Goal: Information Seeking & Learning: Learn about a topic

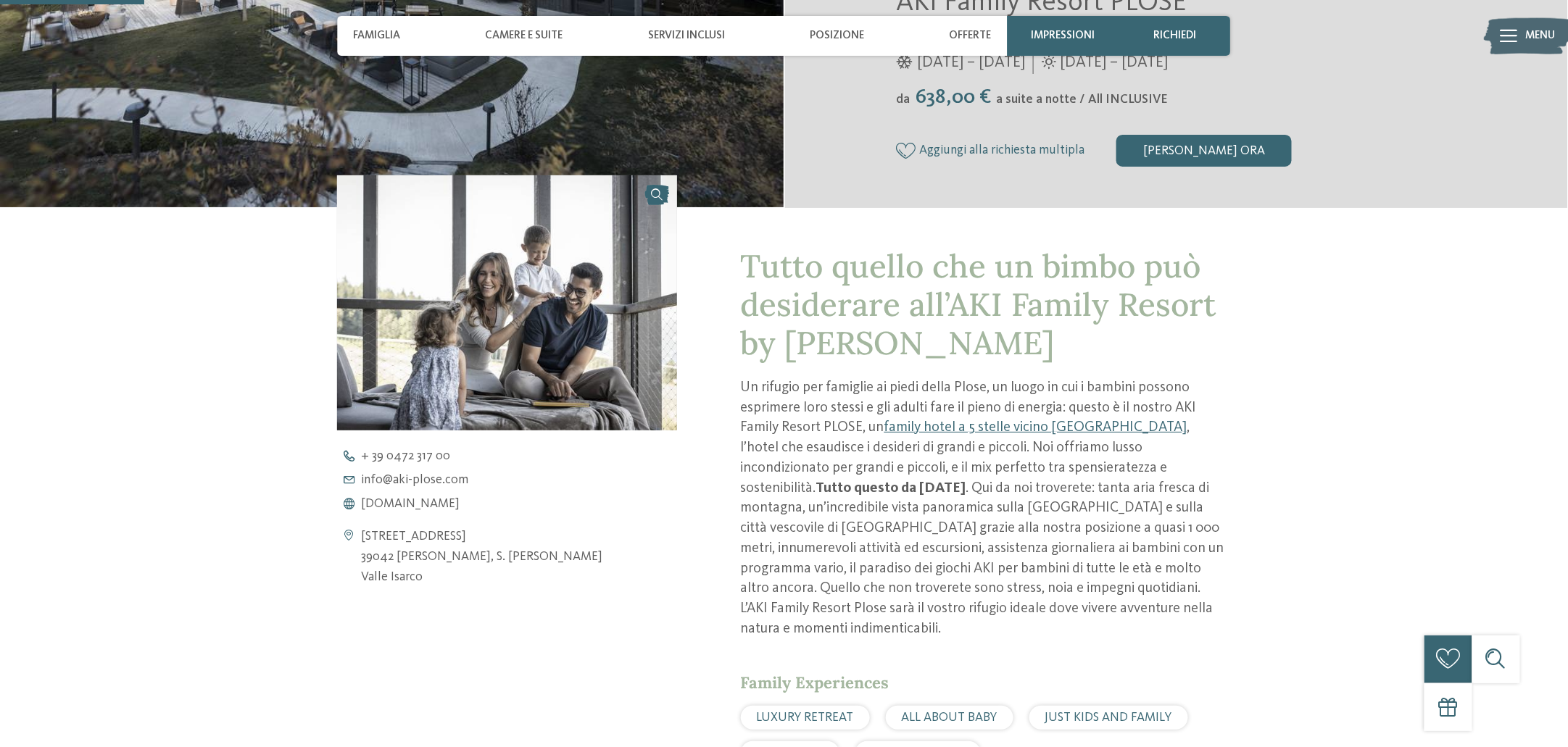
scroll to position [483, 0]
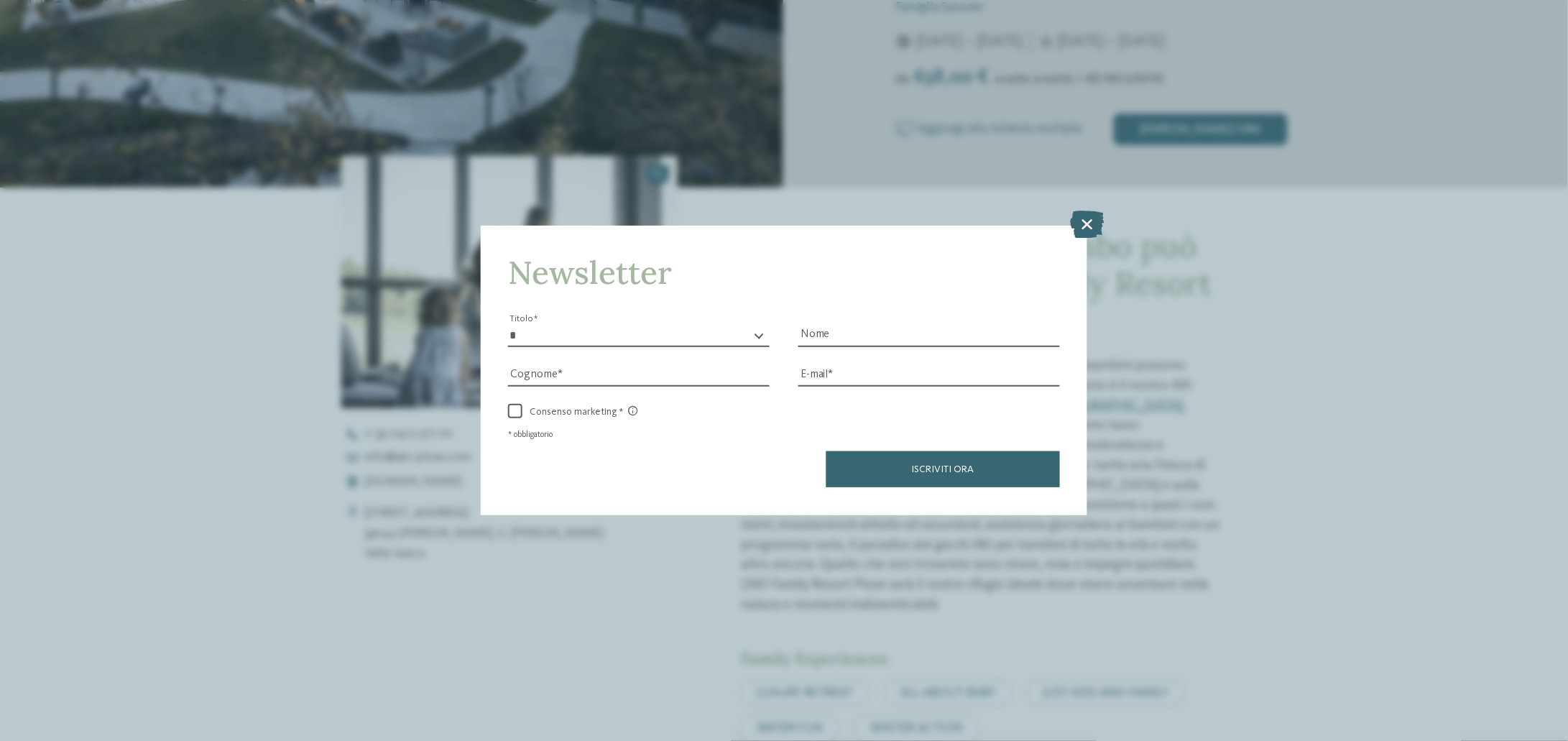
click at [1082, 227] on icon at bounding box center [1087, 224] width 34 height 27
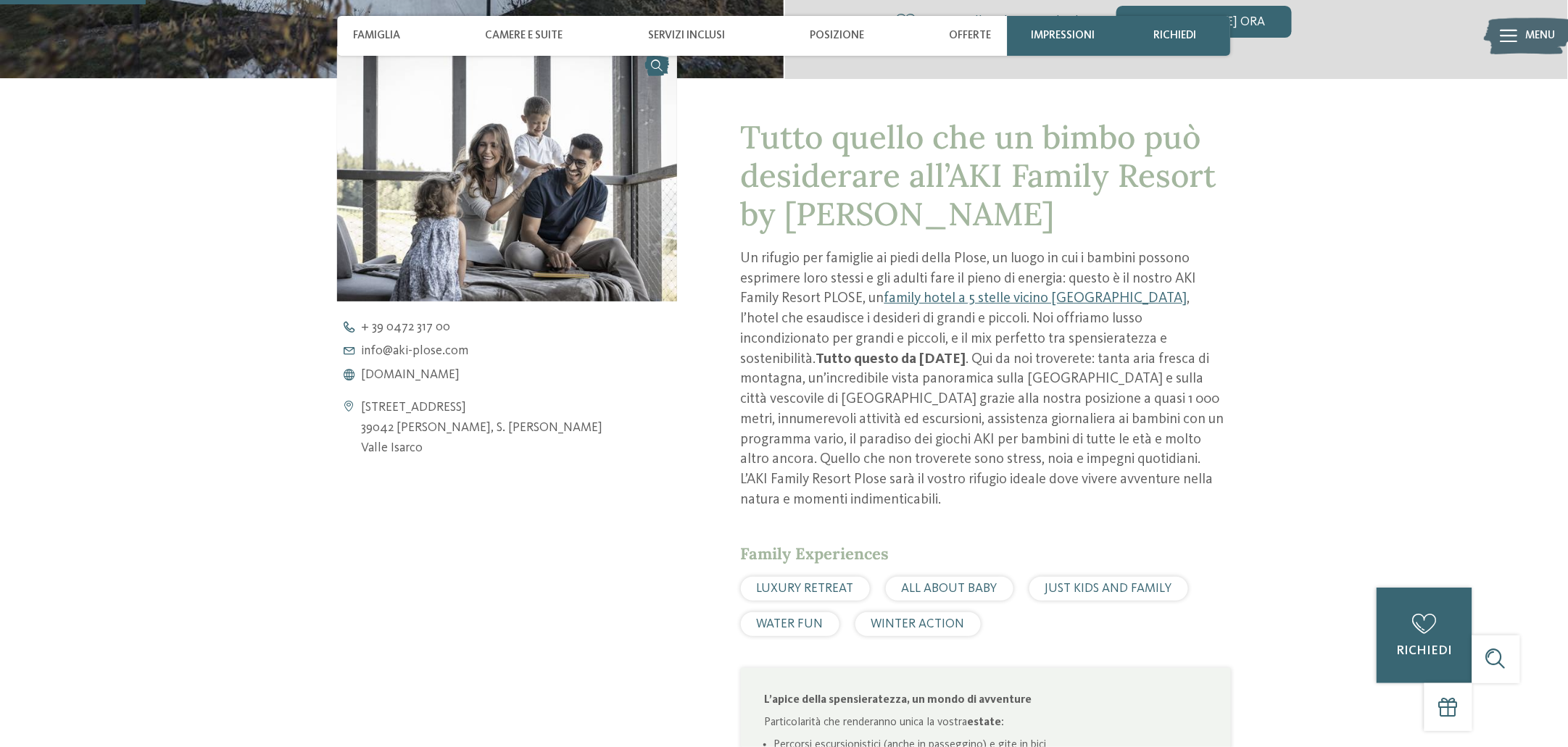
scroll to position [724, 0]
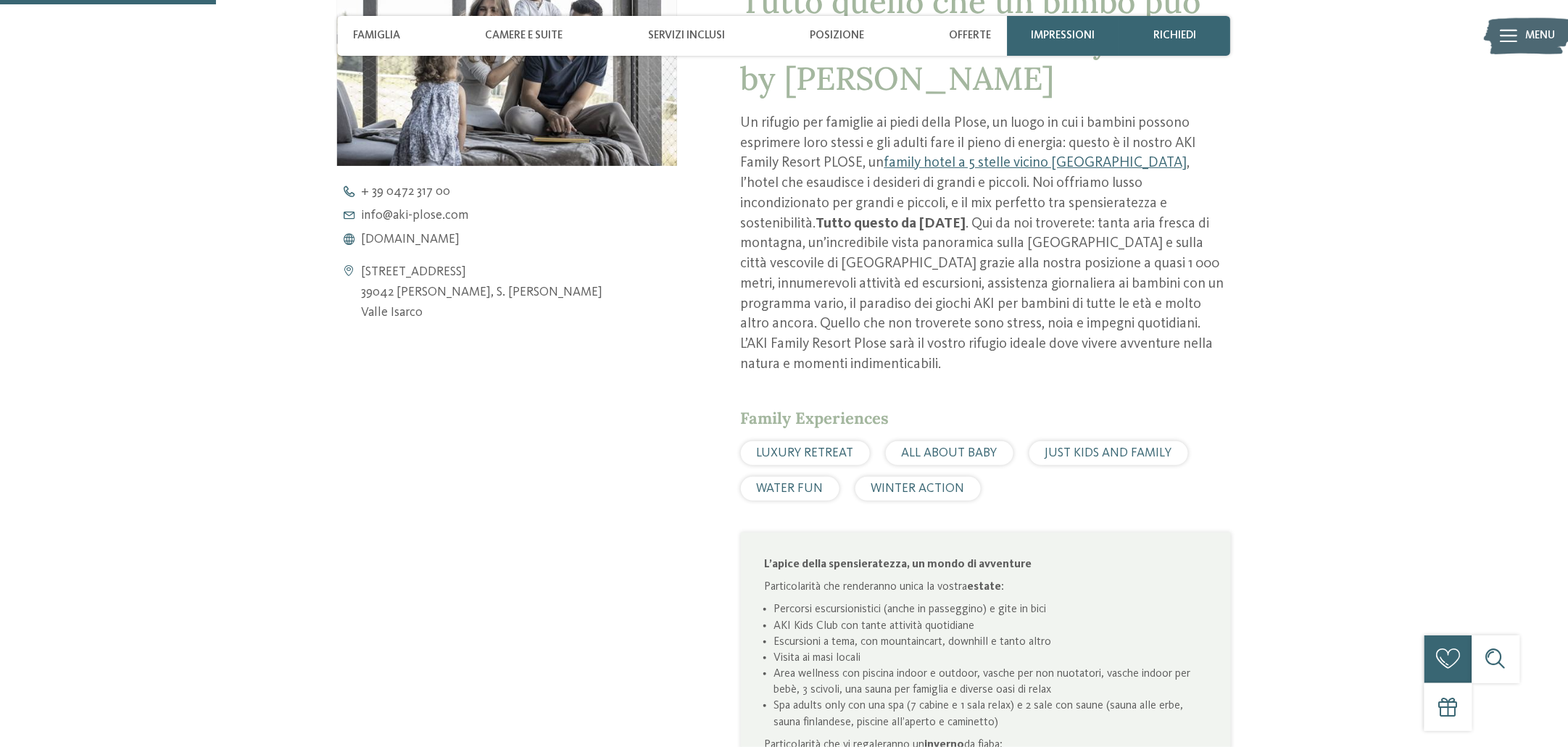
click at [844, 447] on span "LUXURY RETREAT" at bounding box center [805, 453] width 97 height 12
click at [382, 37] on span "Famiglia" at bounding box center [376, 35] width 47 height 13
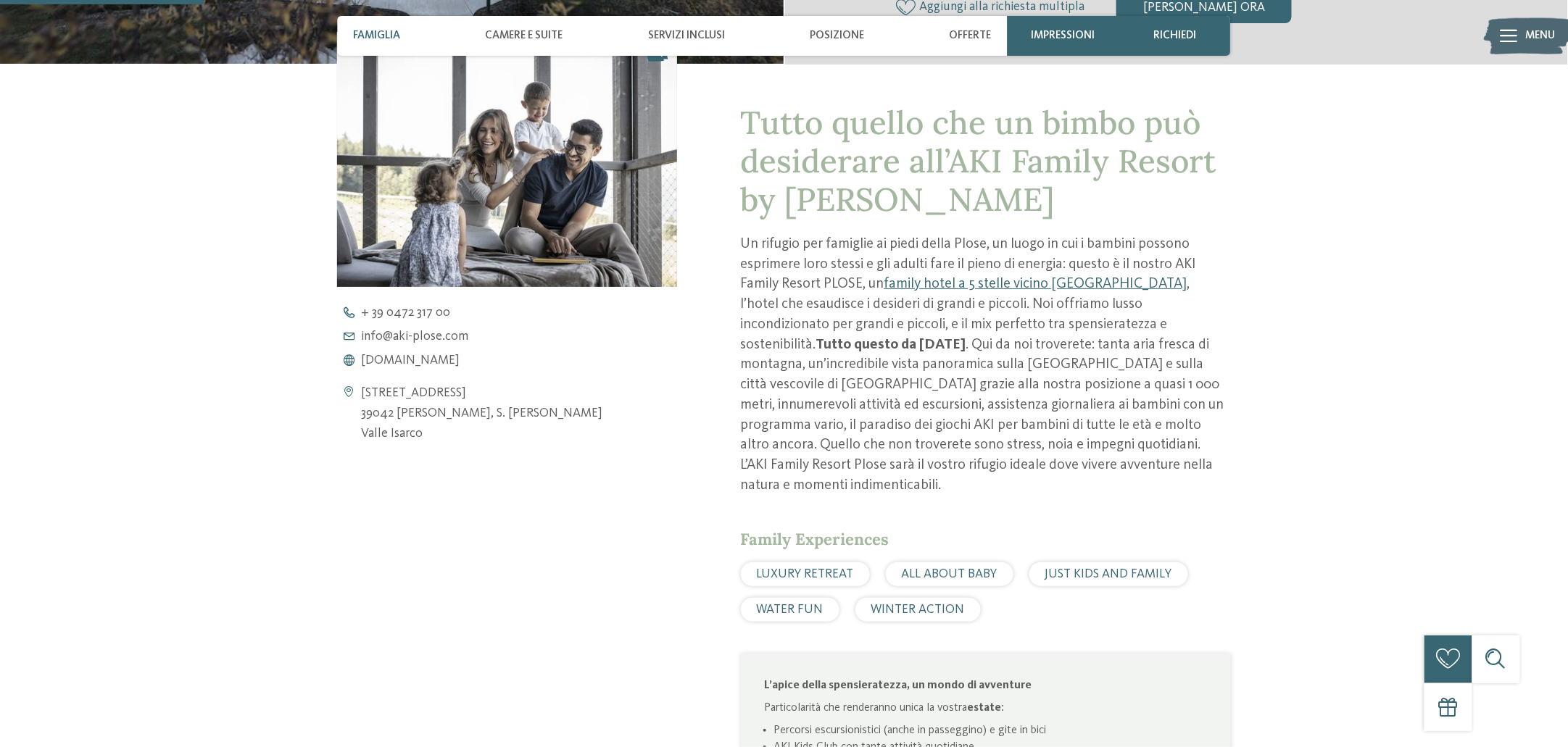
scroll to position [587, 0]
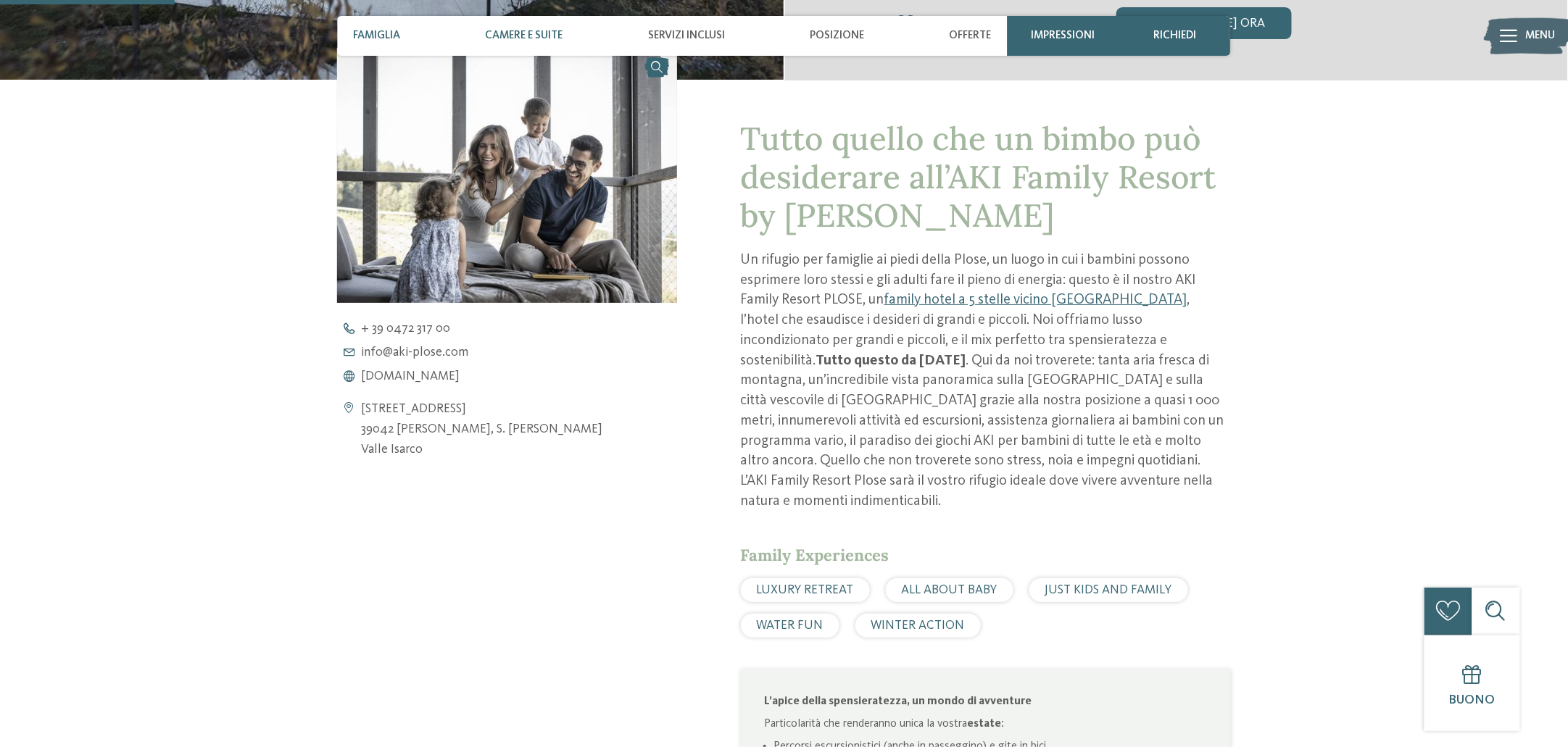
click at [530, 41] on span "Camere e Suite" at bounding box center [523, 35] width 78 height 13
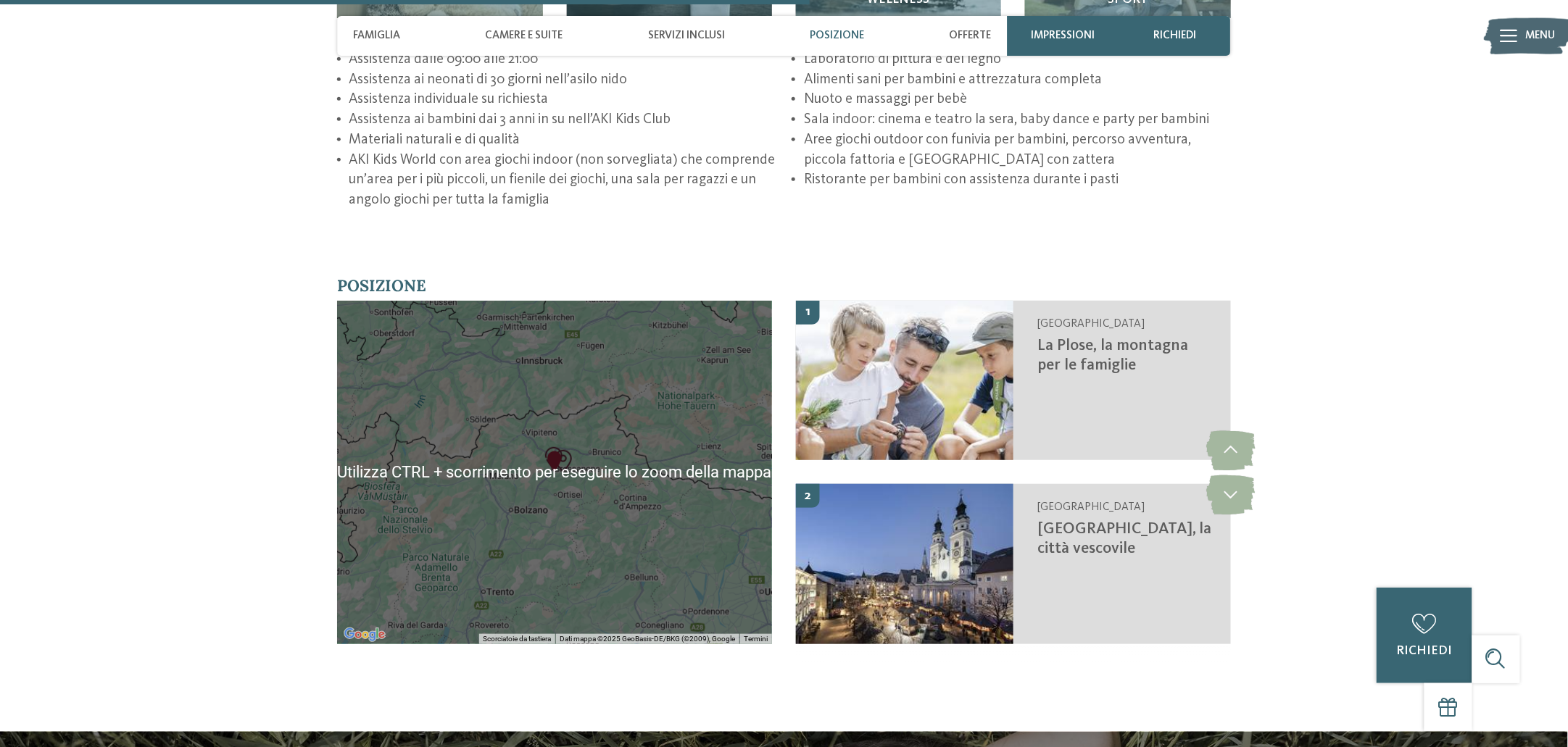
scroll to position [2478, 0]
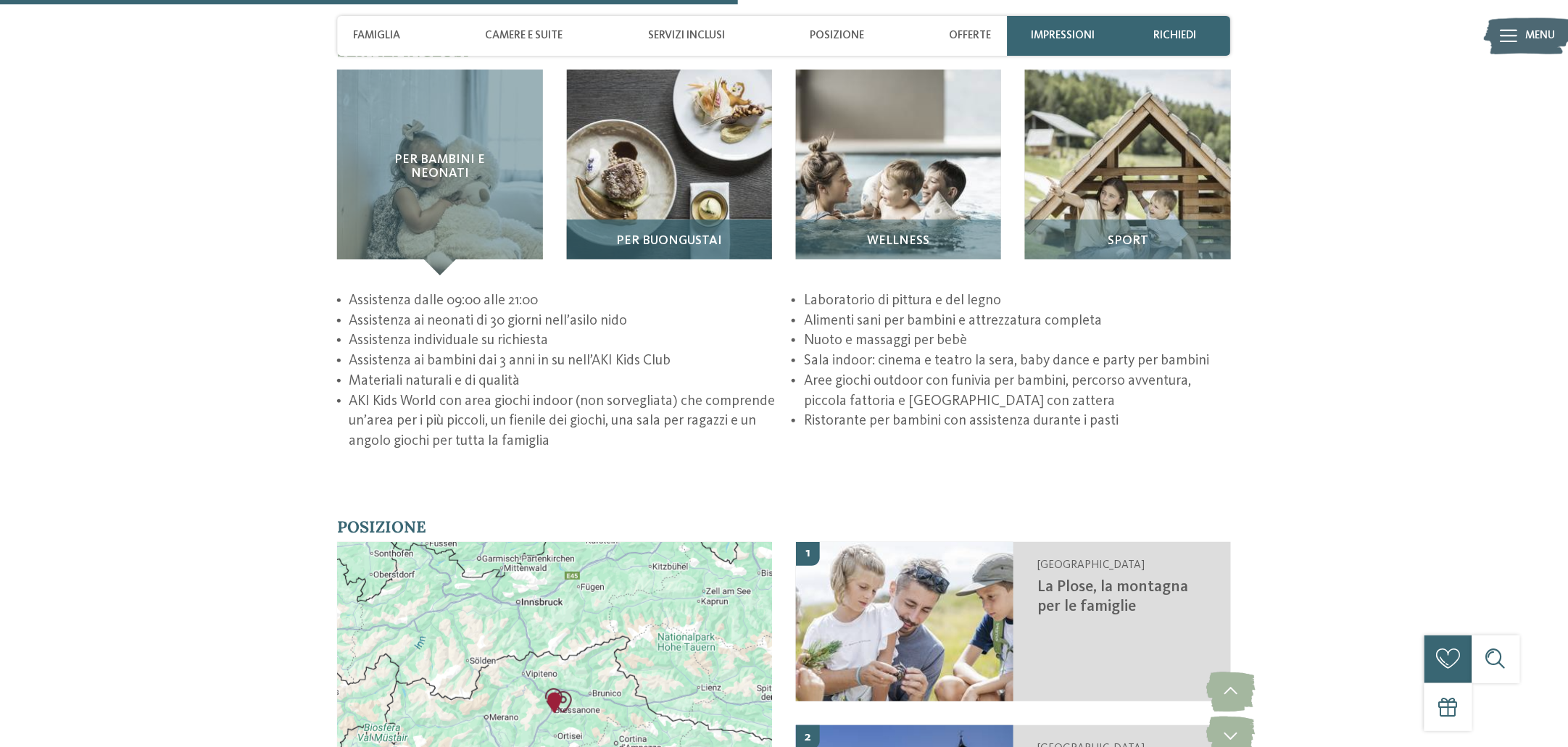
click at [663, 184] on img at bounding box center [669, 172] width 205 height 205
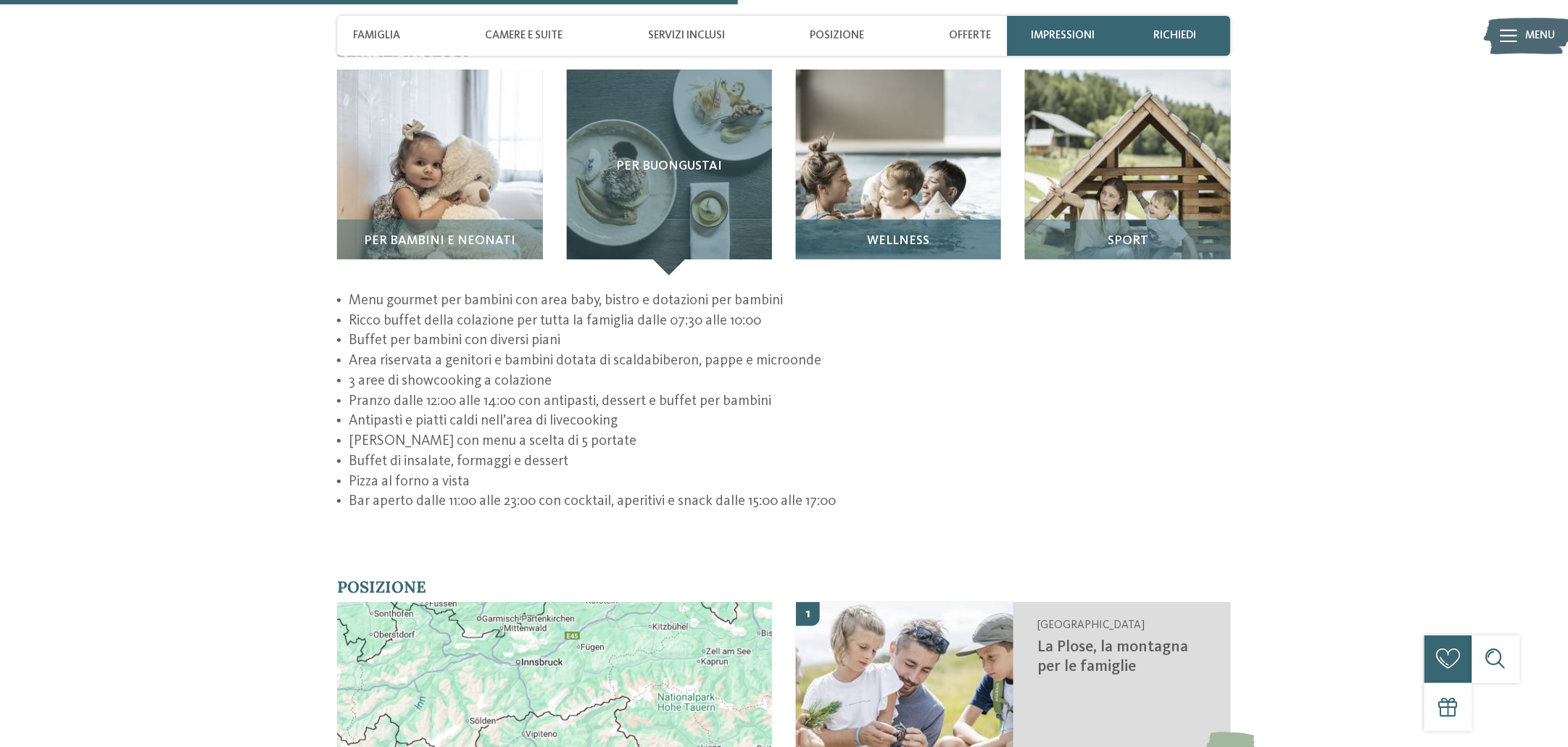
click at [867, 185] on img at bounding box center [898, 172] width 205 height 205
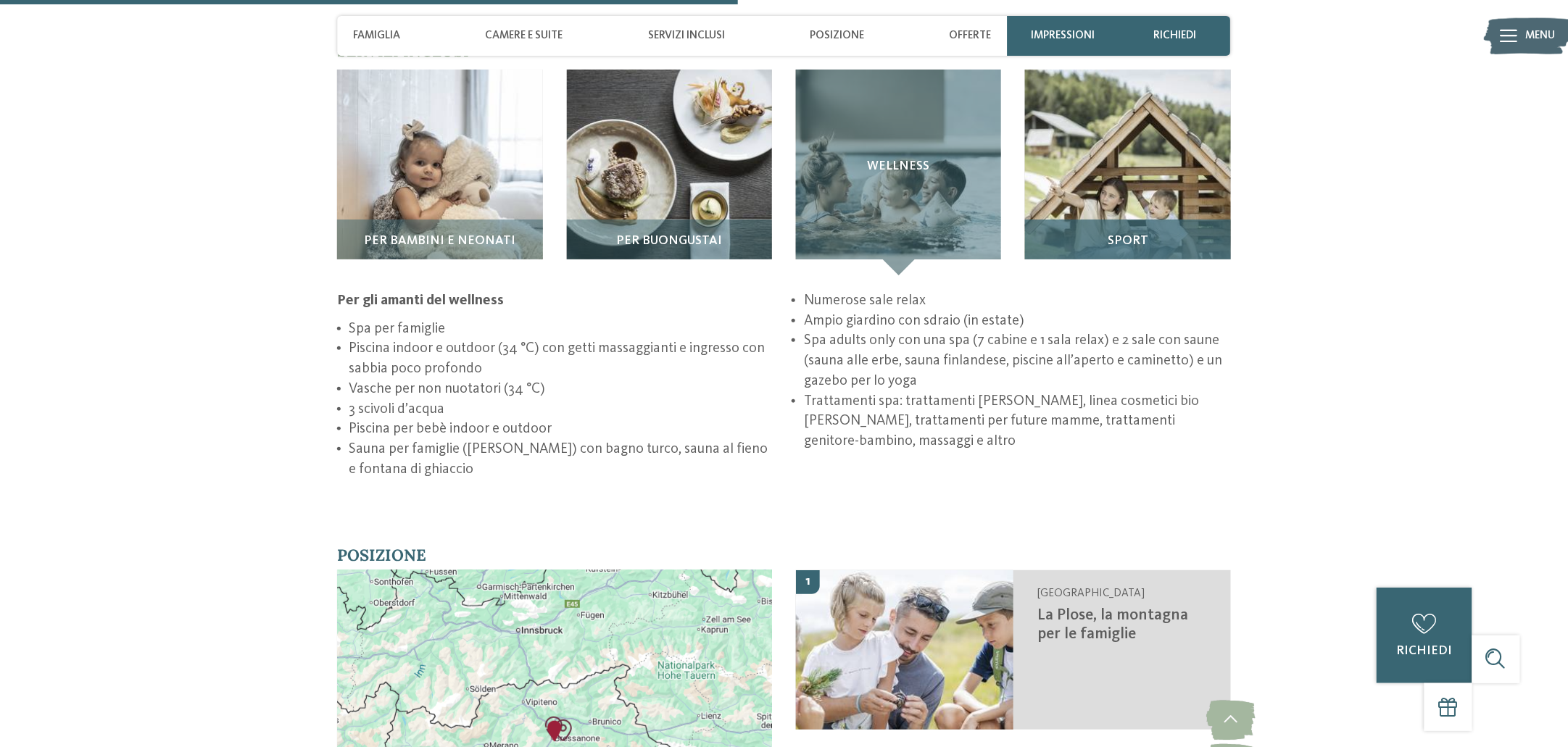
click at [1096, 220] on div "Sport" at bounding box center [1127, 248] width 205 height 56
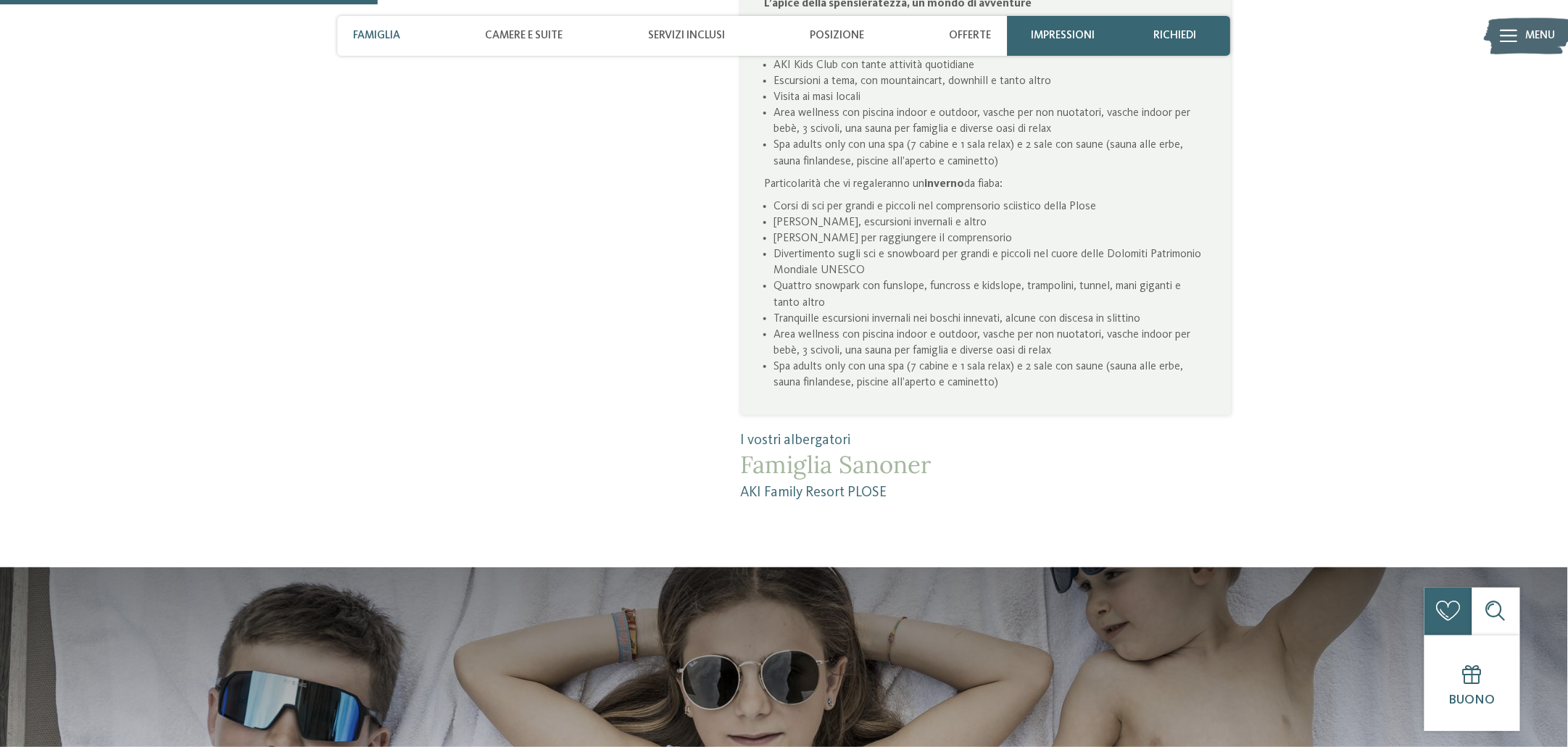
scroll to position [1269, 0]
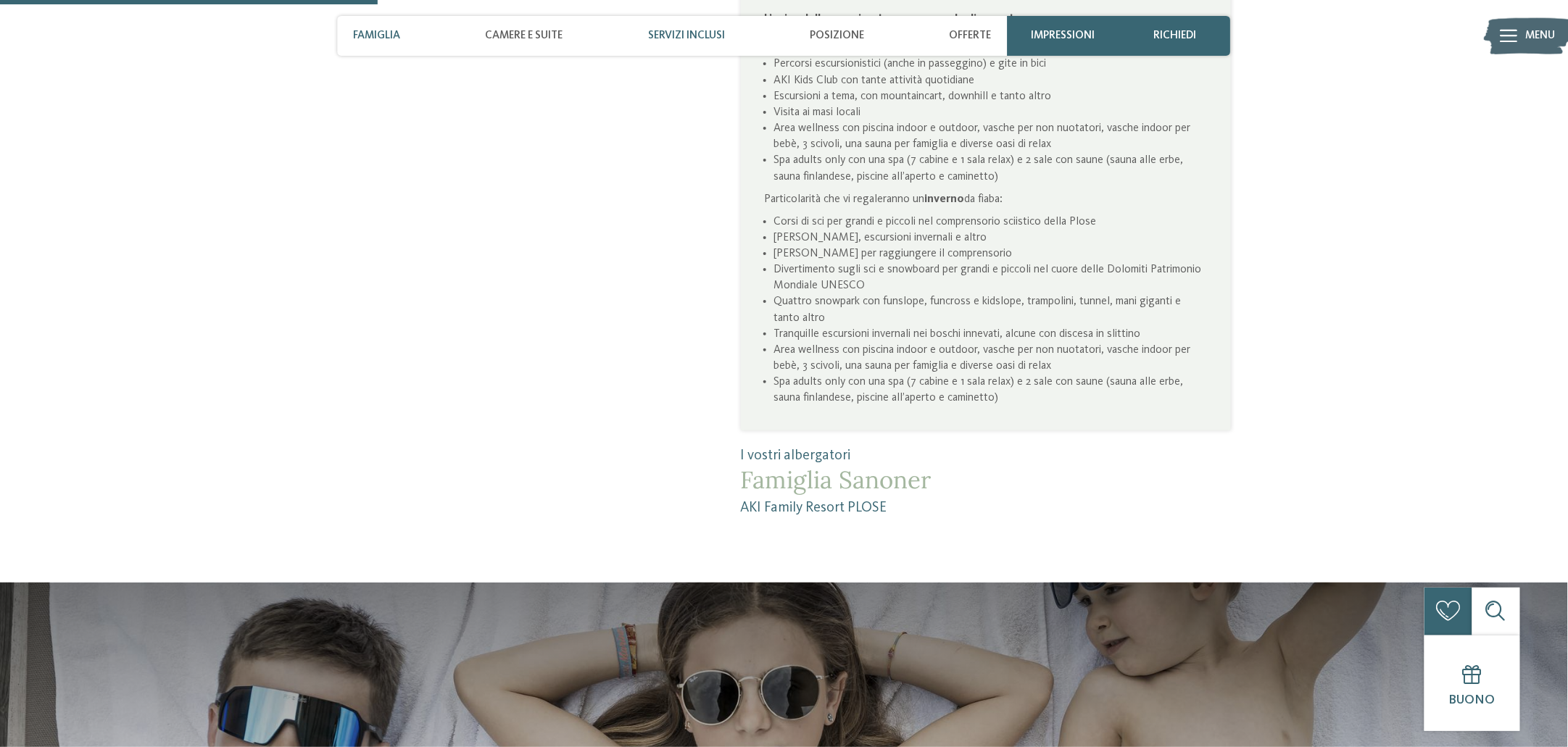
click at [669, 31] on span "Servizi inclusi" at bounding box center [686, 35] width 77 height 13
click at [678, 40] on span "Servizi inclusi" at bounding box center [686, 35] width 77 height 13
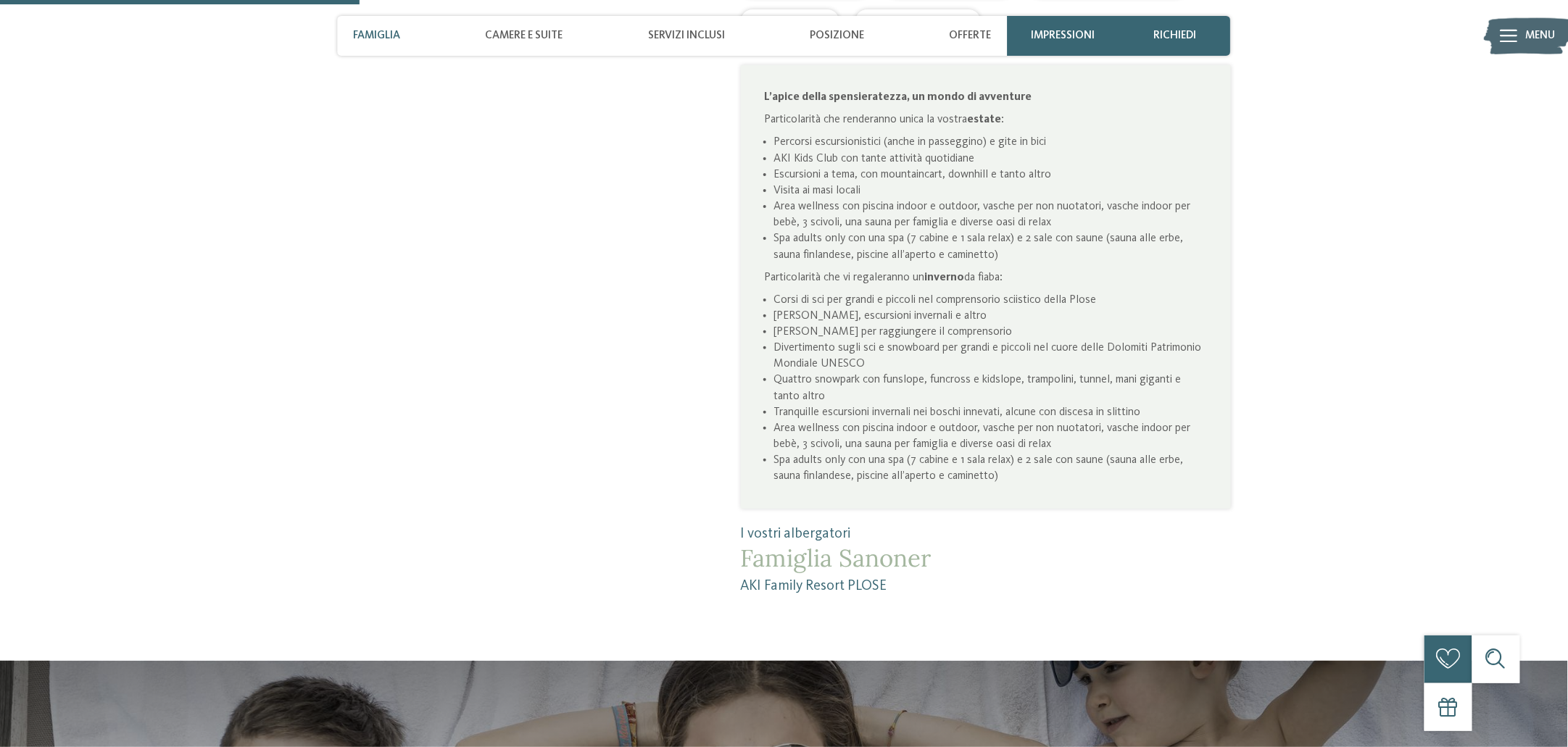
scroll to position [1208, 0]
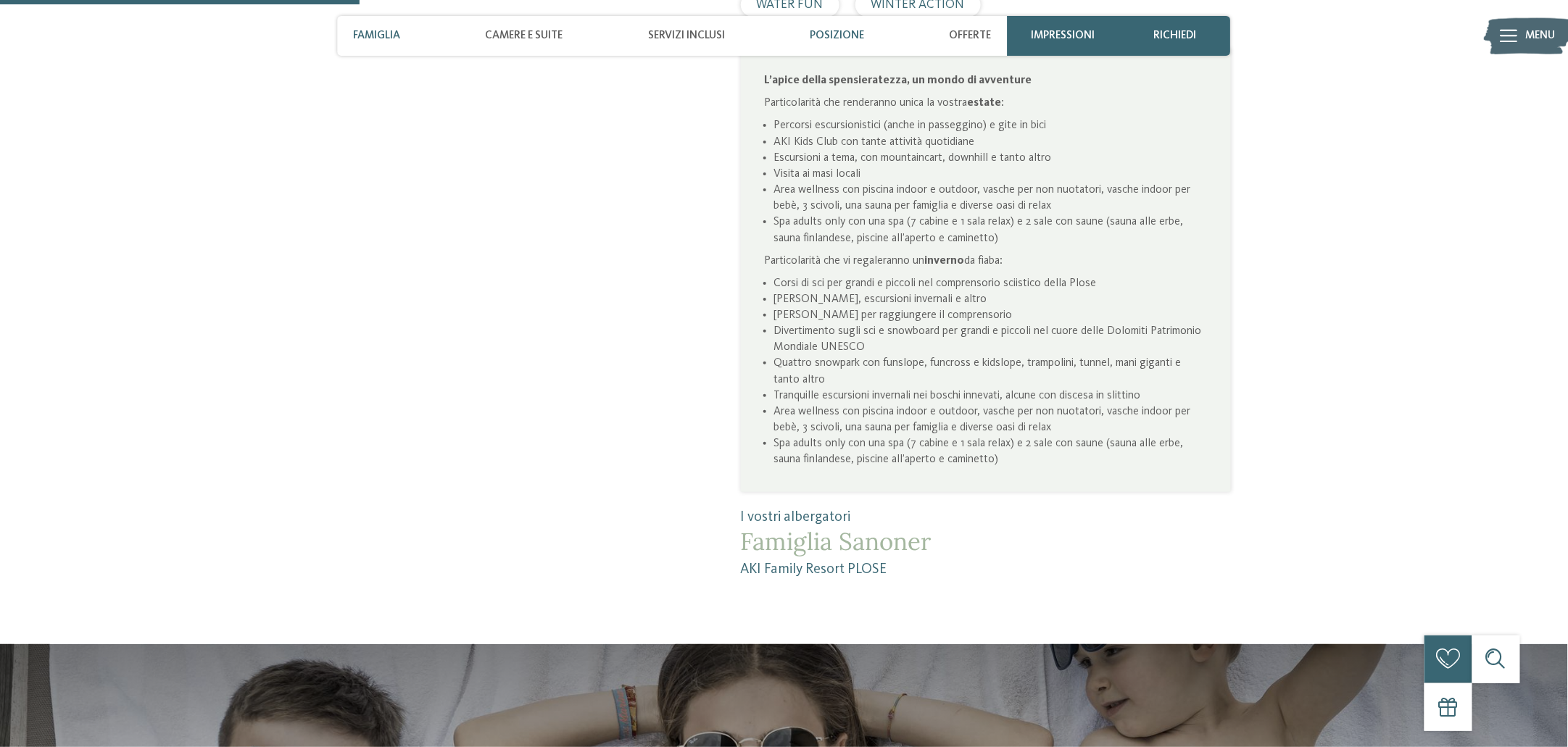
click at [829, 37] on span "Posizione" at bounding box center [837, 35] width 54 height 13
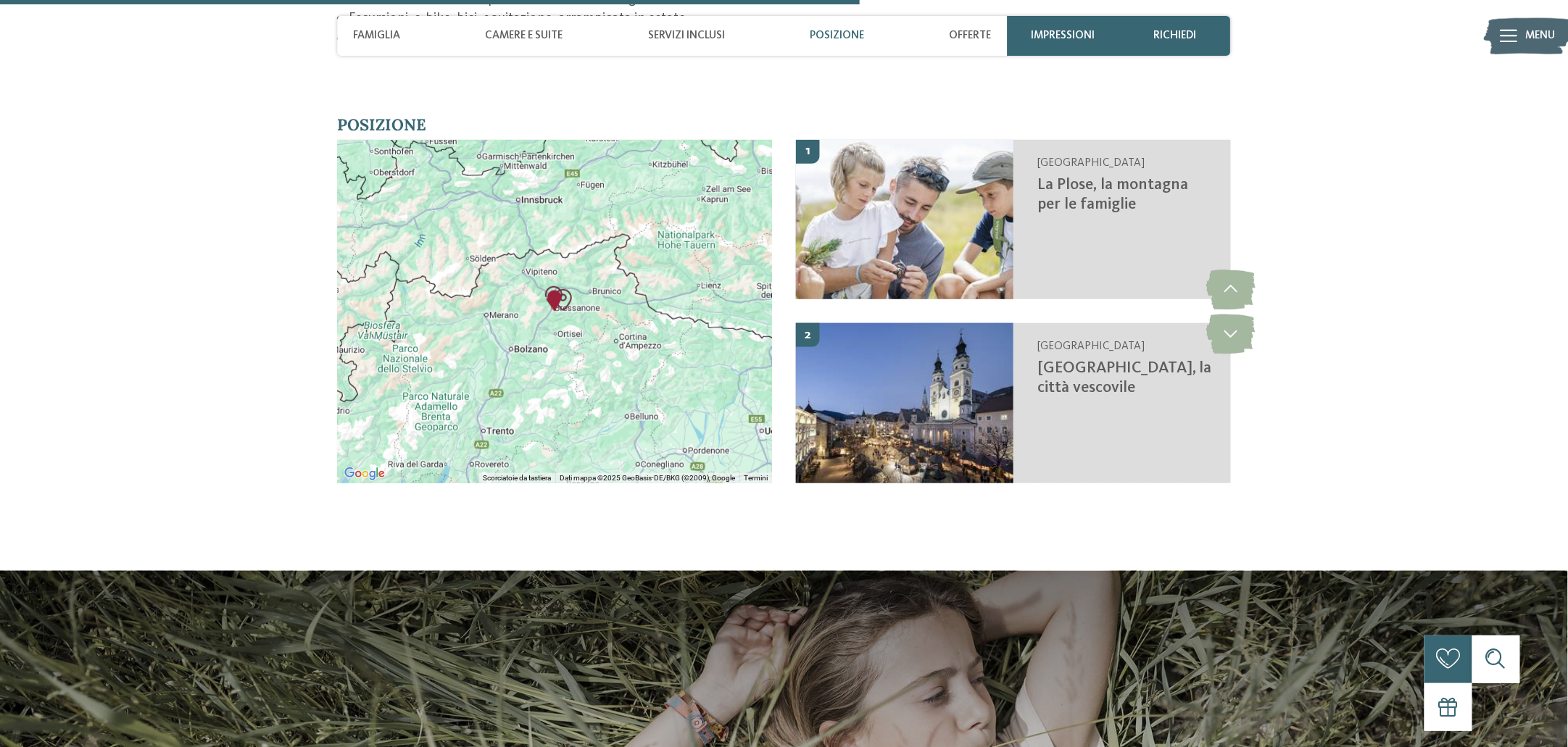
scroll to position [2901, 0]
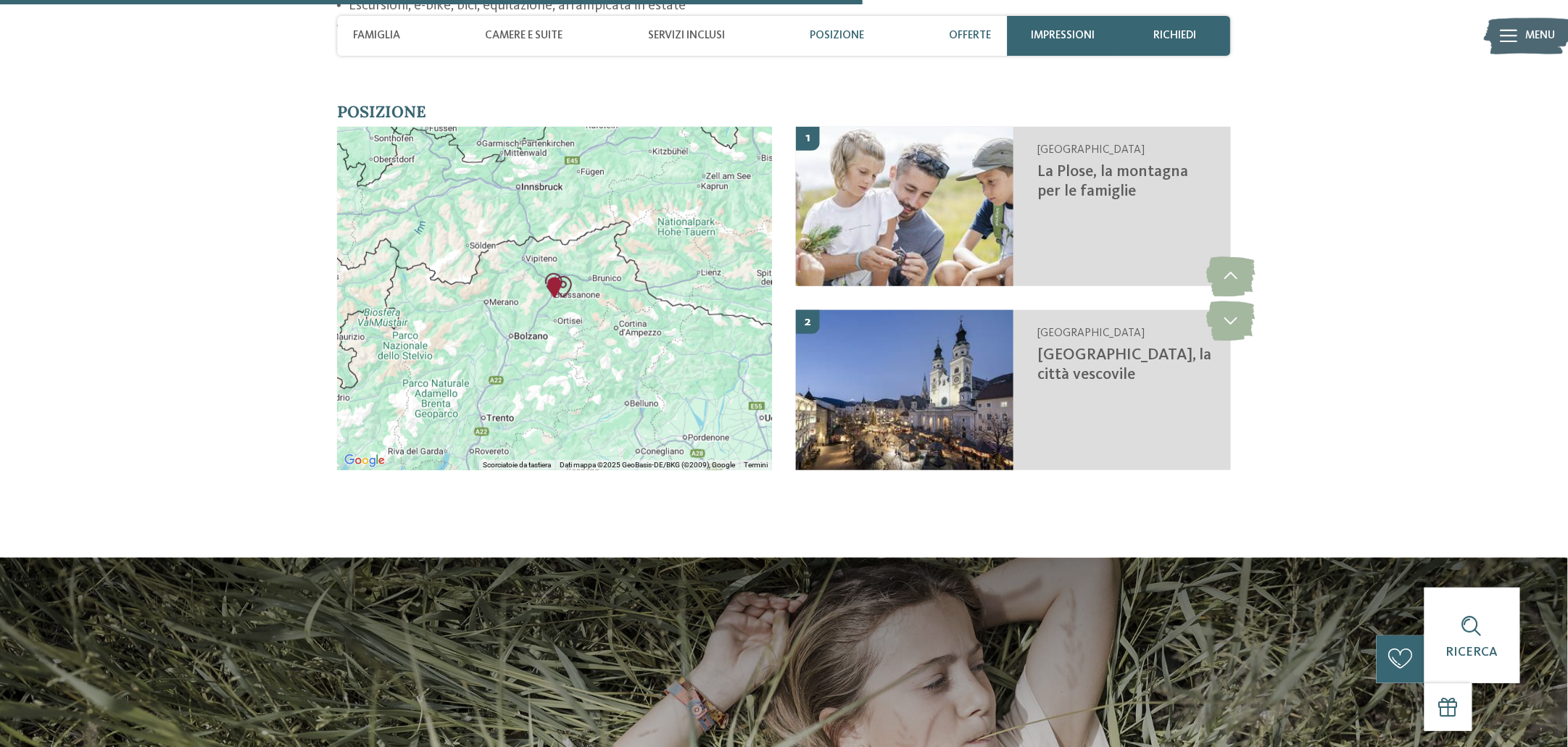
click at [959, 37] on span "Offerte" at bounding box center [970, 35] width 42 height 13
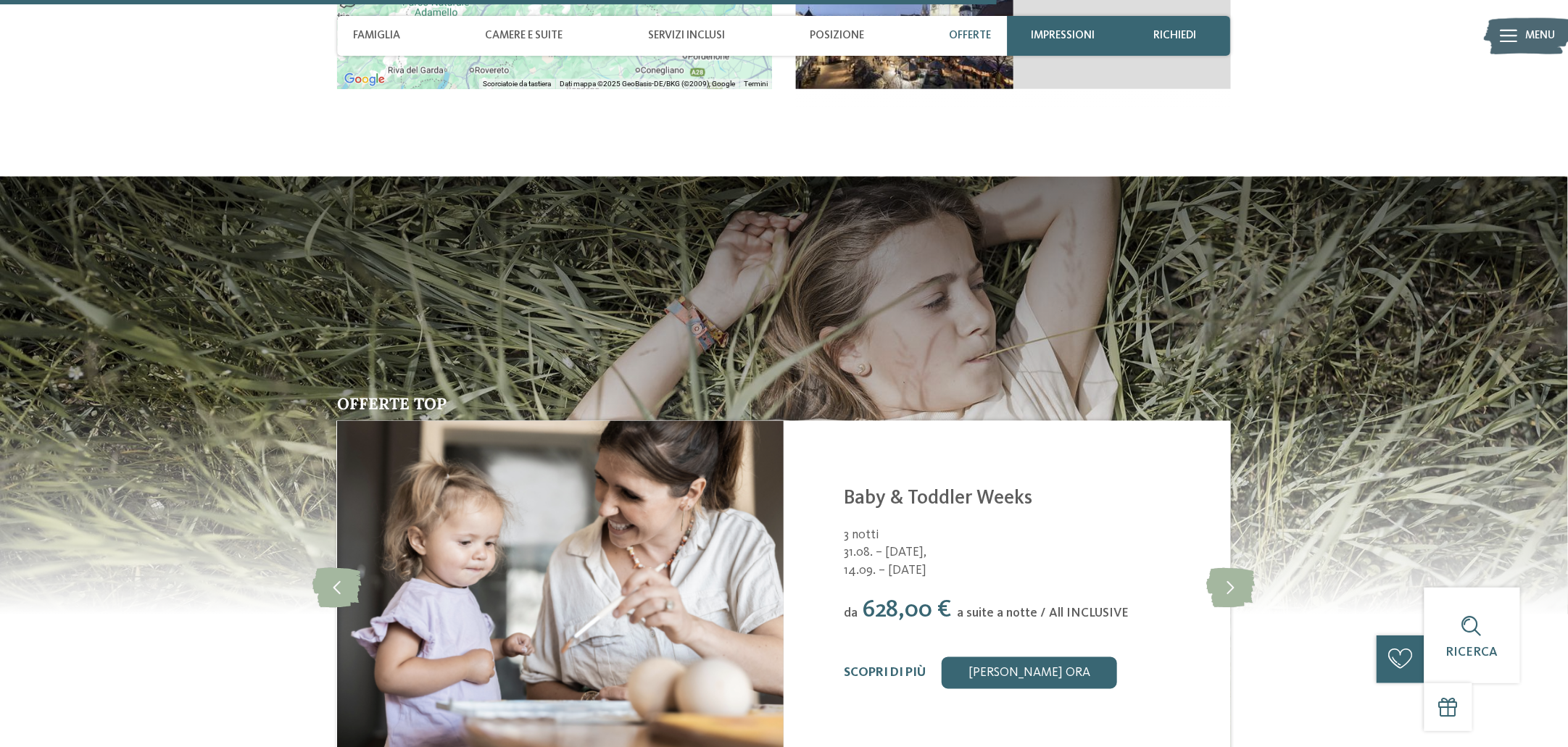
scroll to position [3358, 0]
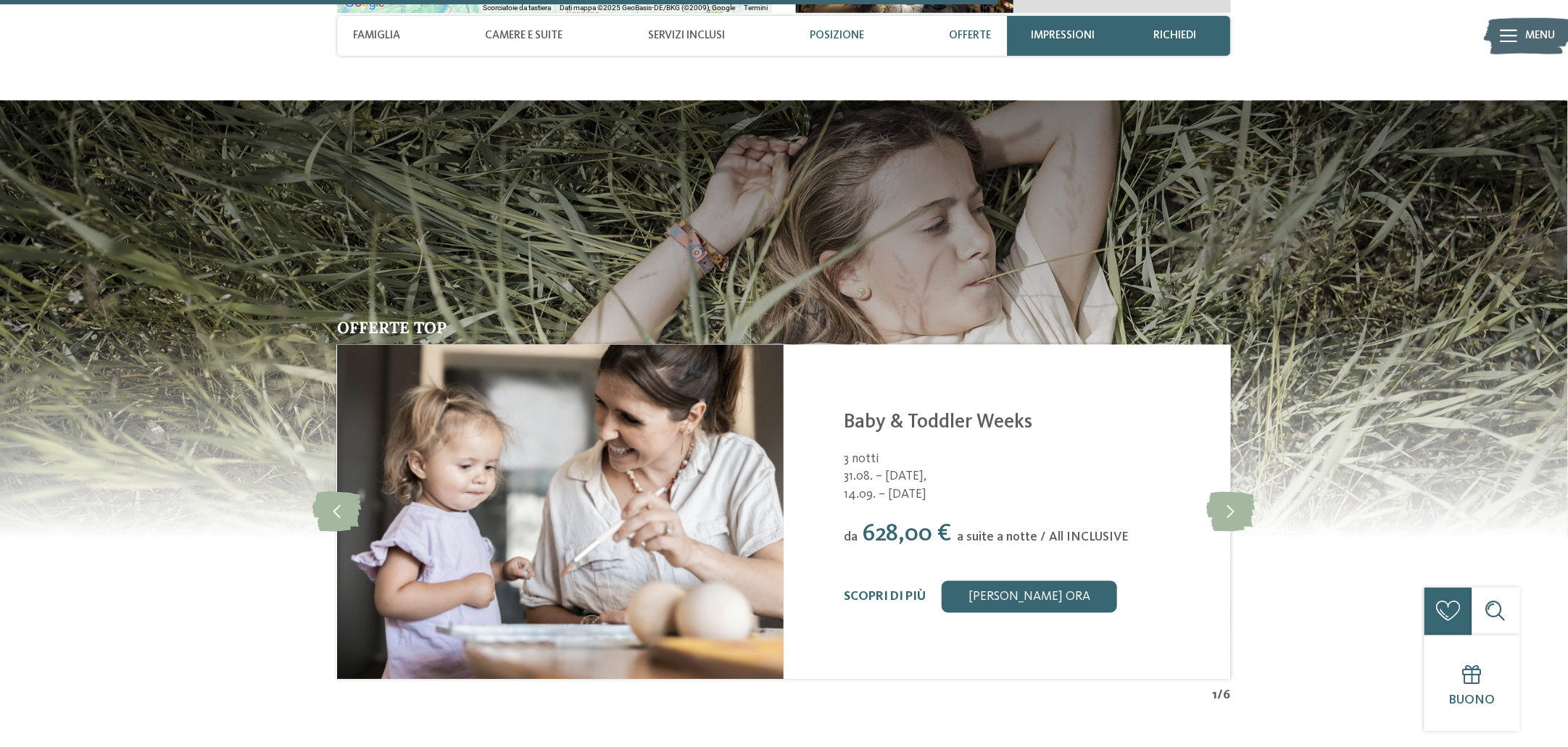
click at [868, 20] on div "Posizione" at bounding box center [837, 36] width 70 height 40
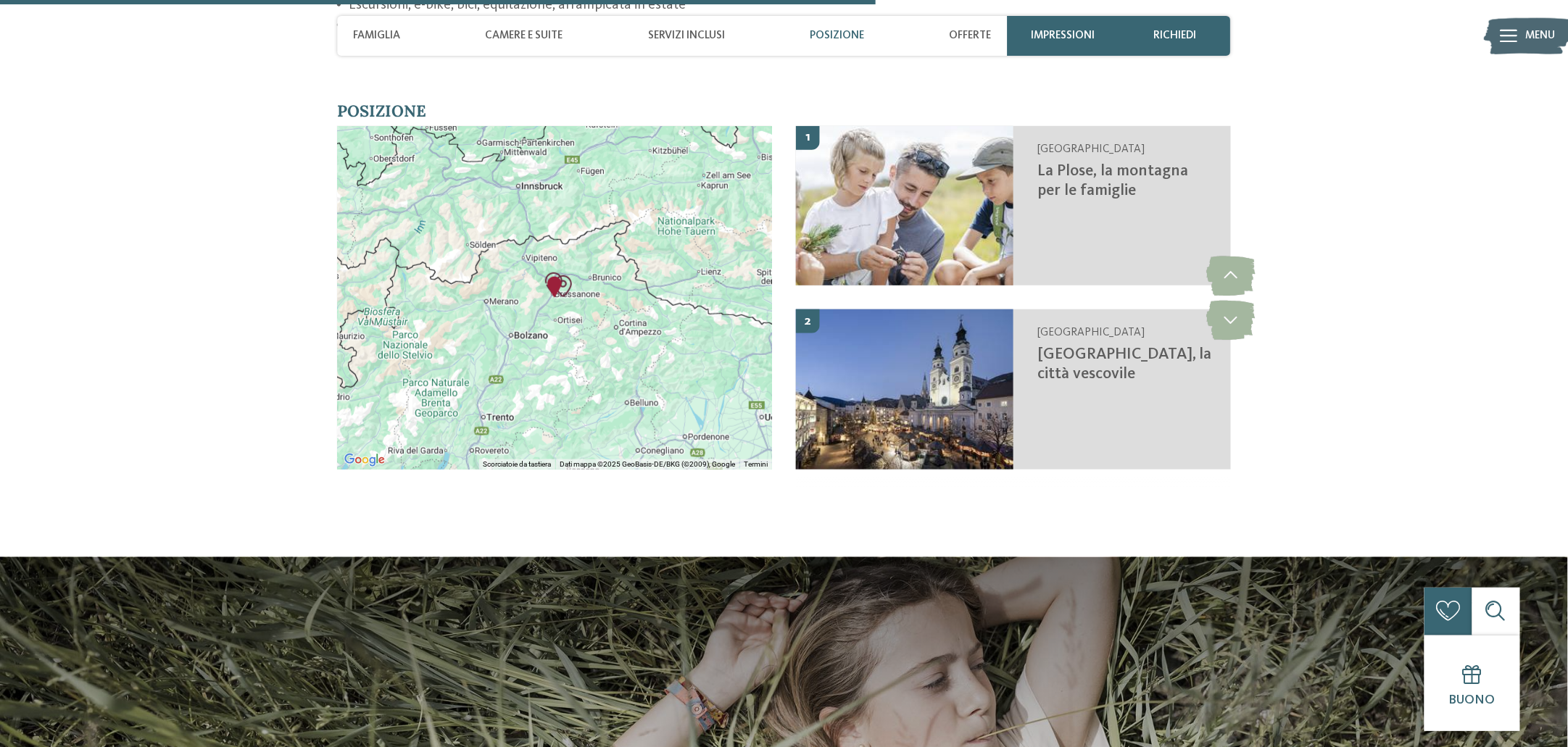
scroll to position [2901, 0]
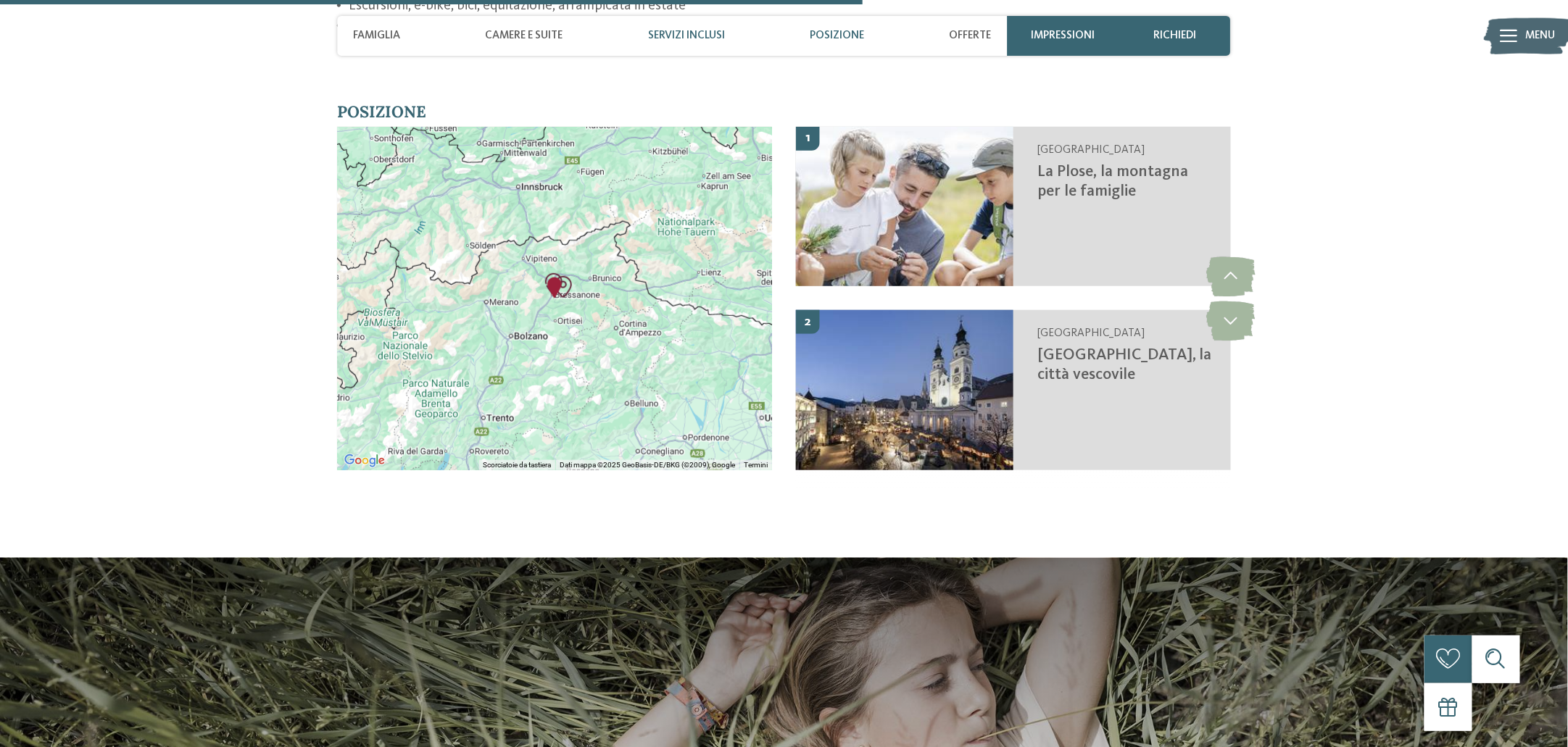
click at [698, 38] on span "Servizi inclusi" at bounding box center [686, 35] width 77 height 13
click at [650, 38] on span "Servizi inclusi" at bounding box center [686, 35] width 77 height 13
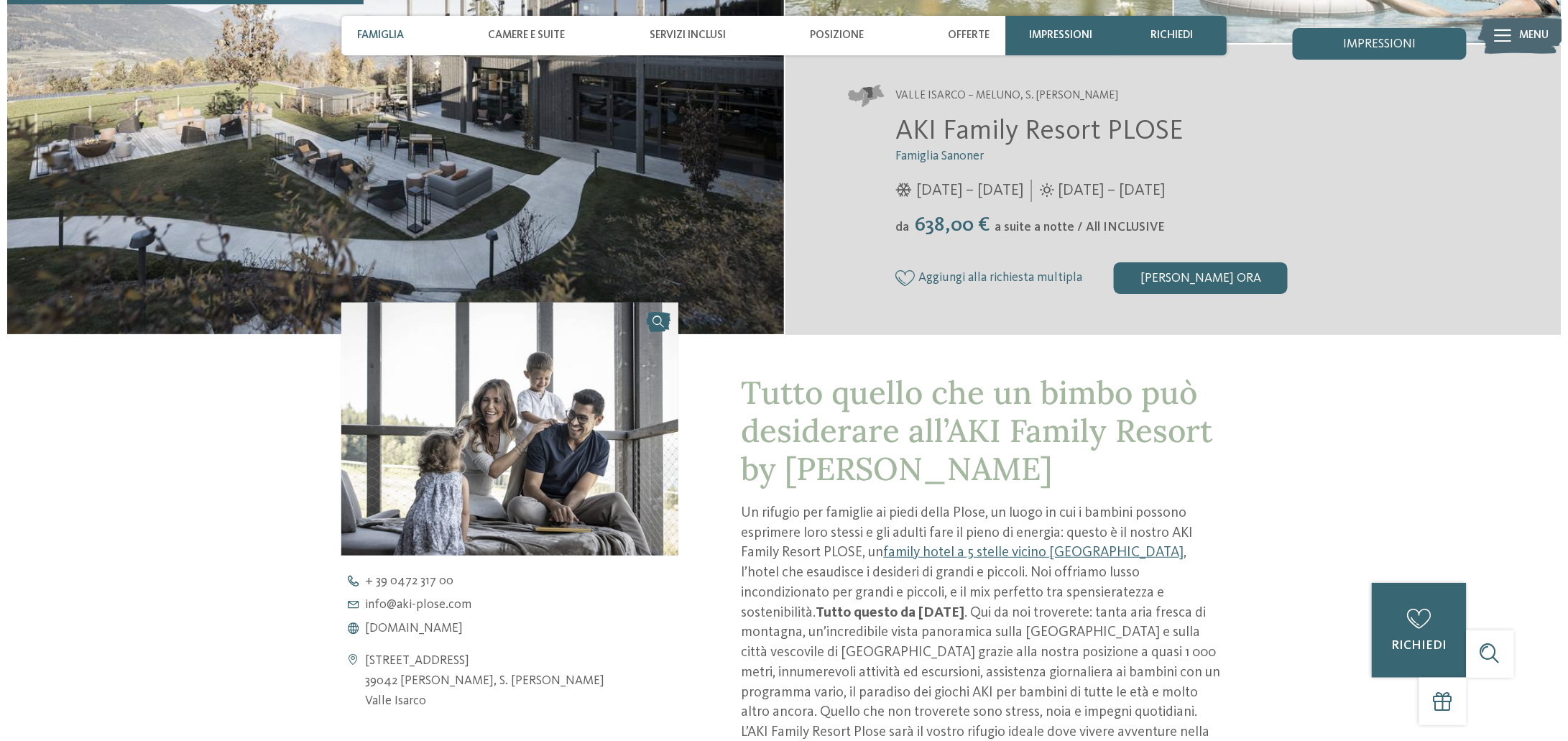
scroll to position [0, 0]
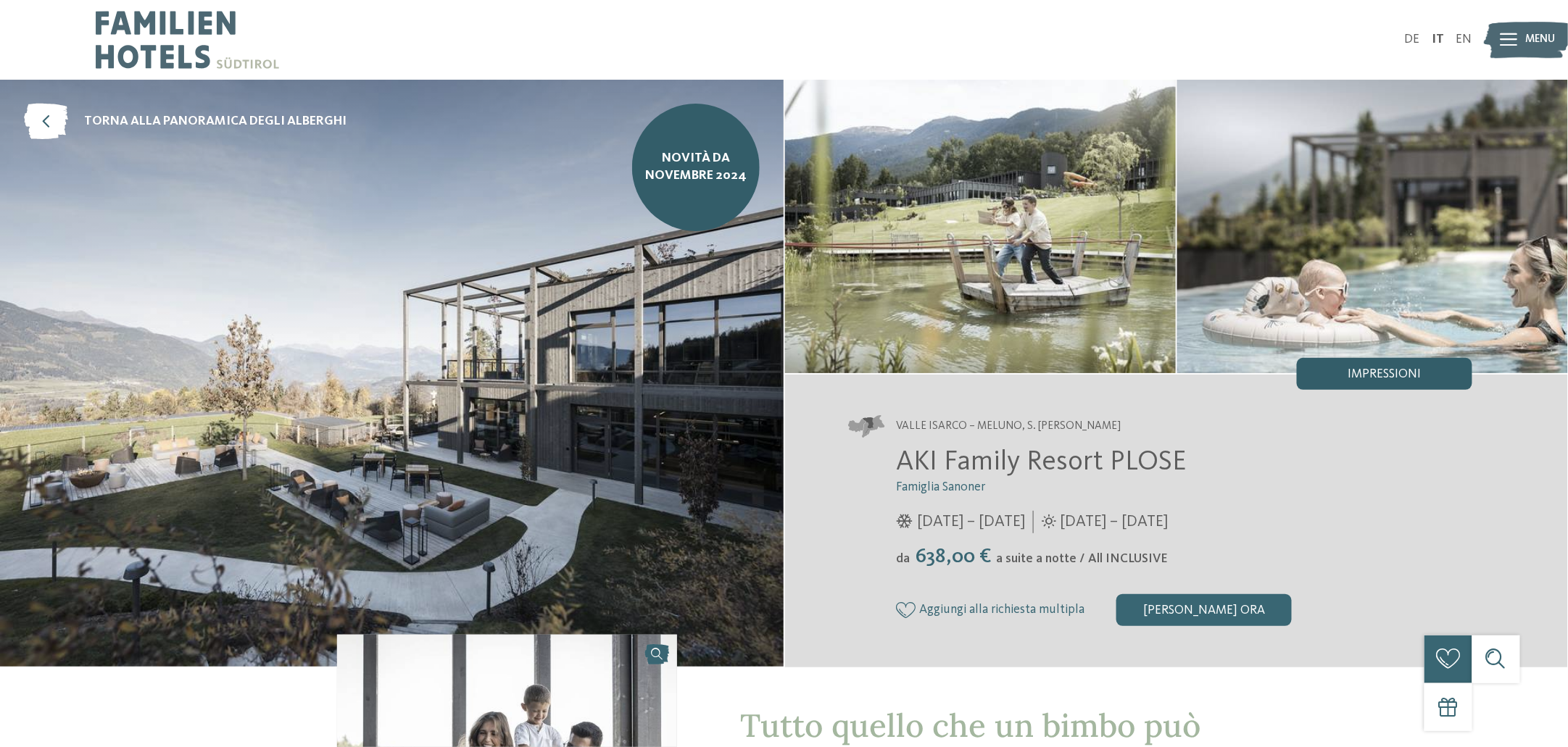
click at [1378, 374] on span "Impressioni" at bounding box center [1384, 374] width 74 height 13
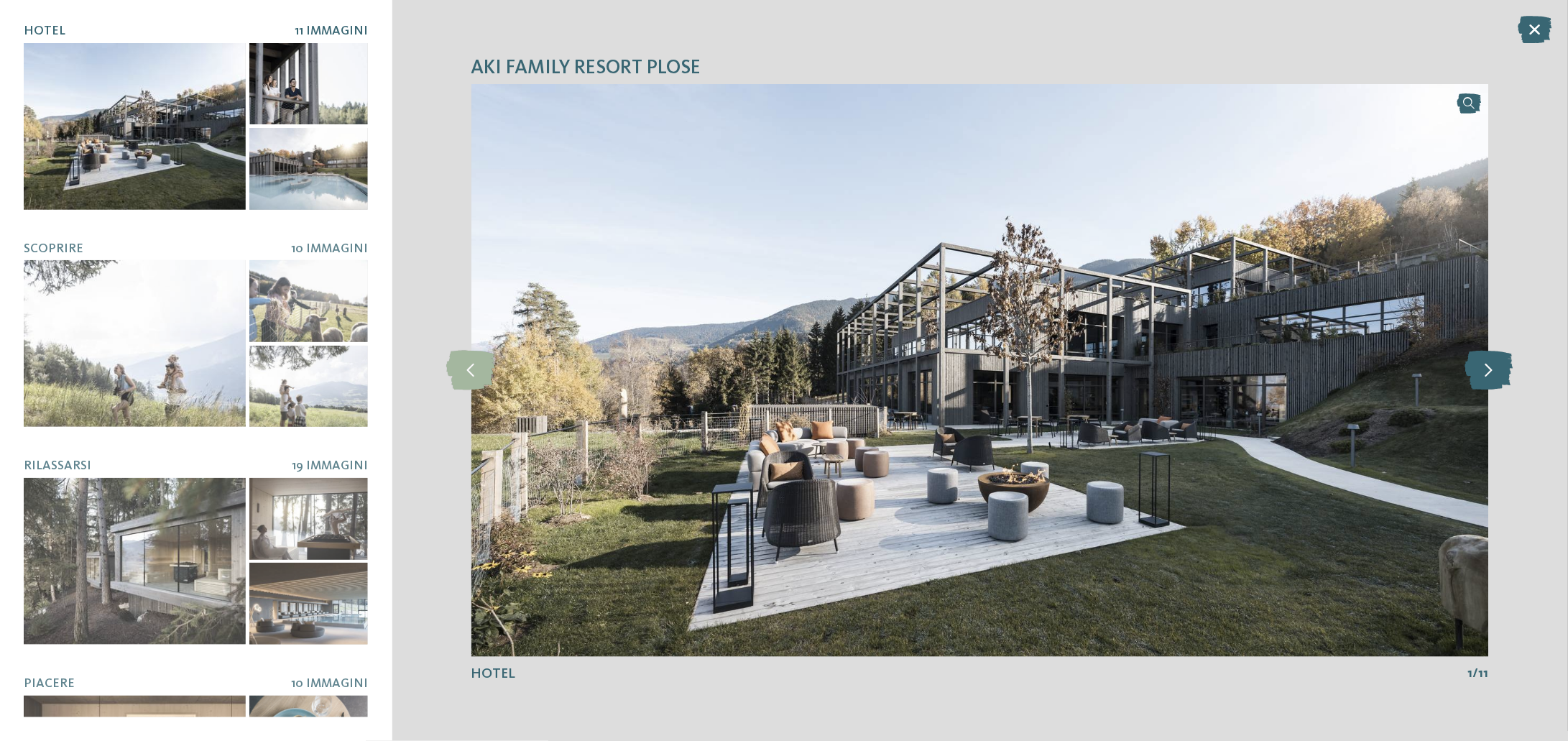
click at [1489, 372] on icon at bounding box center [1488, 370] width 48 height 40
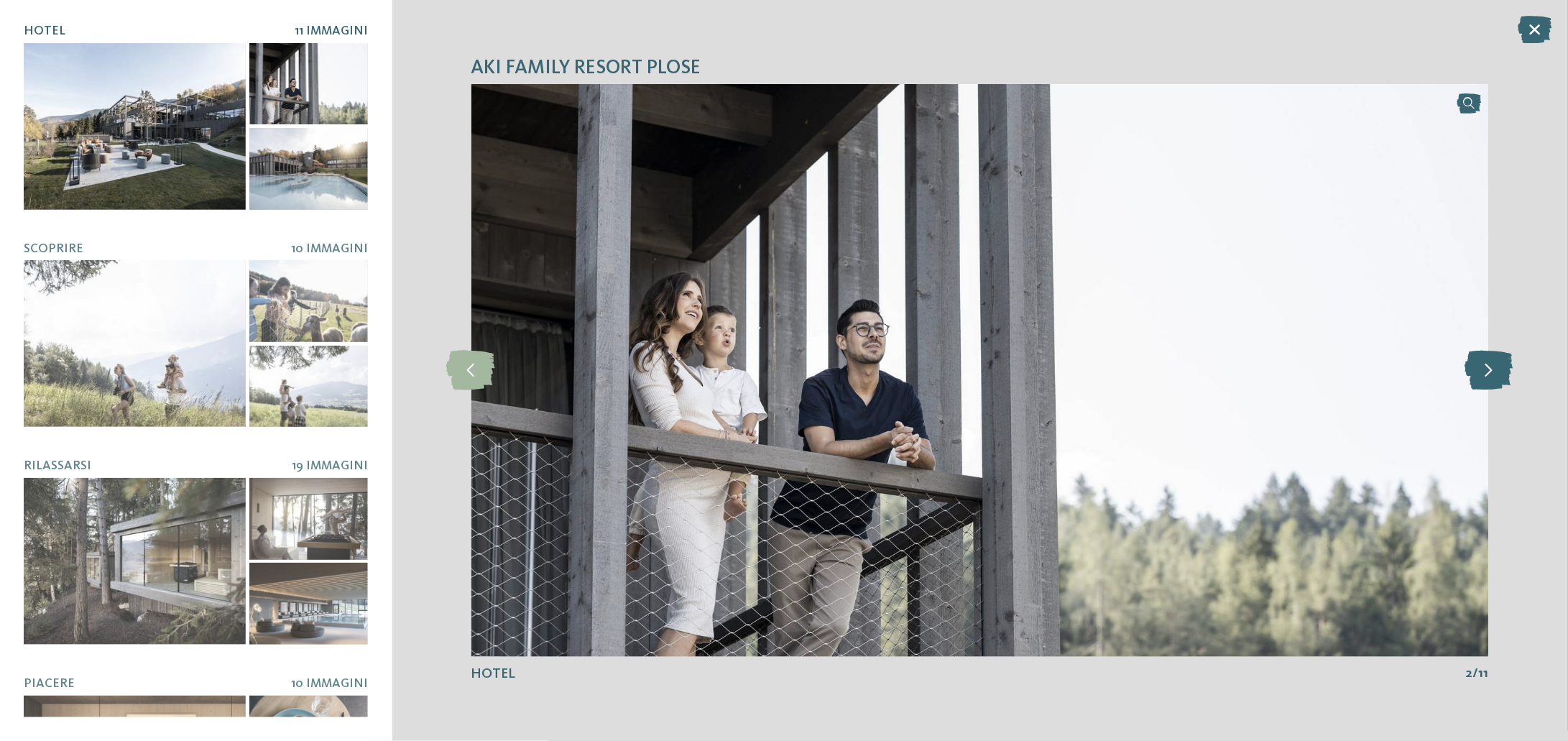
click at [1489, 372] on icon at bounding box center [1488, 370] width 48 height 40
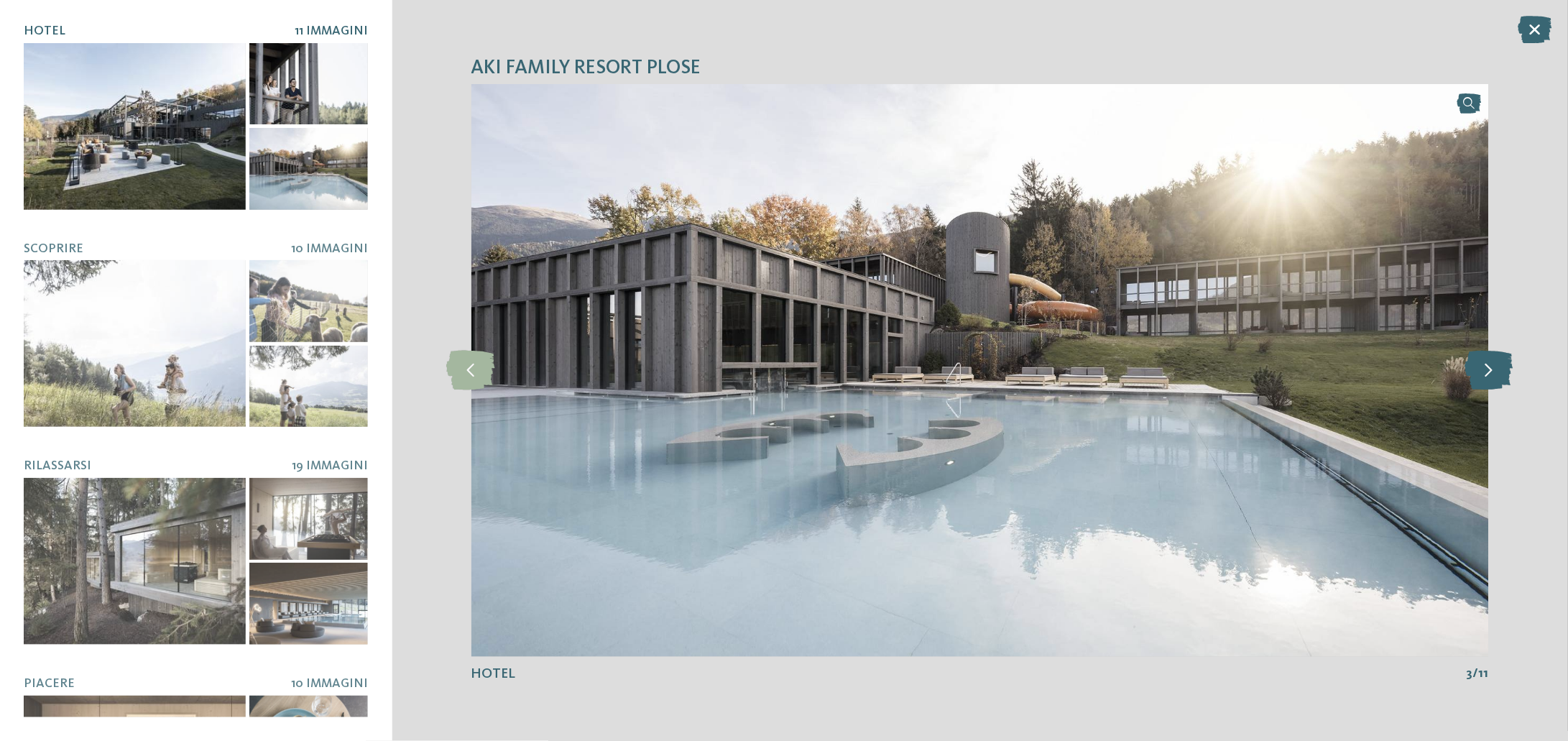
click at [1489, 372] on icon at bounding box center [1488, 370] width 48 height 40
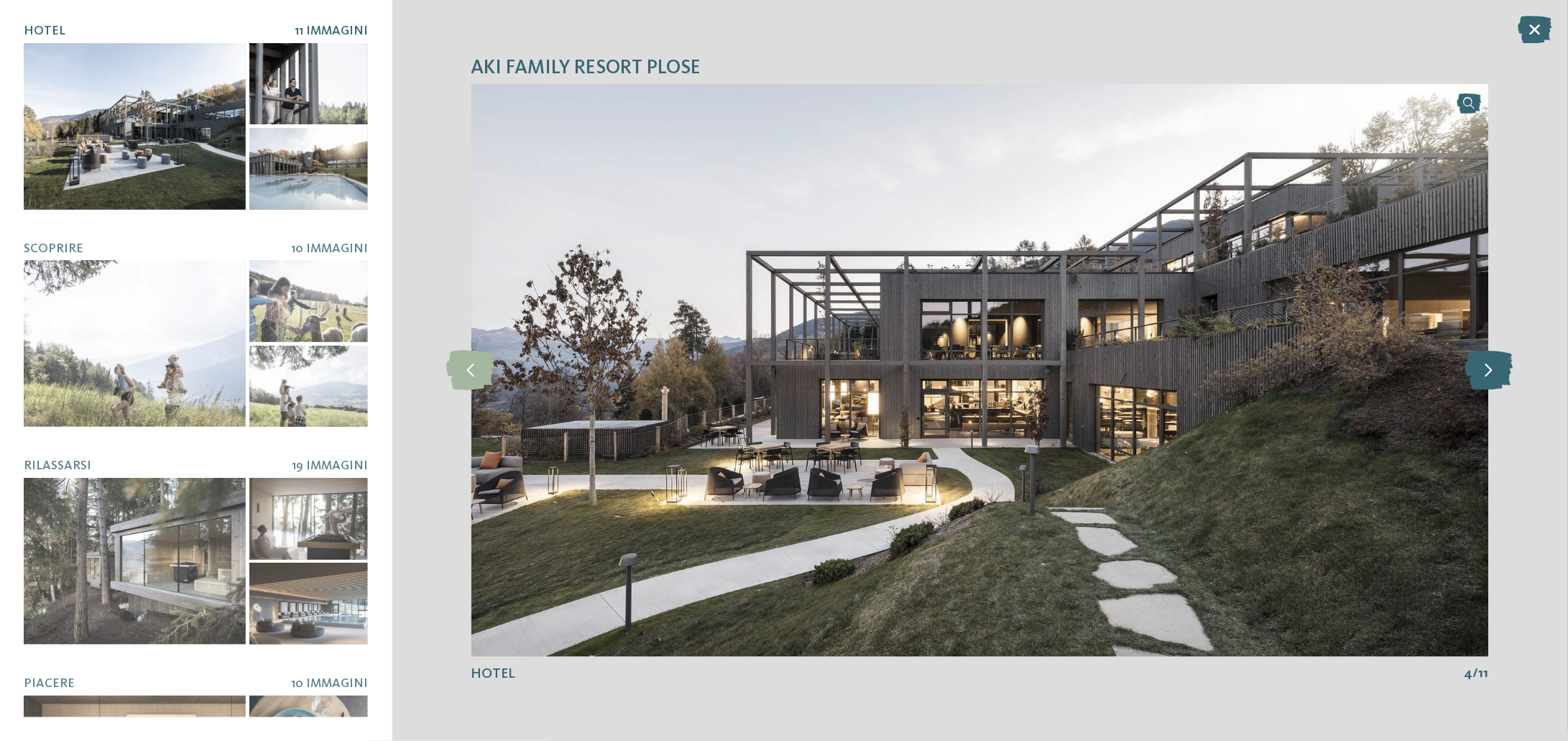
click at [1475, 370] on icon at bounding box center [1488, 370] width 48 height 40
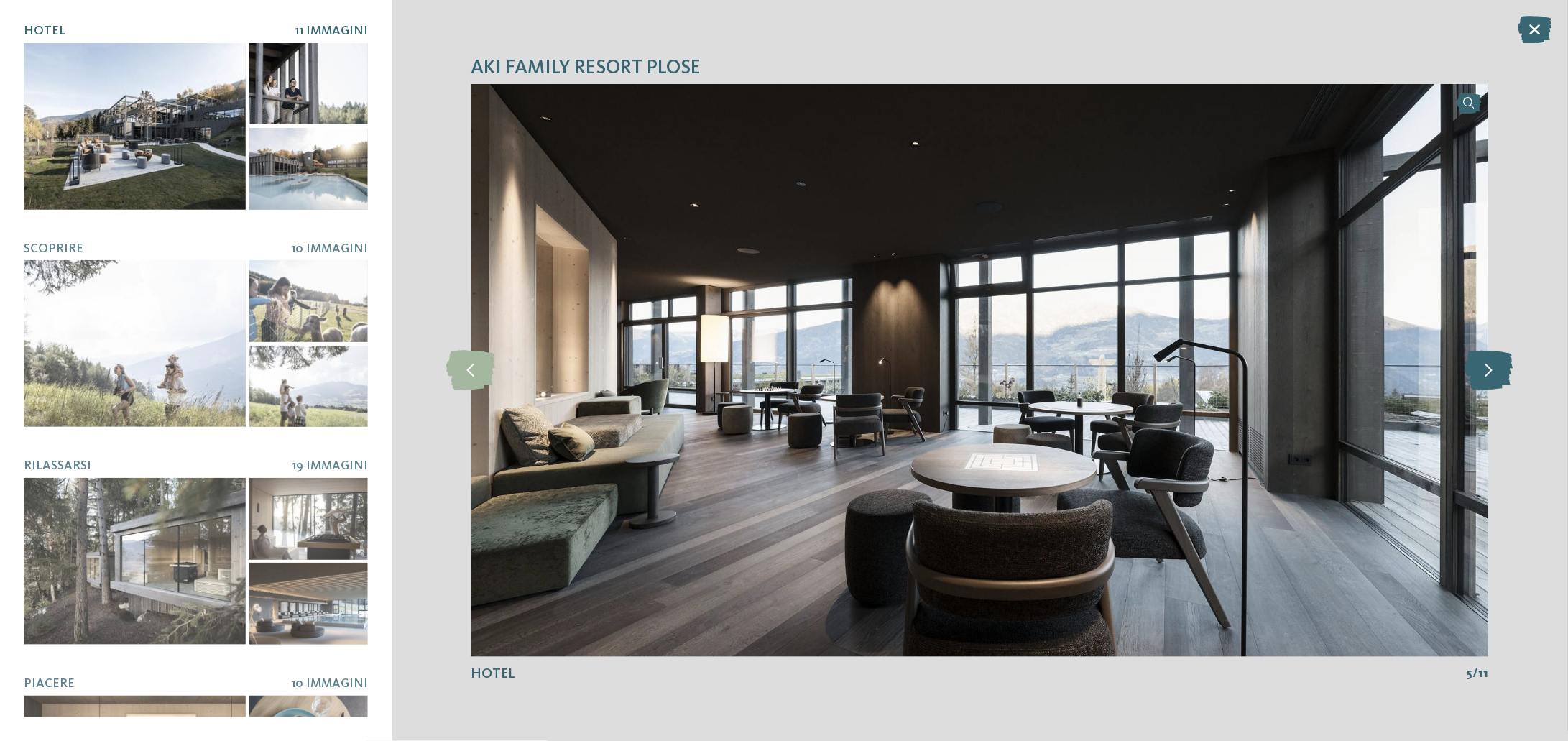
click at [1475, 370] on icon at bounding box center [1488, 370] width 48 height 40
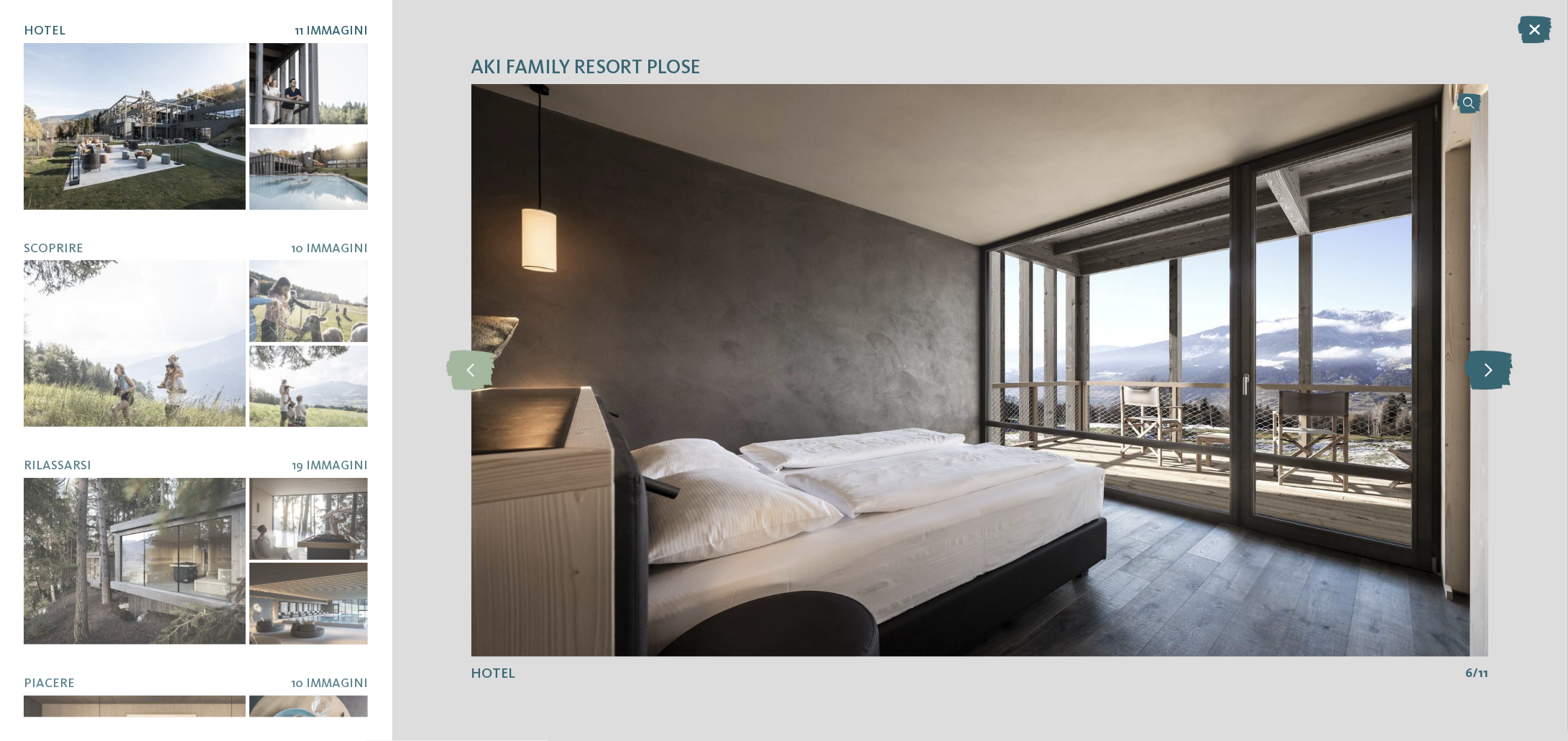
click at [1475, 370] on icon at bounding box center [1488, 370] width 48 height 40
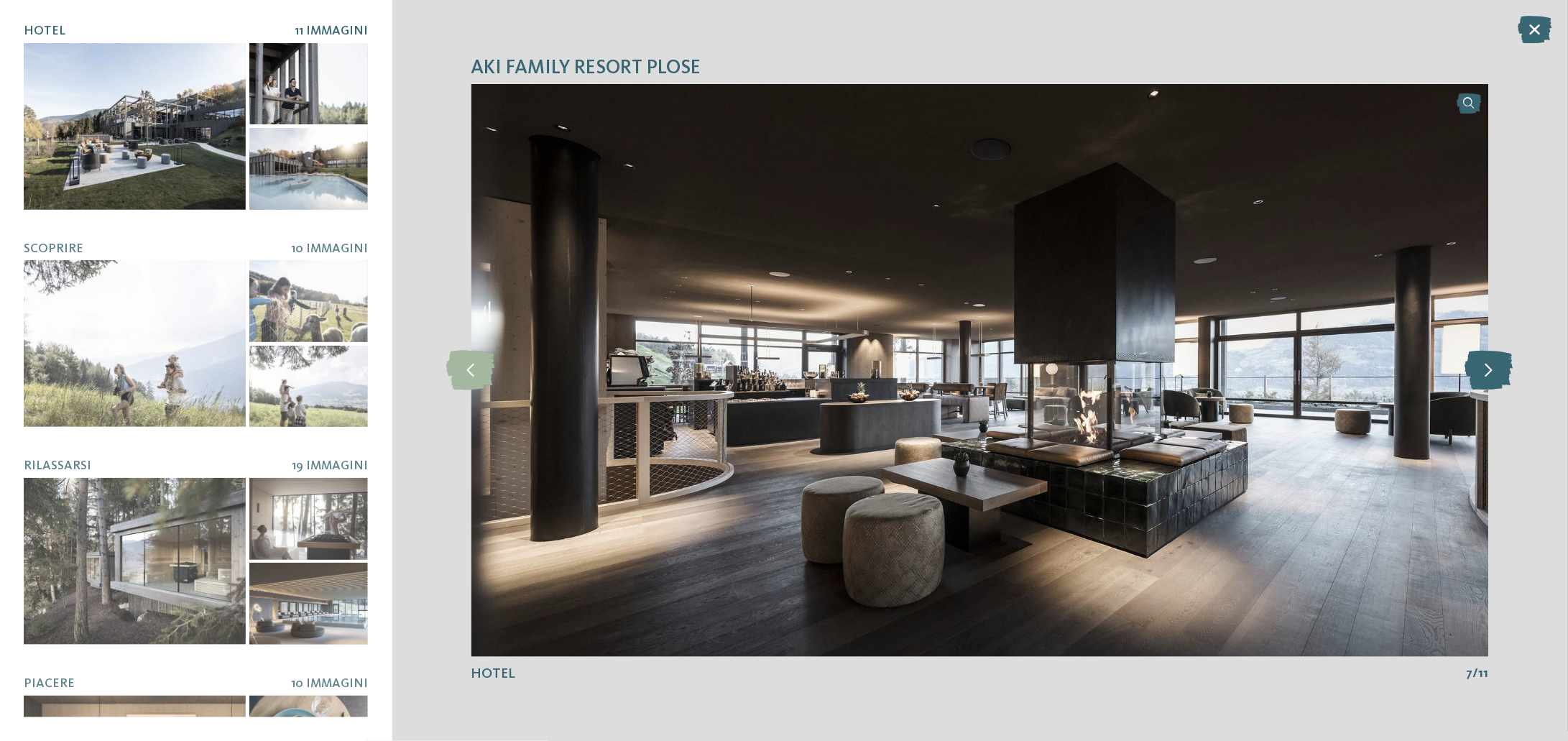
click at [1475, 370] on icon at bounding box center [1488, 370] width 48 height 40
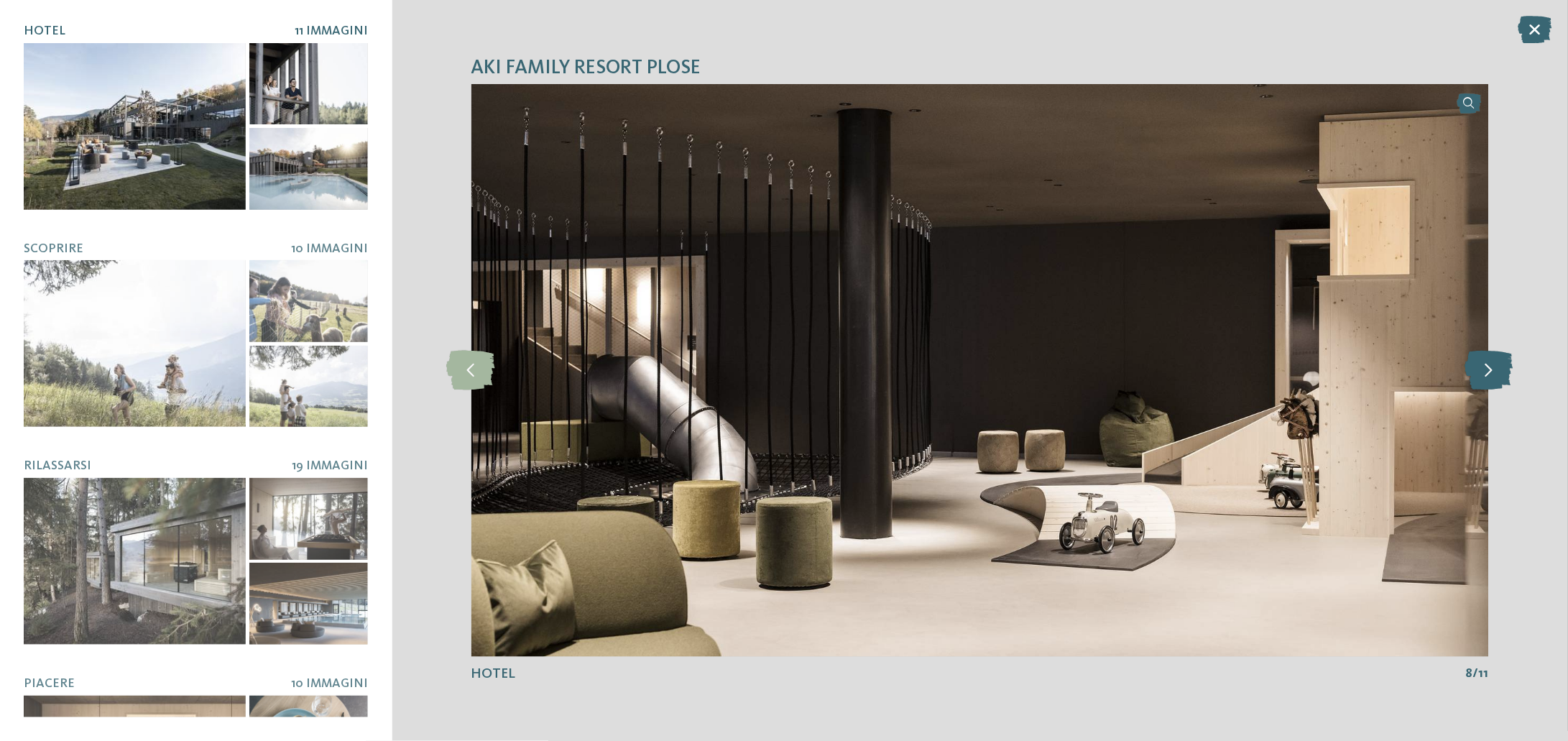
click at [1475, 370] on icon at bounding box center [1488, 370] width 48 height 40
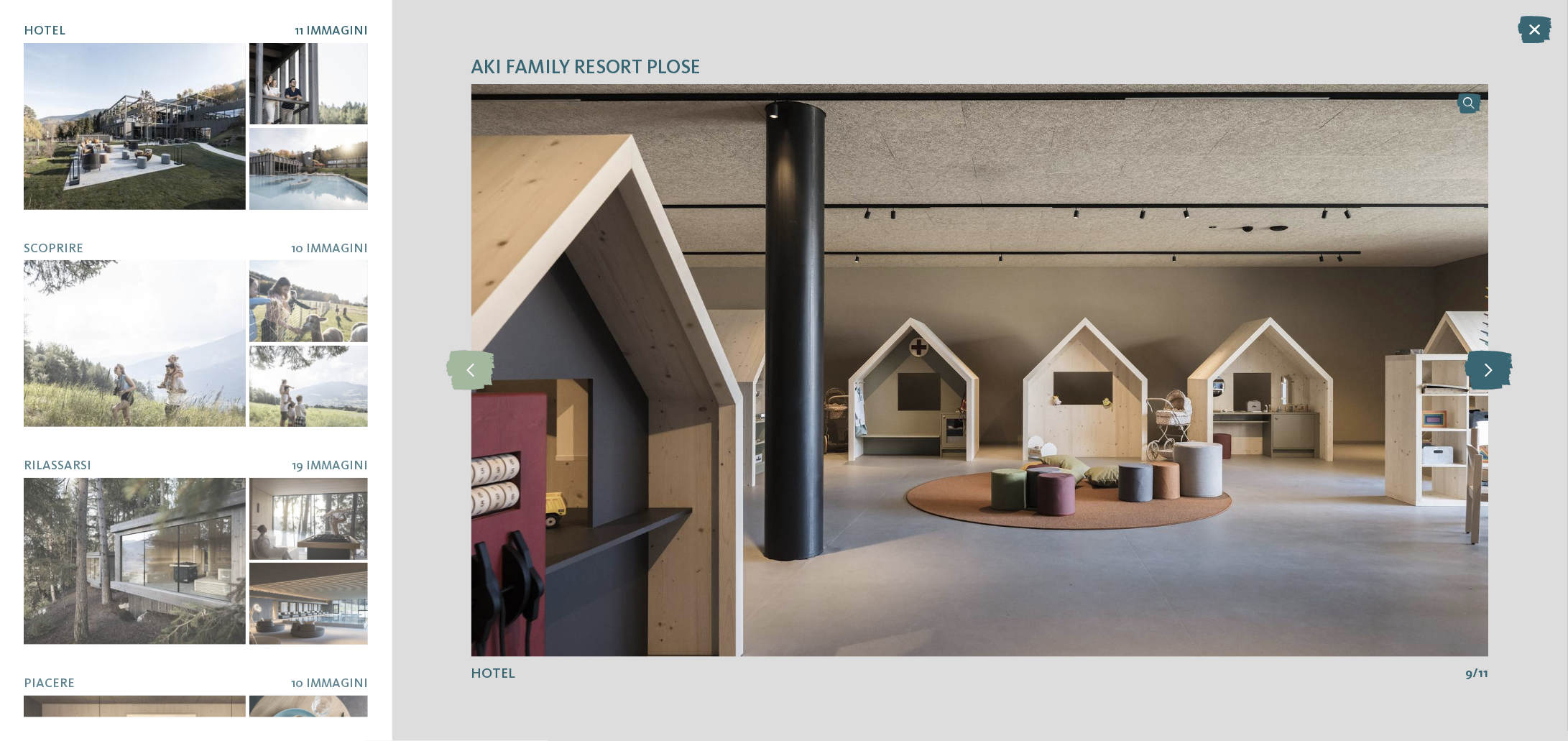
click at [1475, 370] on icon at bounding box center [1488, 370] width 48 height 40
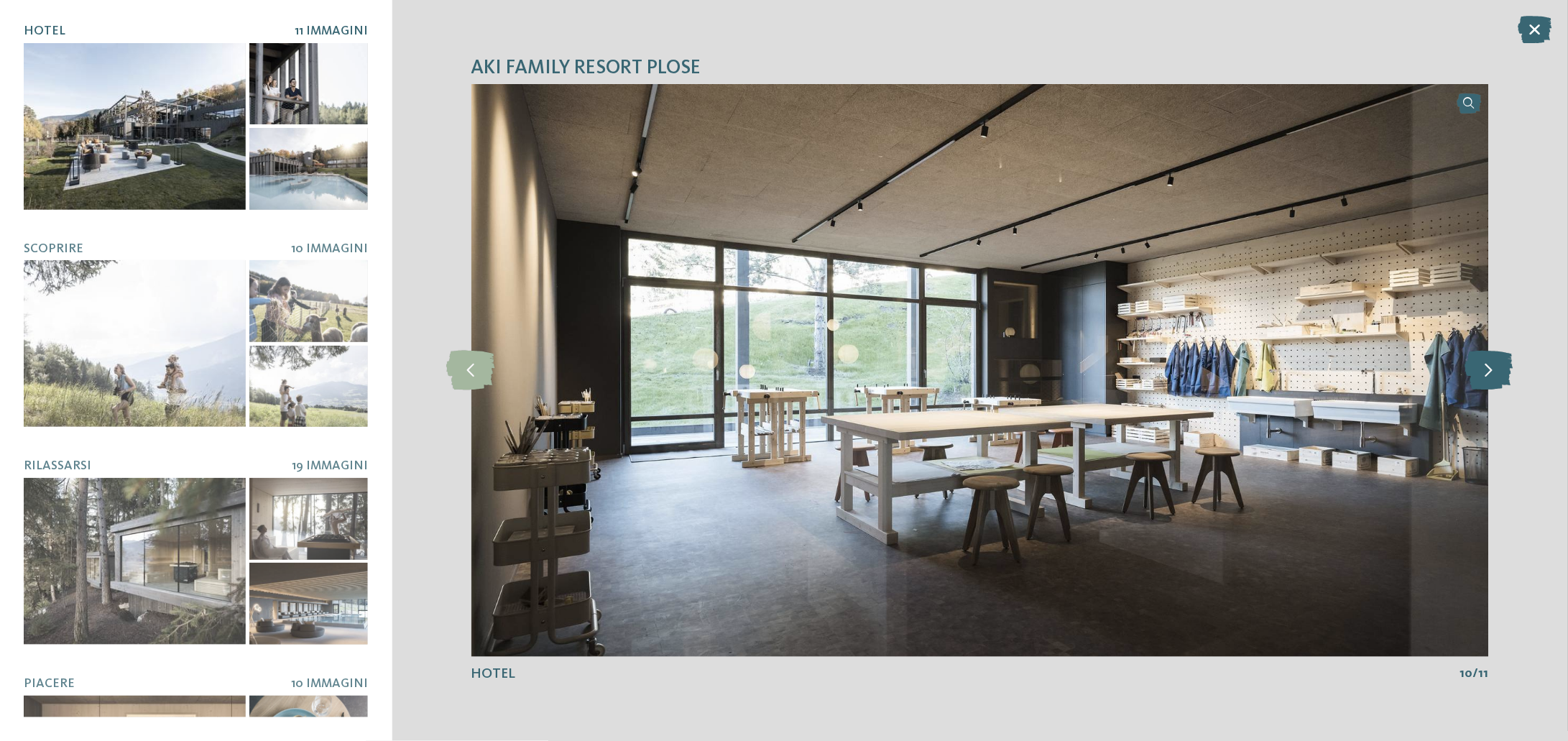
click at [1475, 370] on icon at bounding box center [1488, 370] width 48 height 40
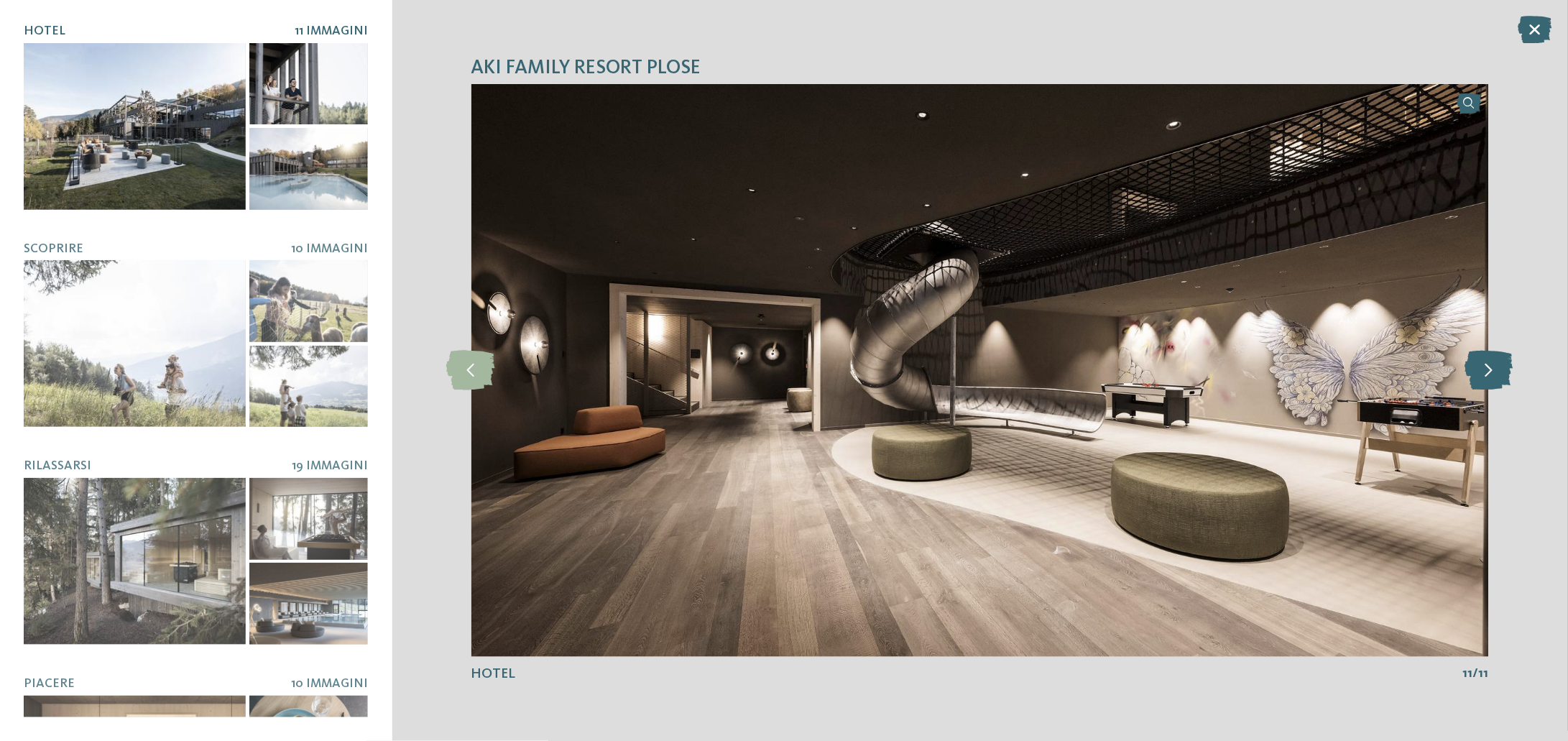
click at [1475, 370] on icon at bounding box center [1488, 370] width 48 height 40
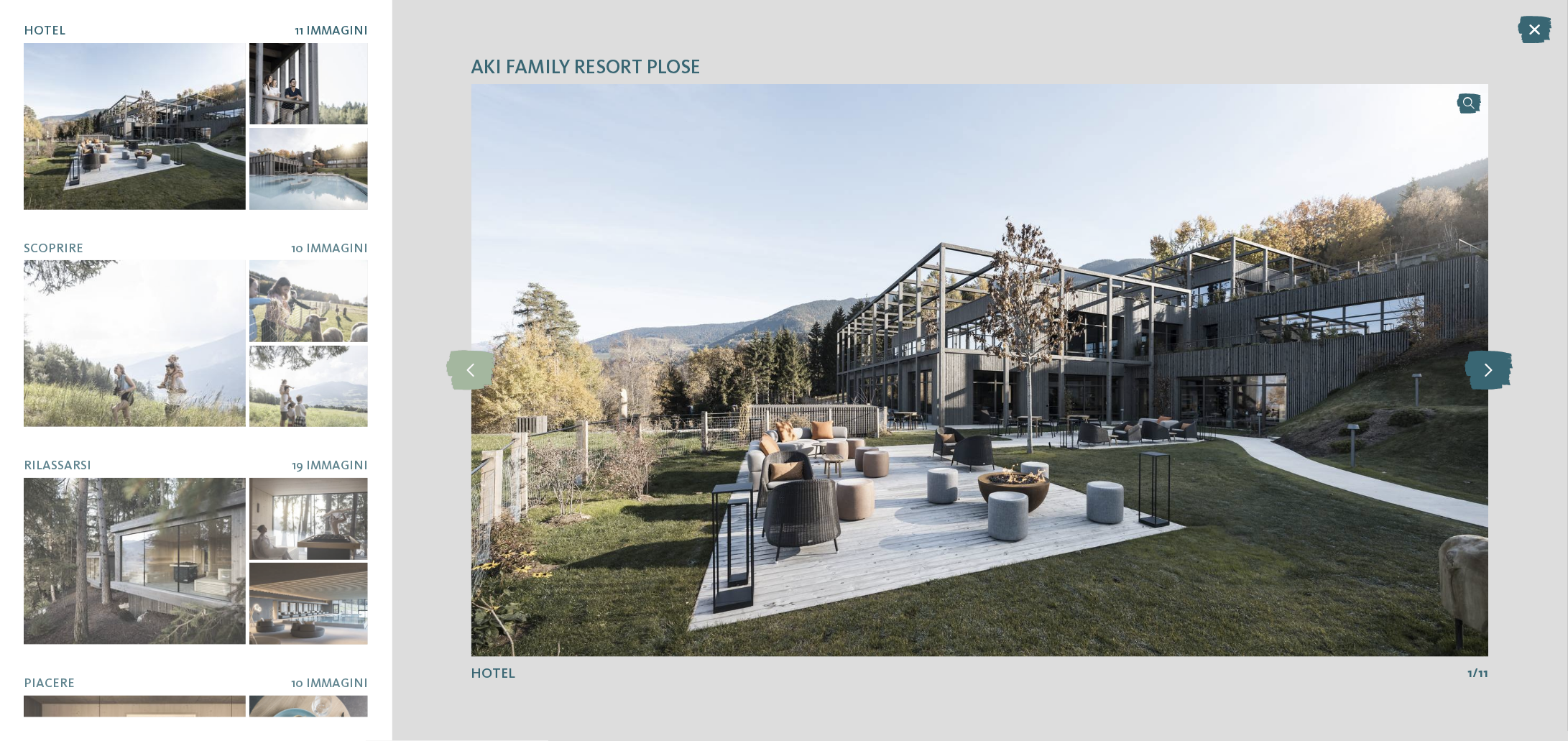
click at [1475, 370] on icon at bounding box center [1488, 370] width 48 height 40
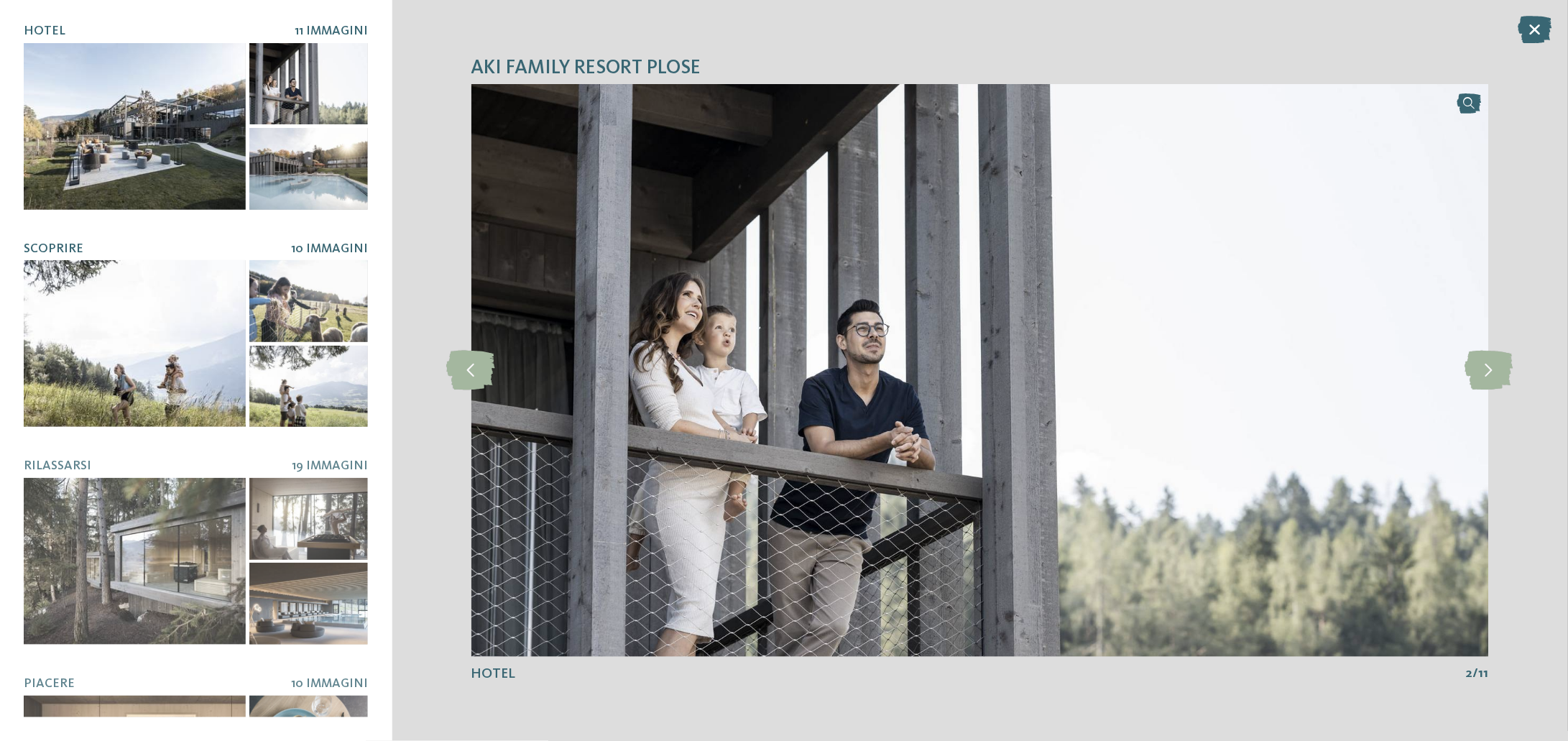
click at [141, 317] on div at bounding box center [135, 344] width 222 height 167
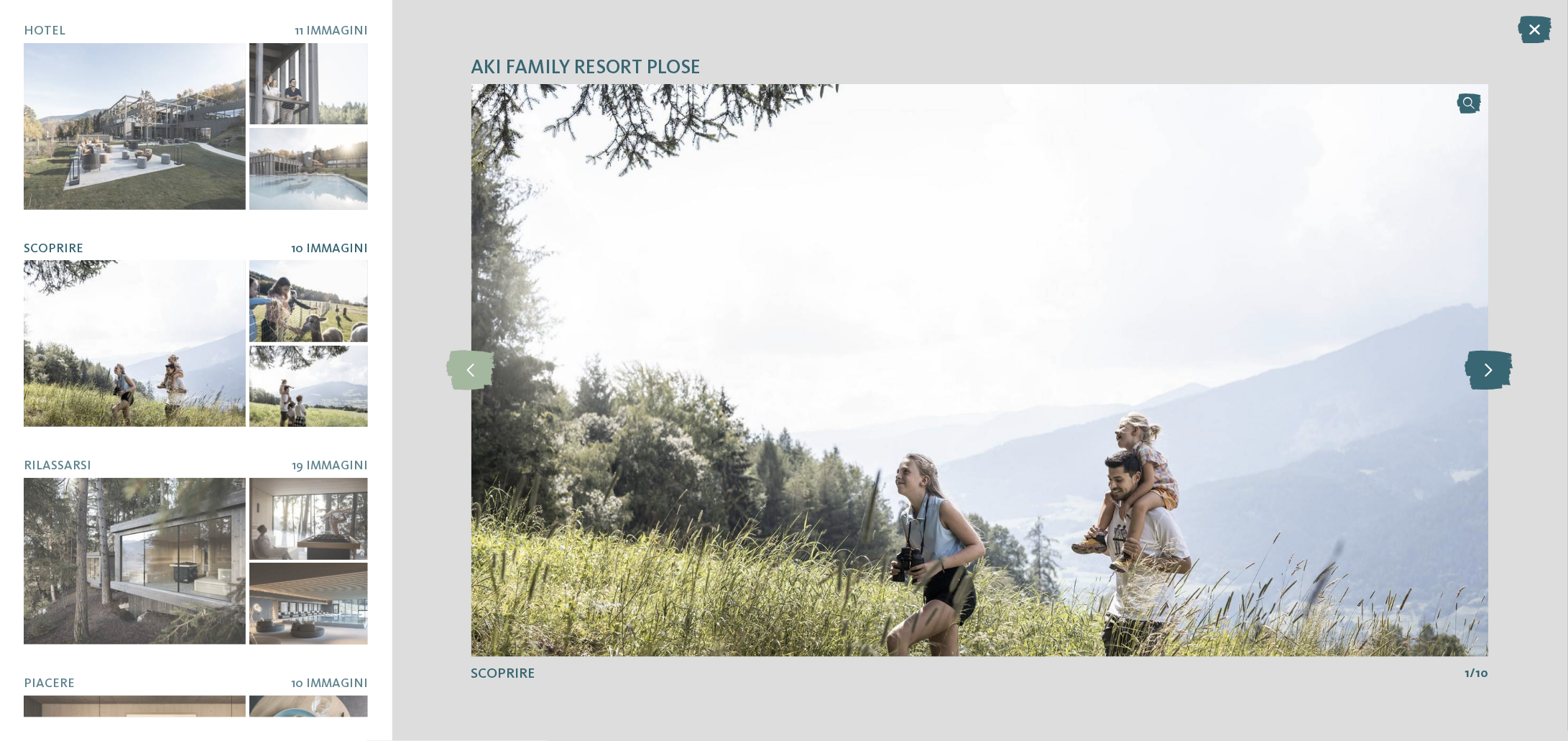
click at [1481, 377] on icon at bounding box center [1488, 370] width 48 height 40
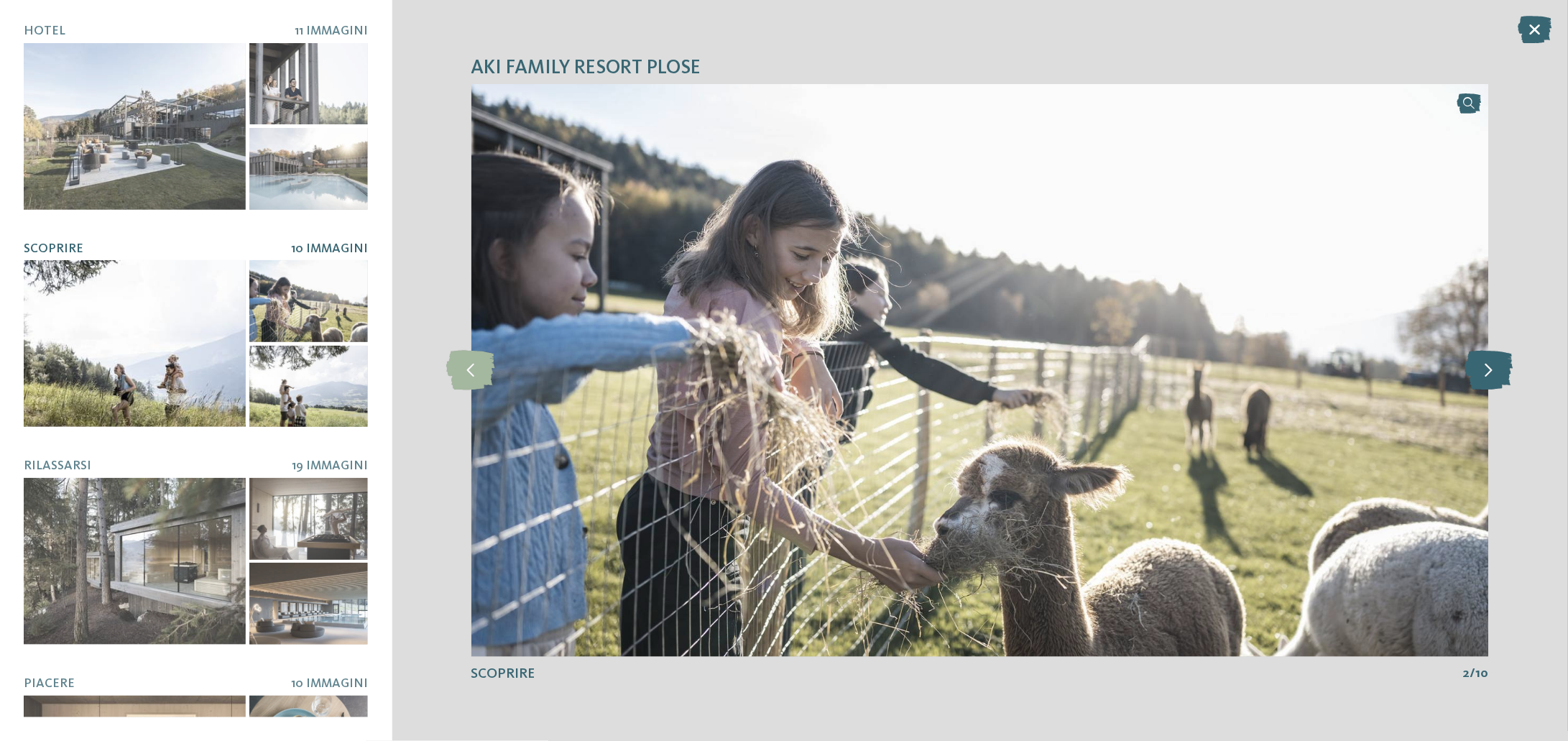
click at [1481, 377] on icon at bounding box center [1488, 370] width 48 height 40
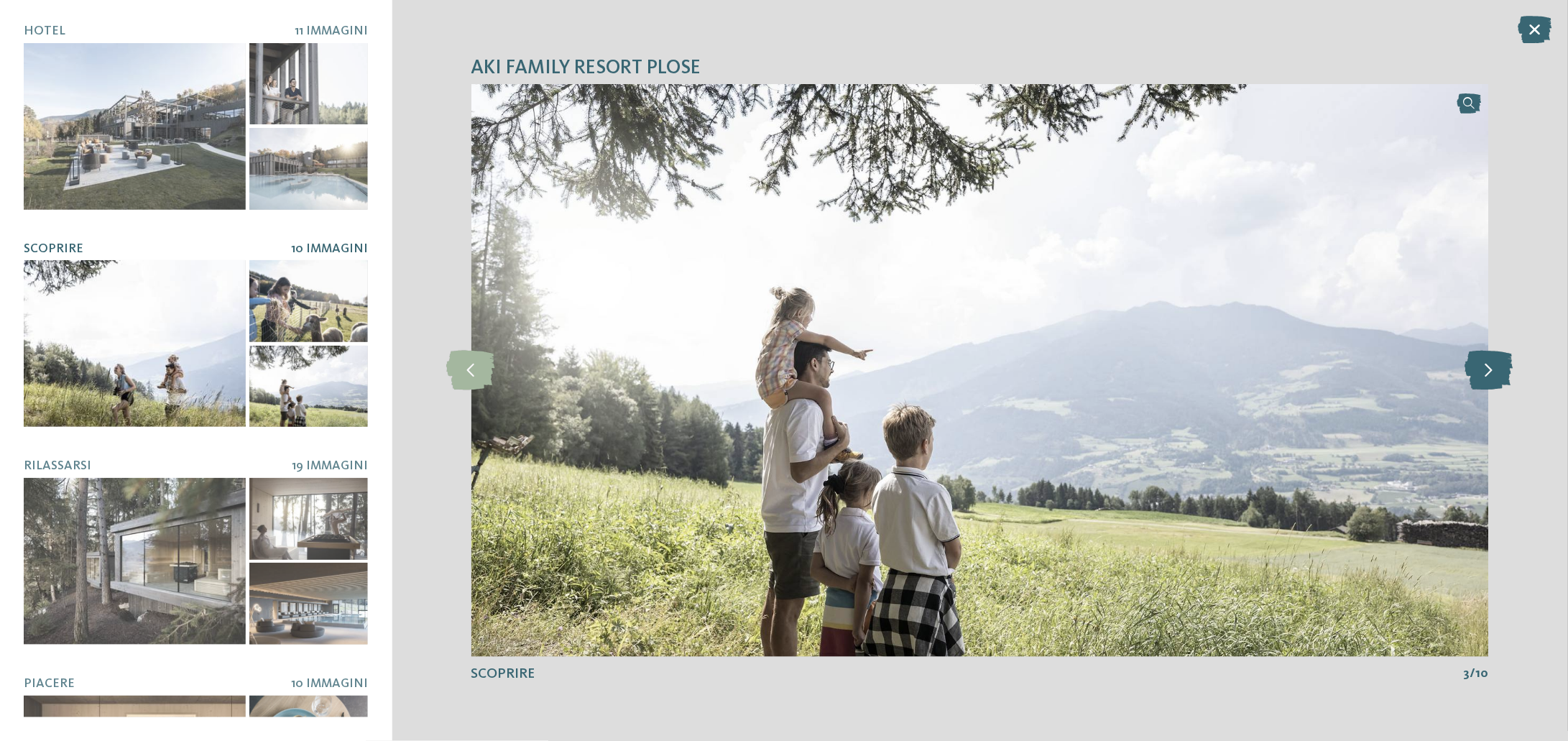
click at [1481, 377] on icon at bounding box center [1488, 370] width 48 height 40
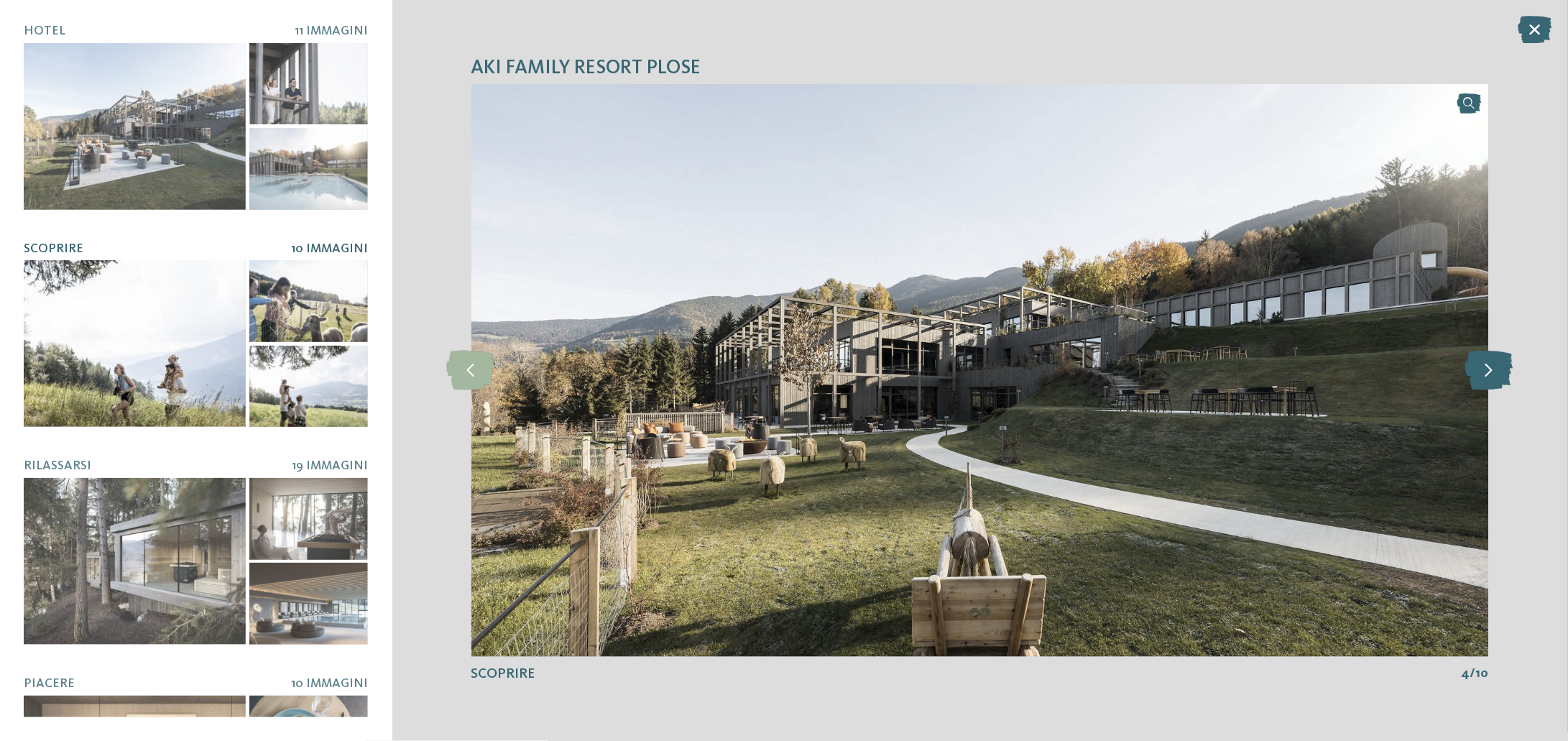
click at [1481, 377] on icon at bounding box center [1488, 370] width 48 height 40
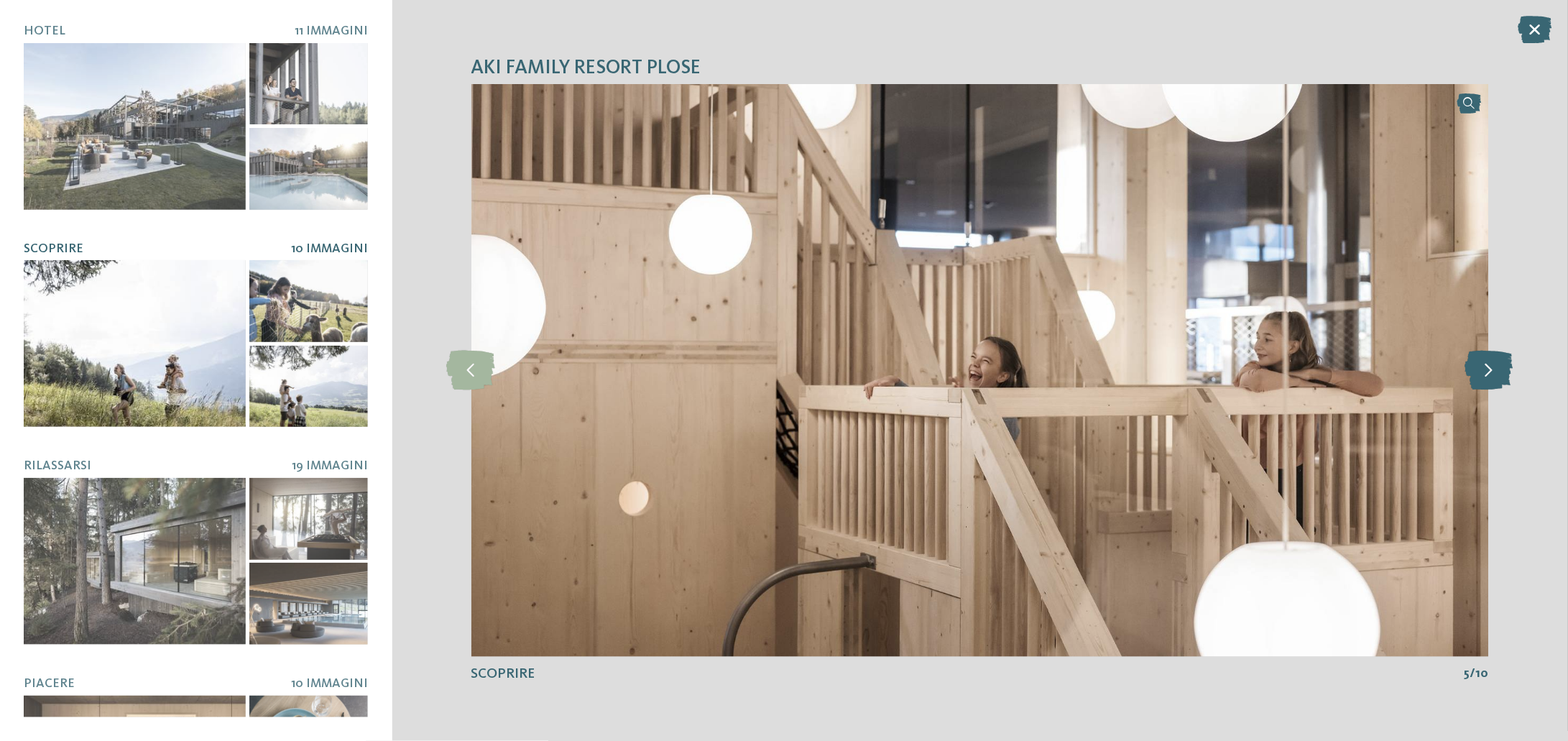
click at [1481, 377] on icon at bounding box center [1488, 370] width 48 height 40
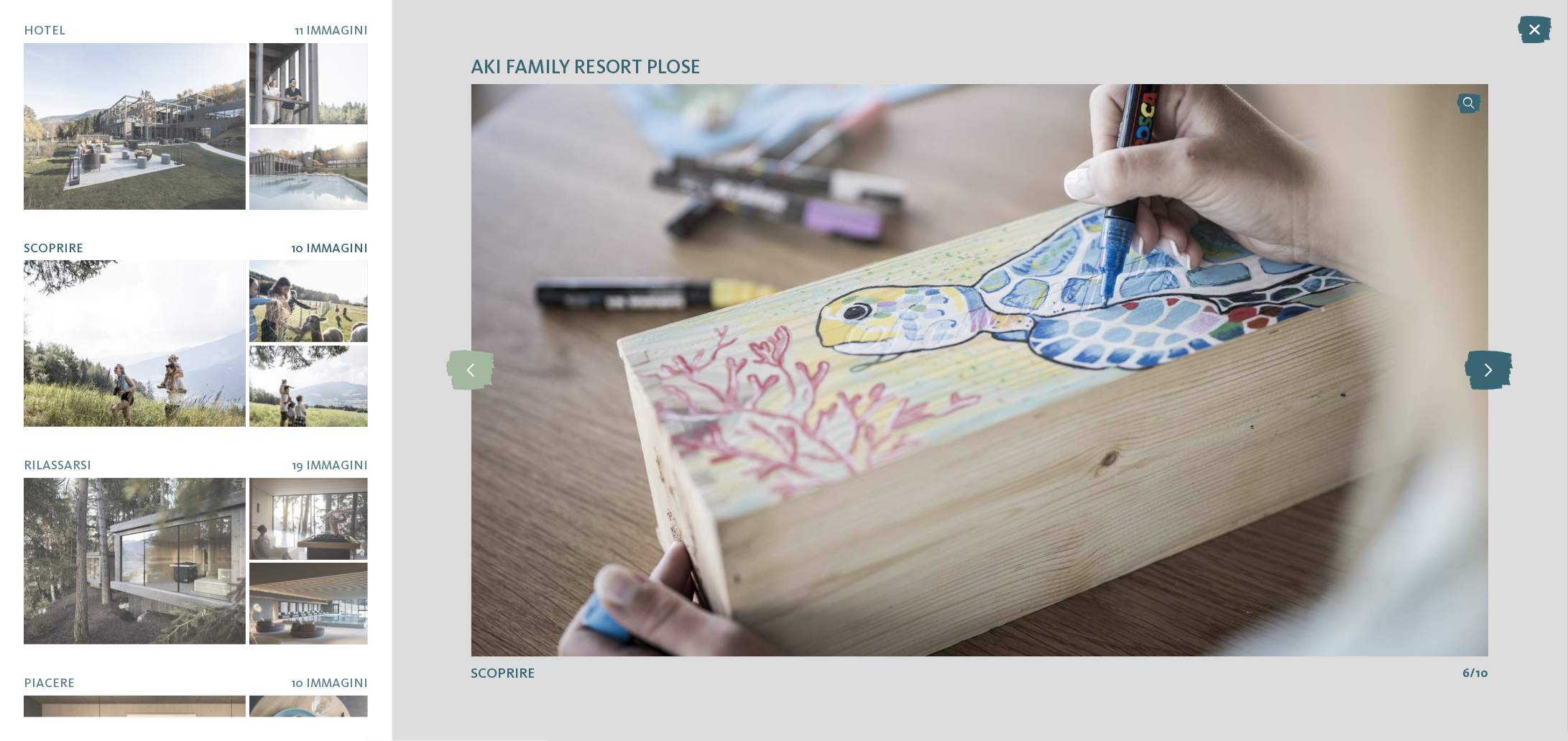
click at [1481, 377] on icon at bounding box center [1488, 370] width 48 height 40
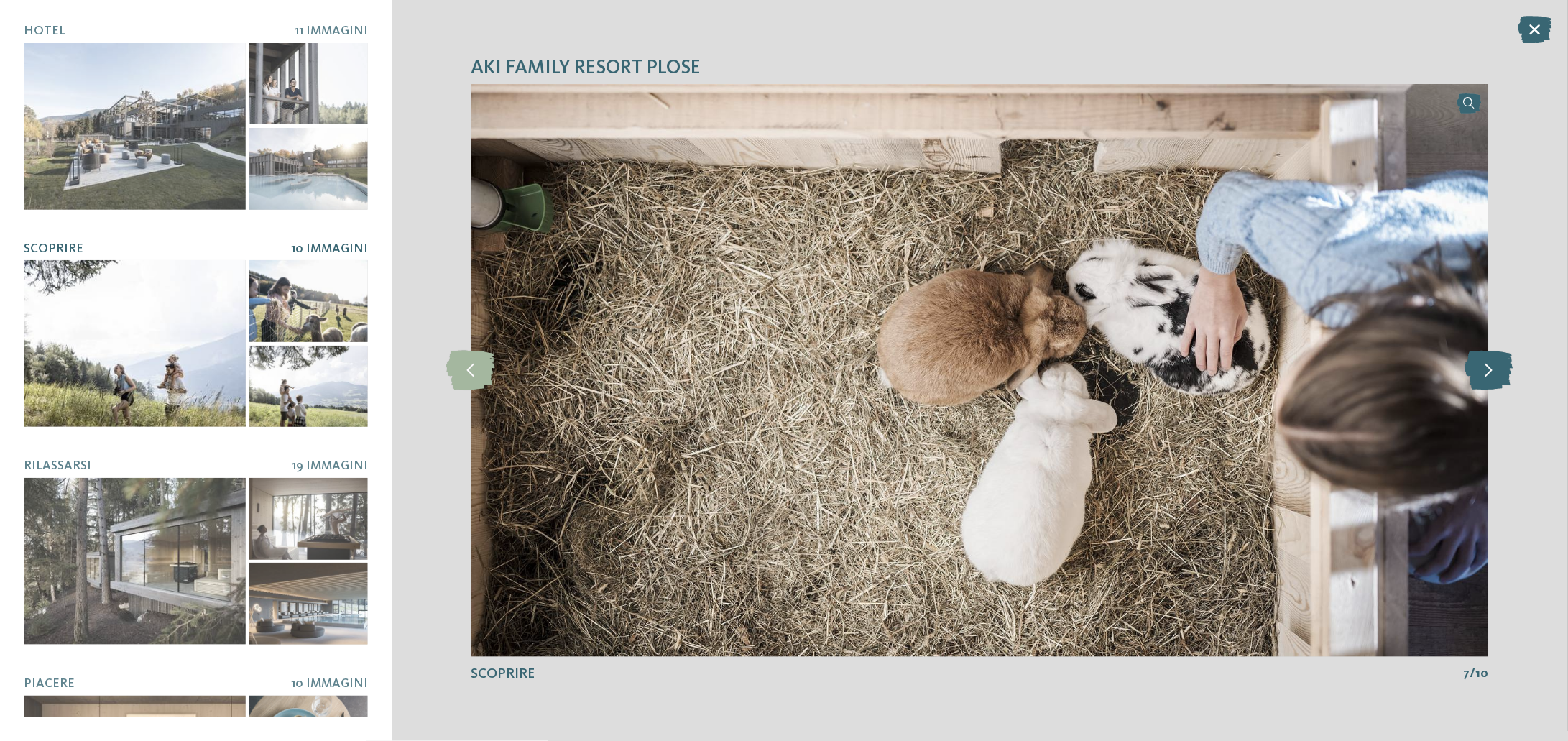
click at [1481, 377] on icon at bounding box center [1488, 370] width 48 height 40
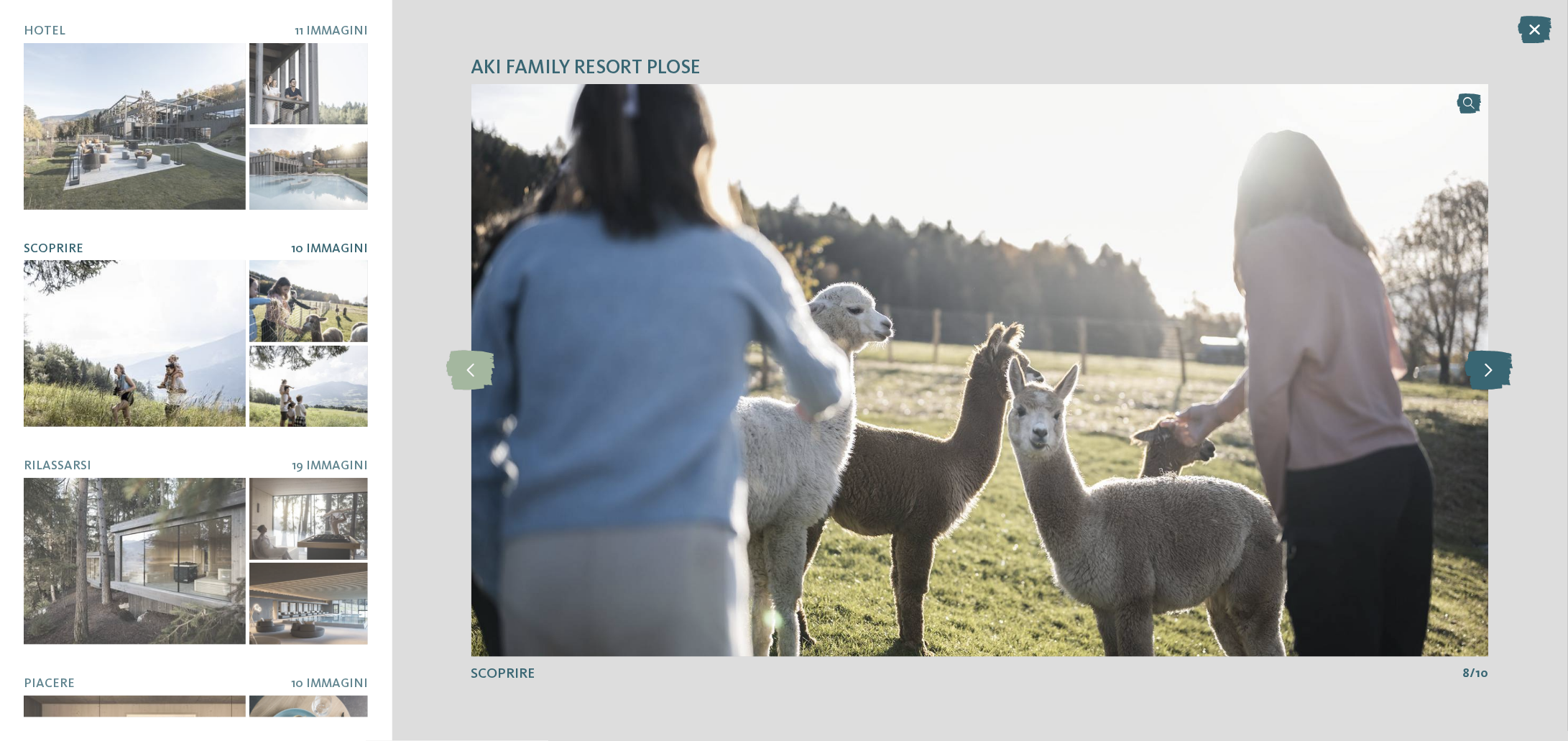
click at [1482, 377] on icon at bounding box center [1488, 370] width 48 height 40
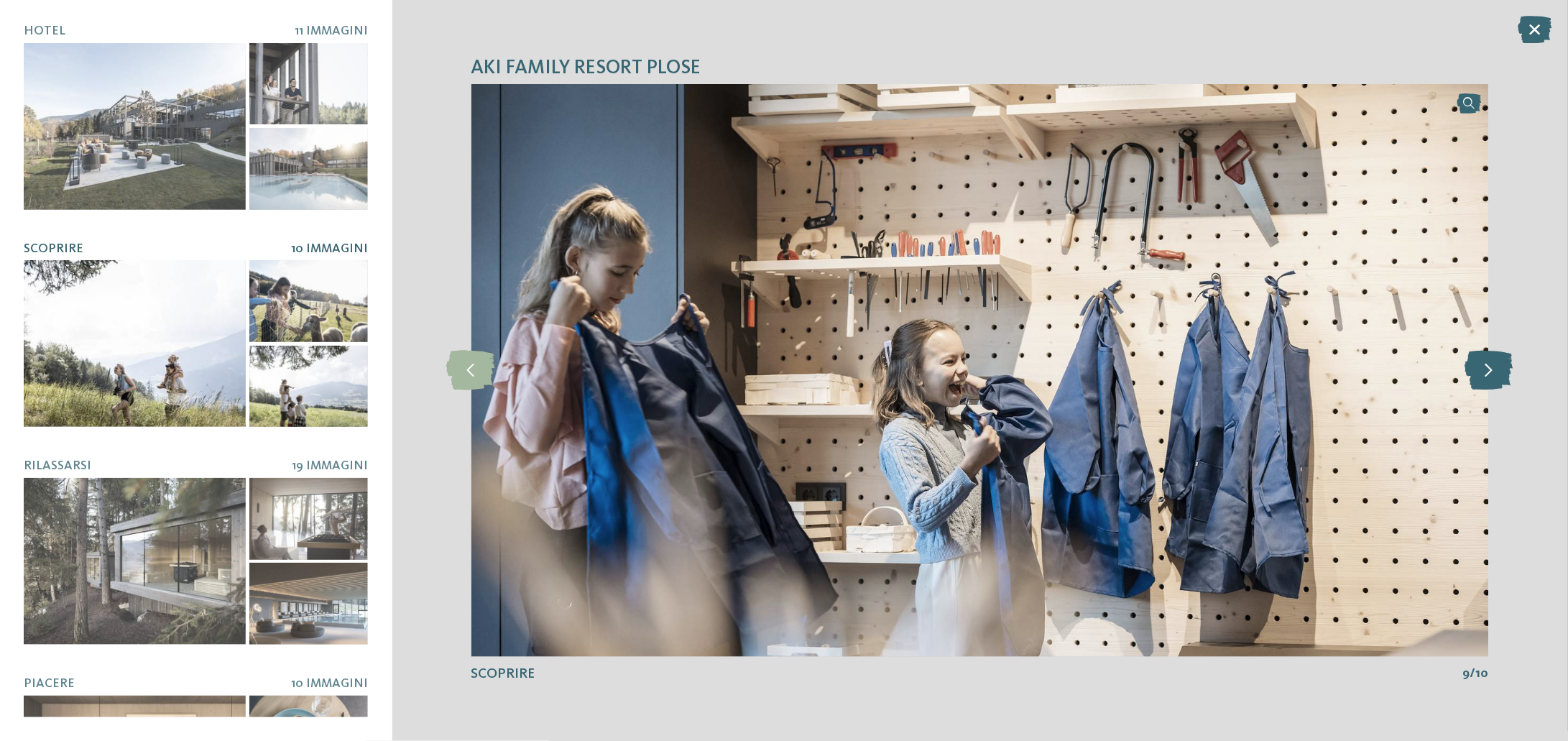
click at [1482, 377] on icon at bounding box center [1488, 370] width 48 height 40
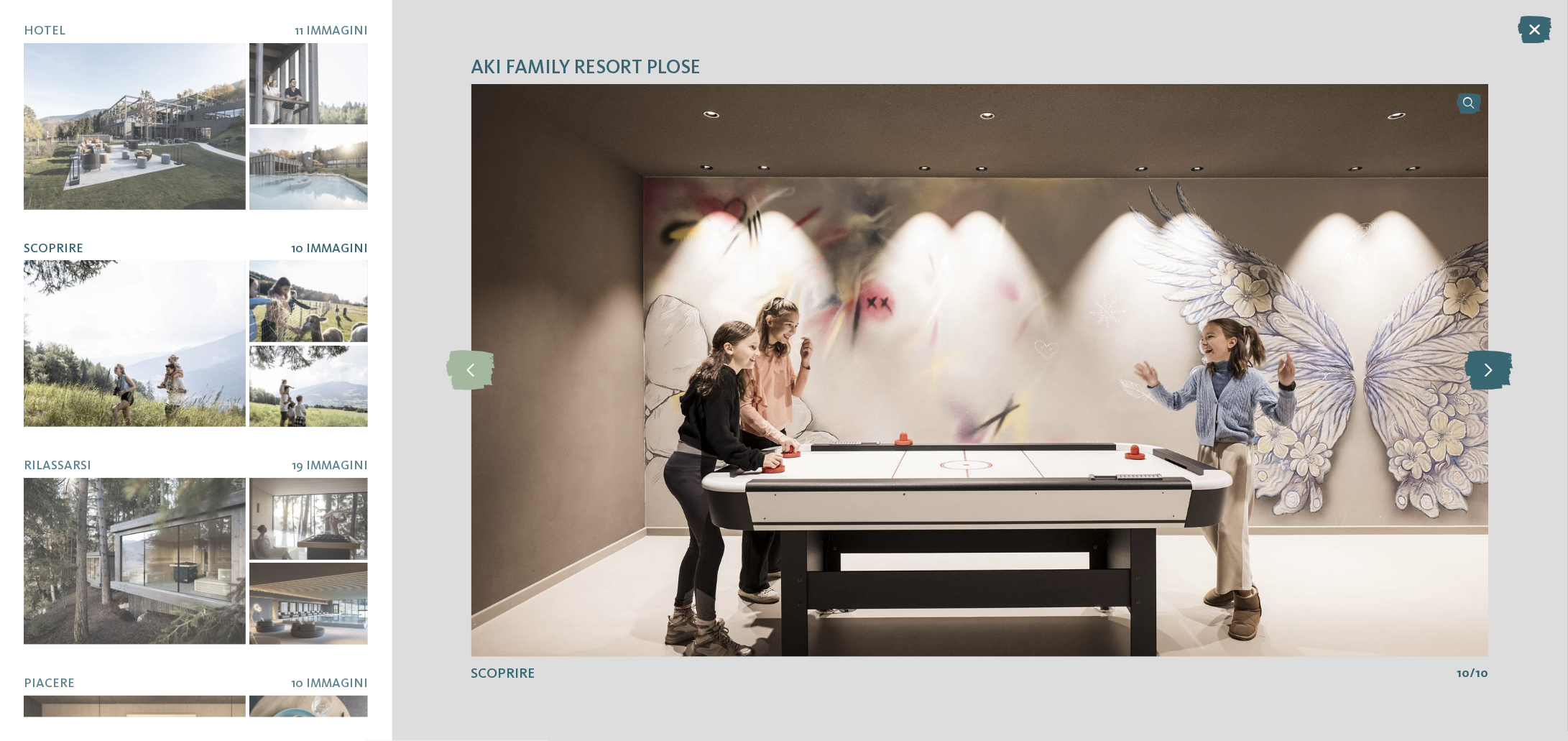
click at [1480, 374] on icon at bounding box center [1488, 370] width 48 height 40
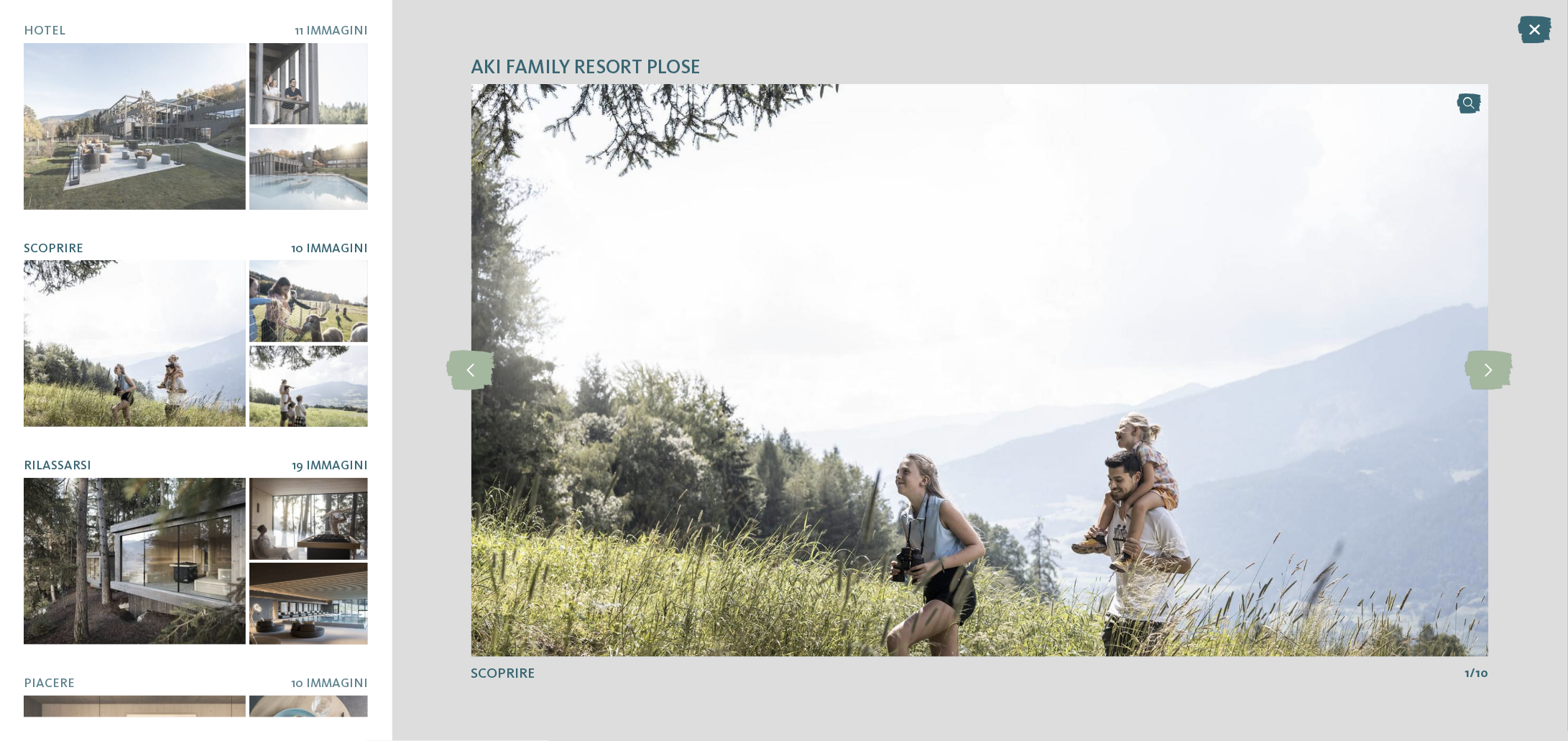
click at [129, 540] on div at bounding box center [135, 561] width 222 height 167
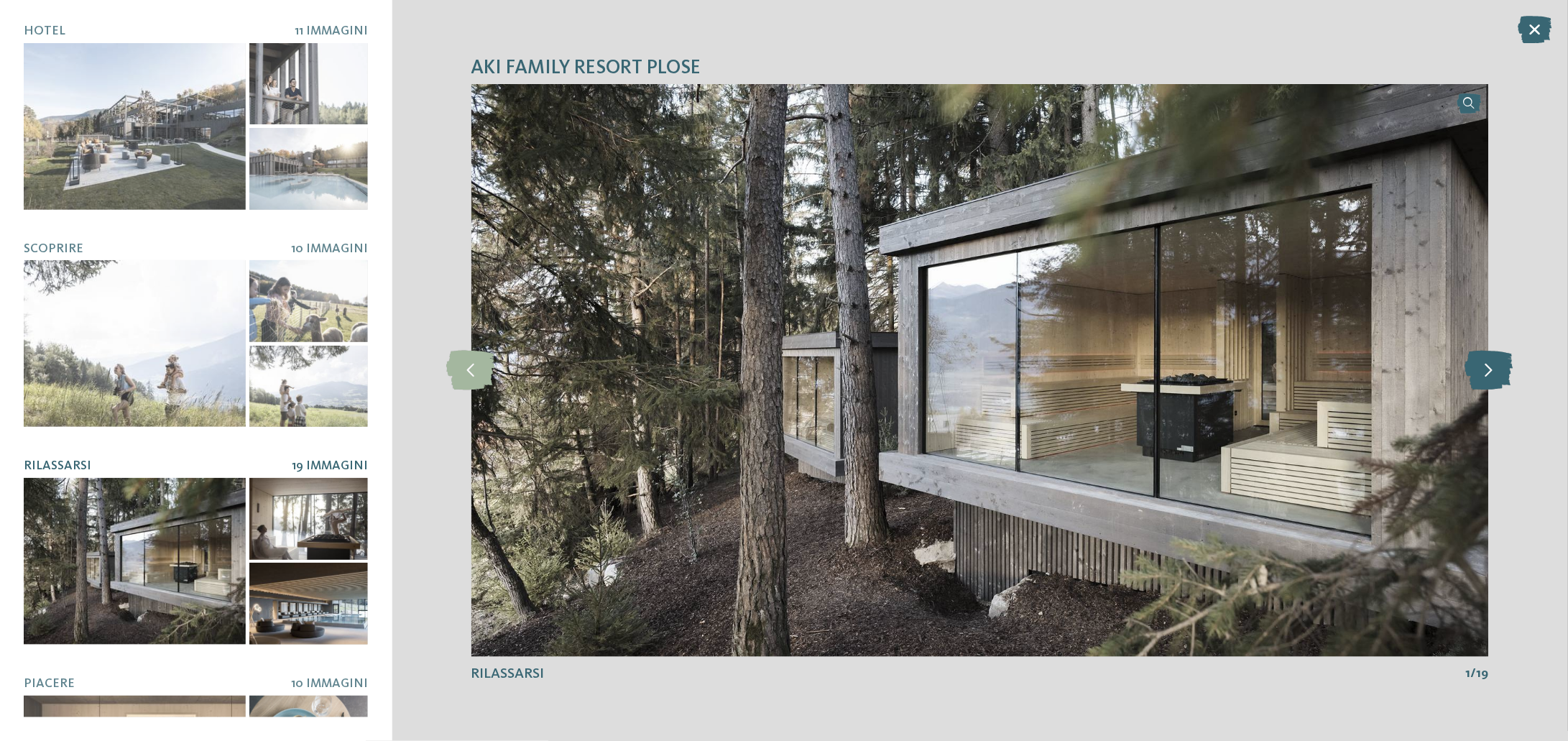
click at [1501, 382] on icon at bounding box center [1488, 370] width 48 height 40
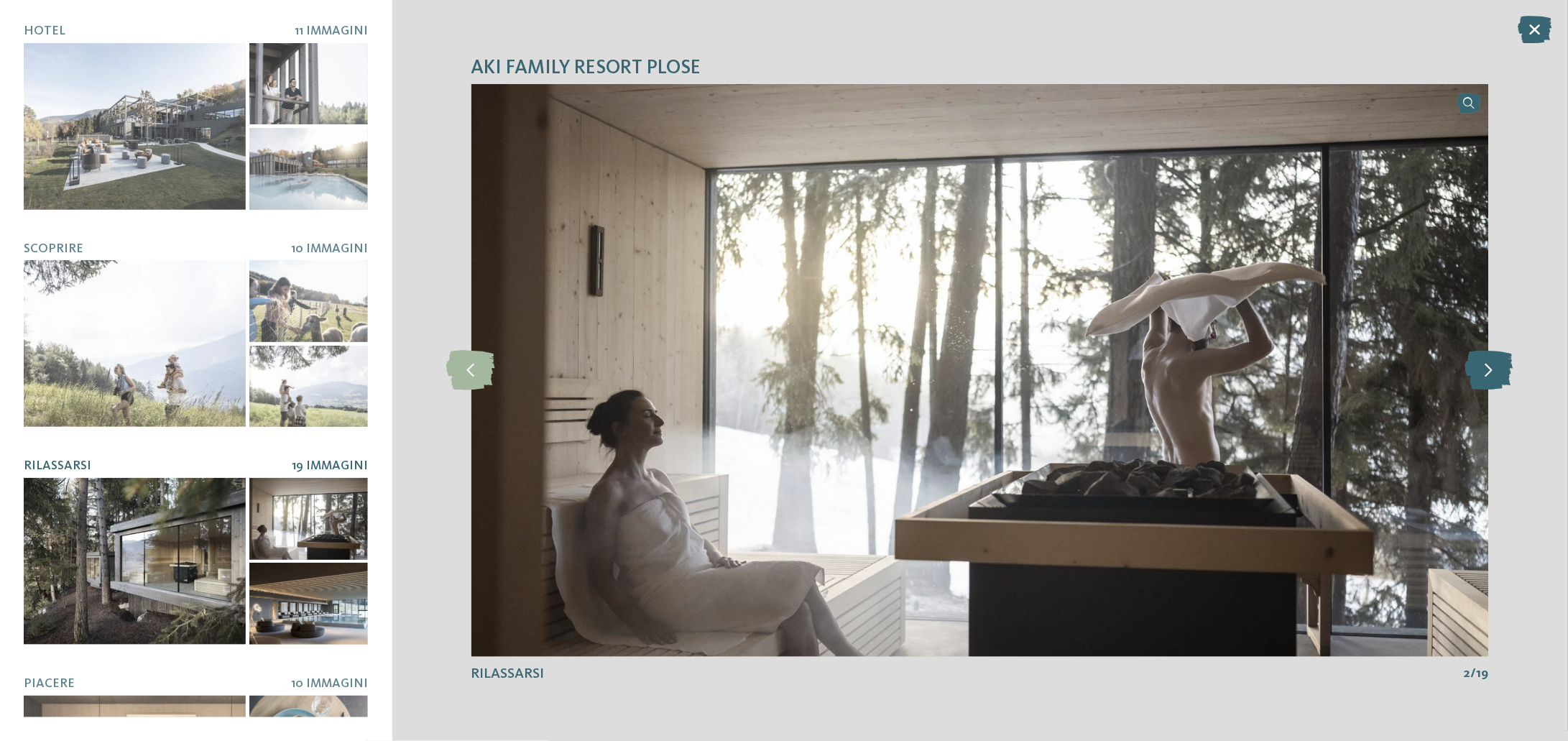
click at [1501, 382] on icon at bounding box center [1488, 370] width 48 height 40
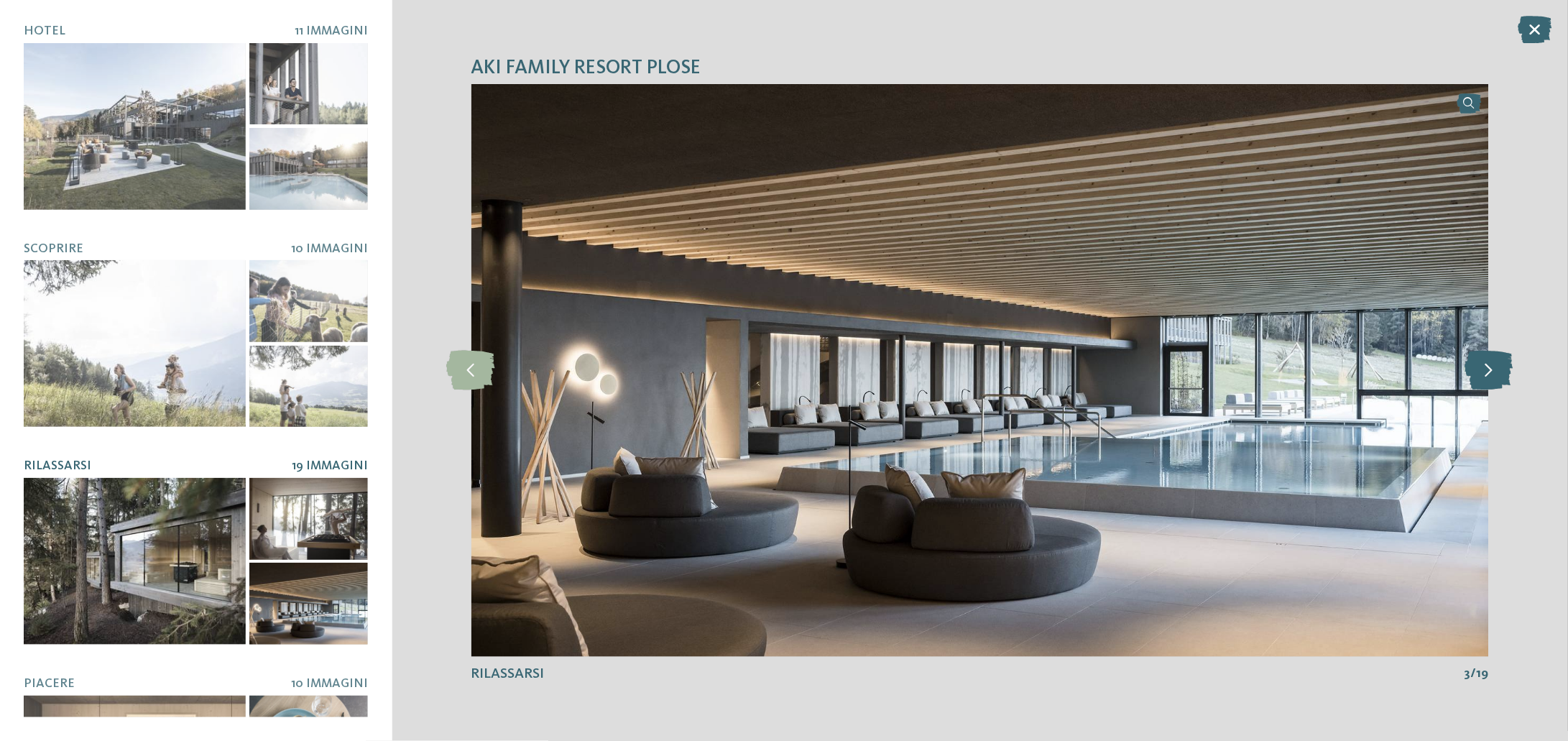
click at [1501, 382] on icon at bounding box center [1488, 370] width 48 height 40
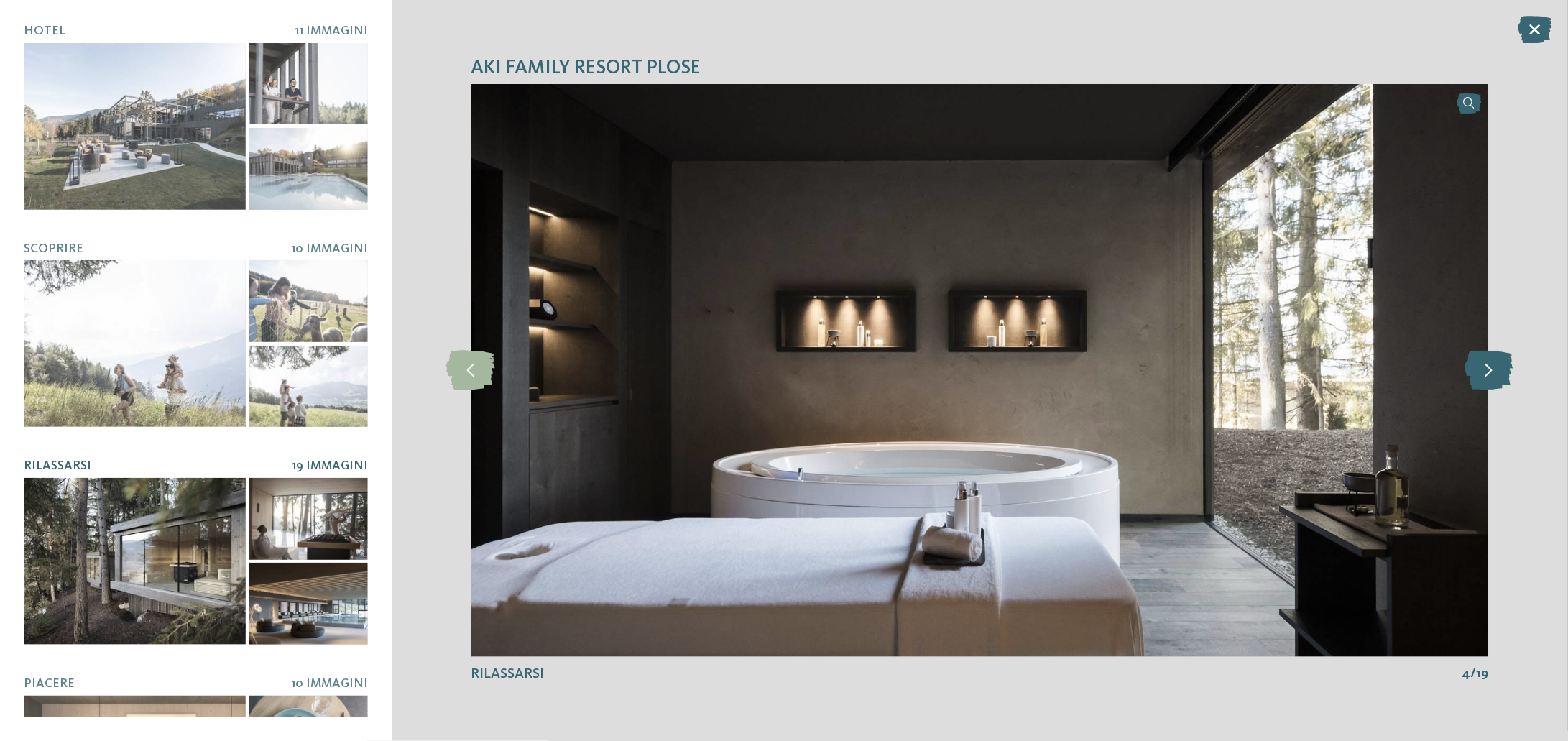
click at [1501, 382] on icon at bounding box center [1488, 370] width 48 height 40
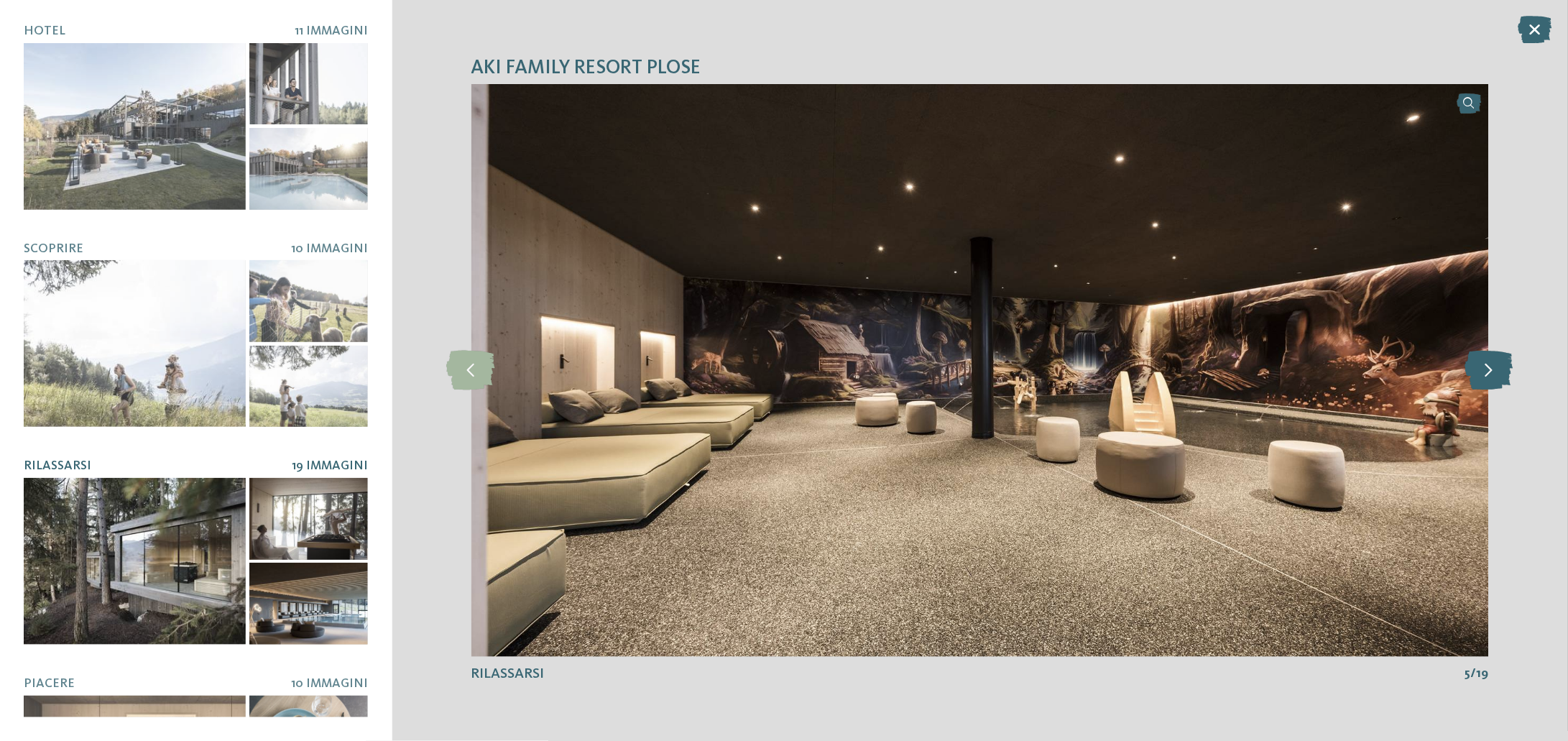
click at [1501, 382] on icon at bounding box center [1488, 370] width 48 height 40
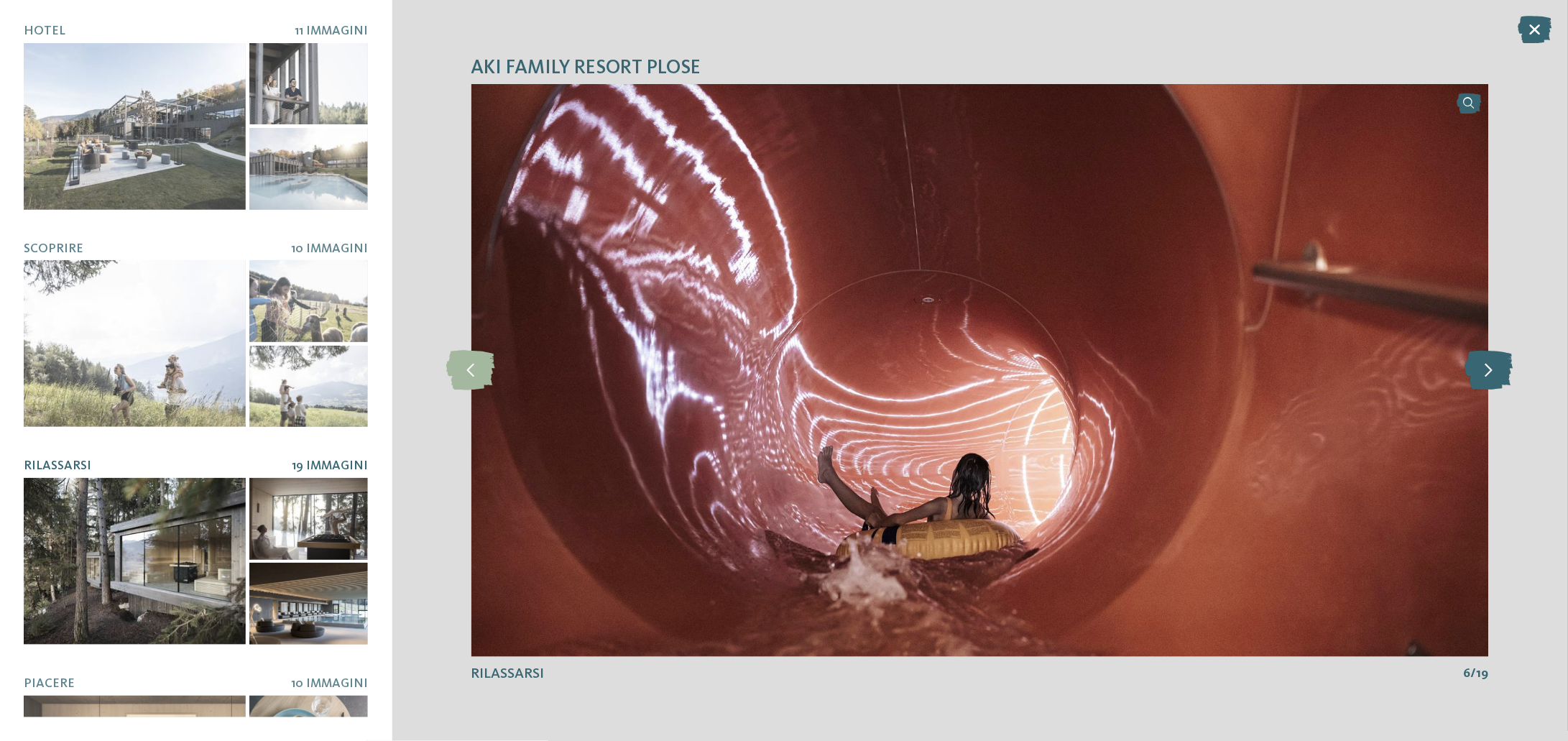
click at [1501, 382] on icon at bounding box center [1488, 370] width 48 height 40
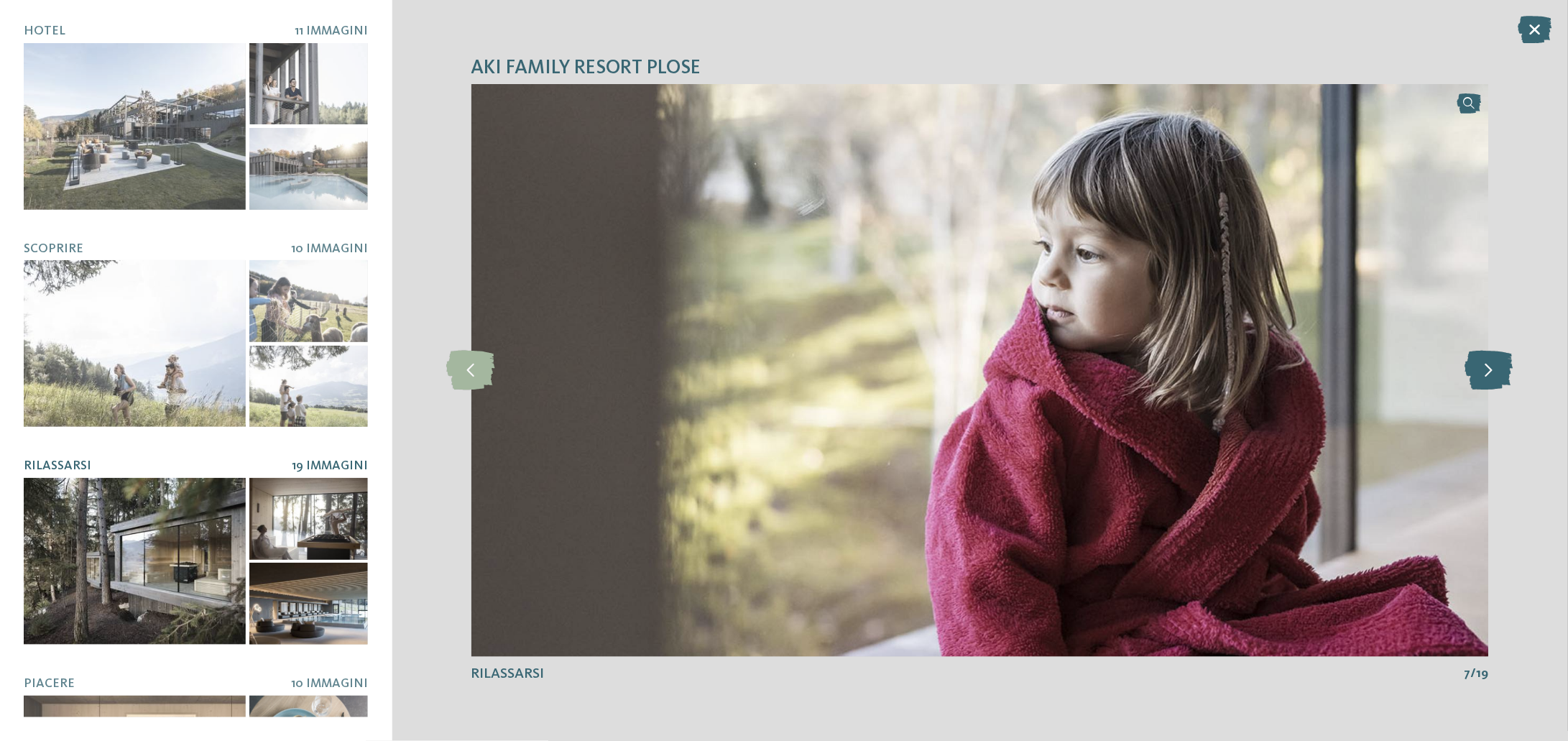
click at [1501, 382] on icon at bounding box center [1488, 370] width 48 height 40
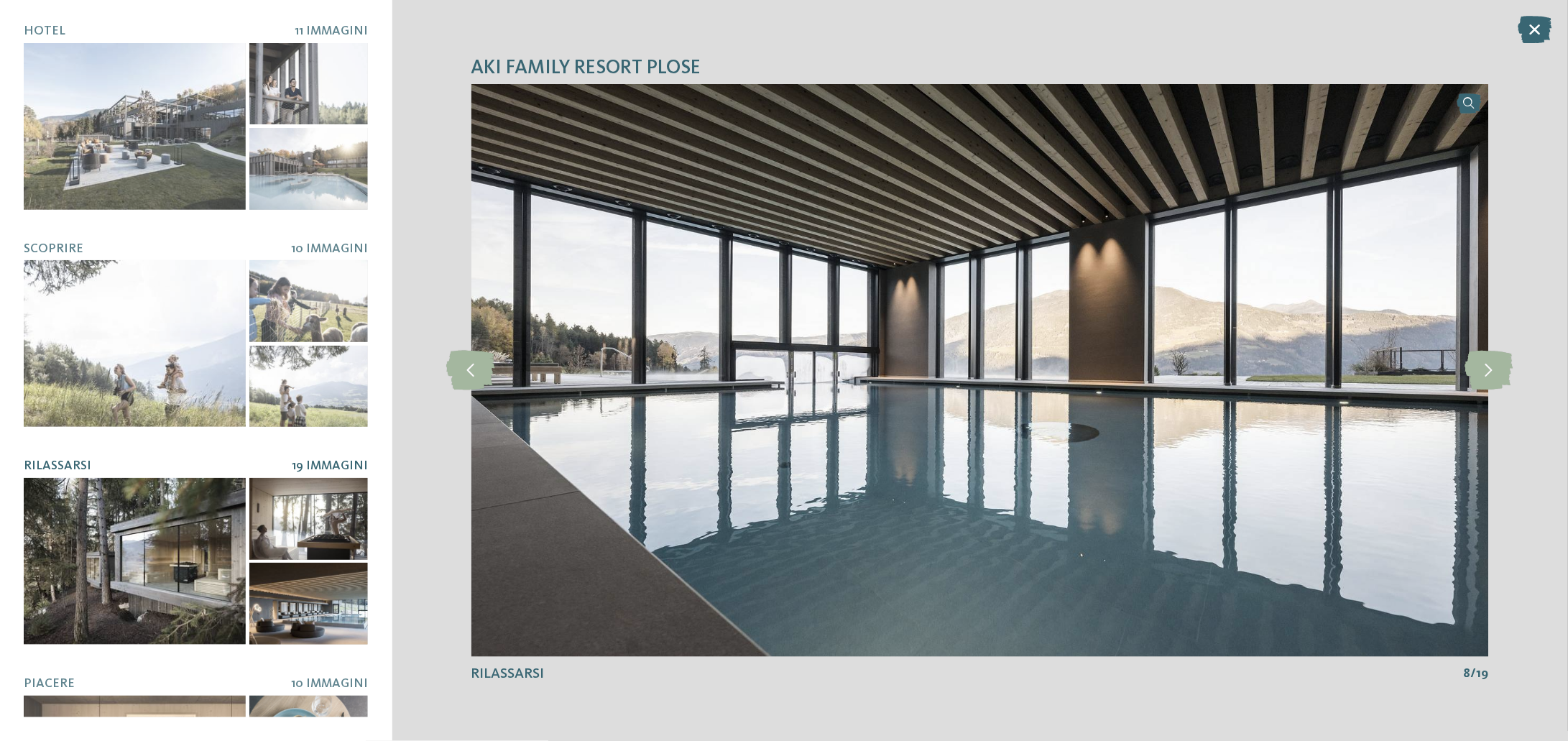
scroll to position [127, 0]
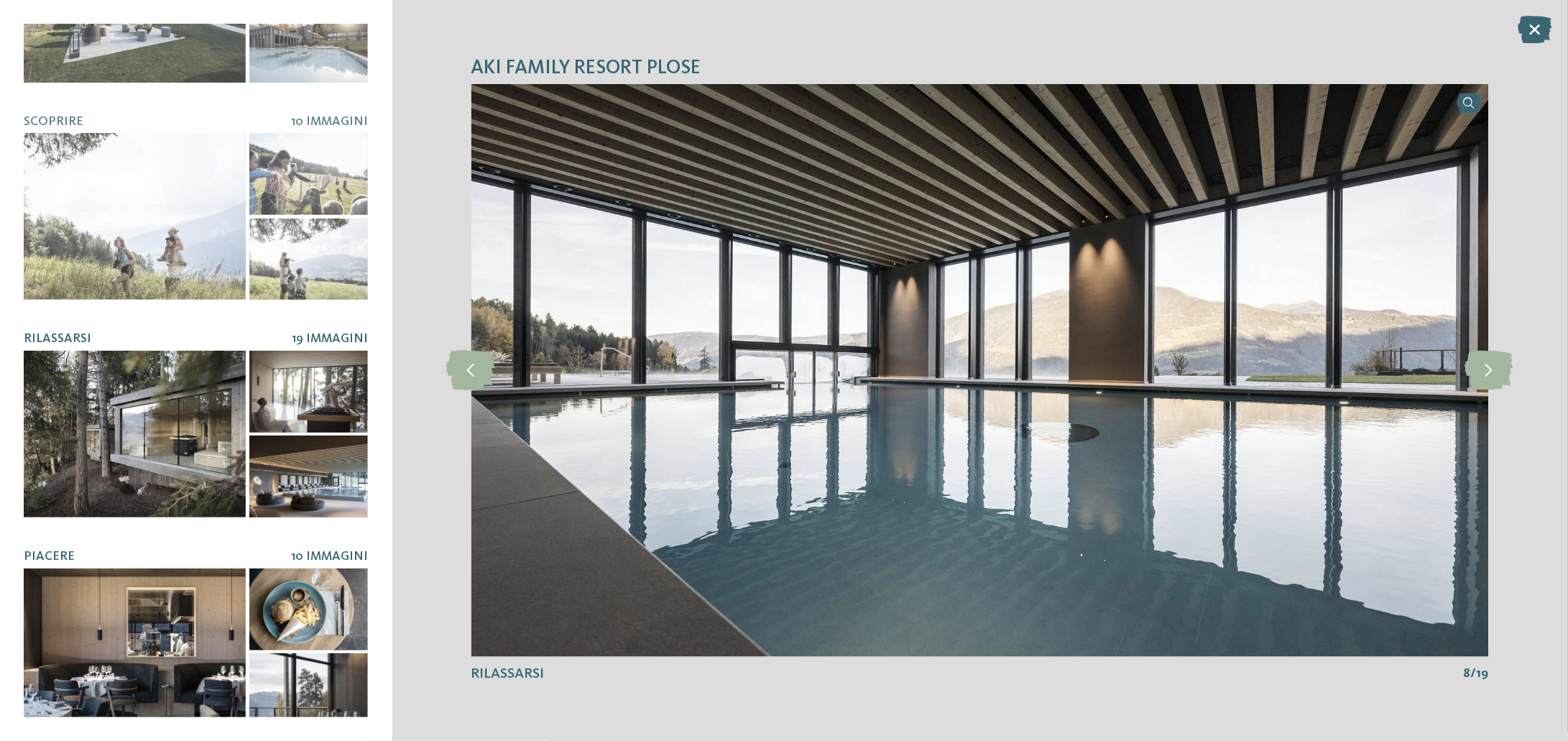
click at [144, 609] on div at bounding box center [135, 652] width 222 height 167
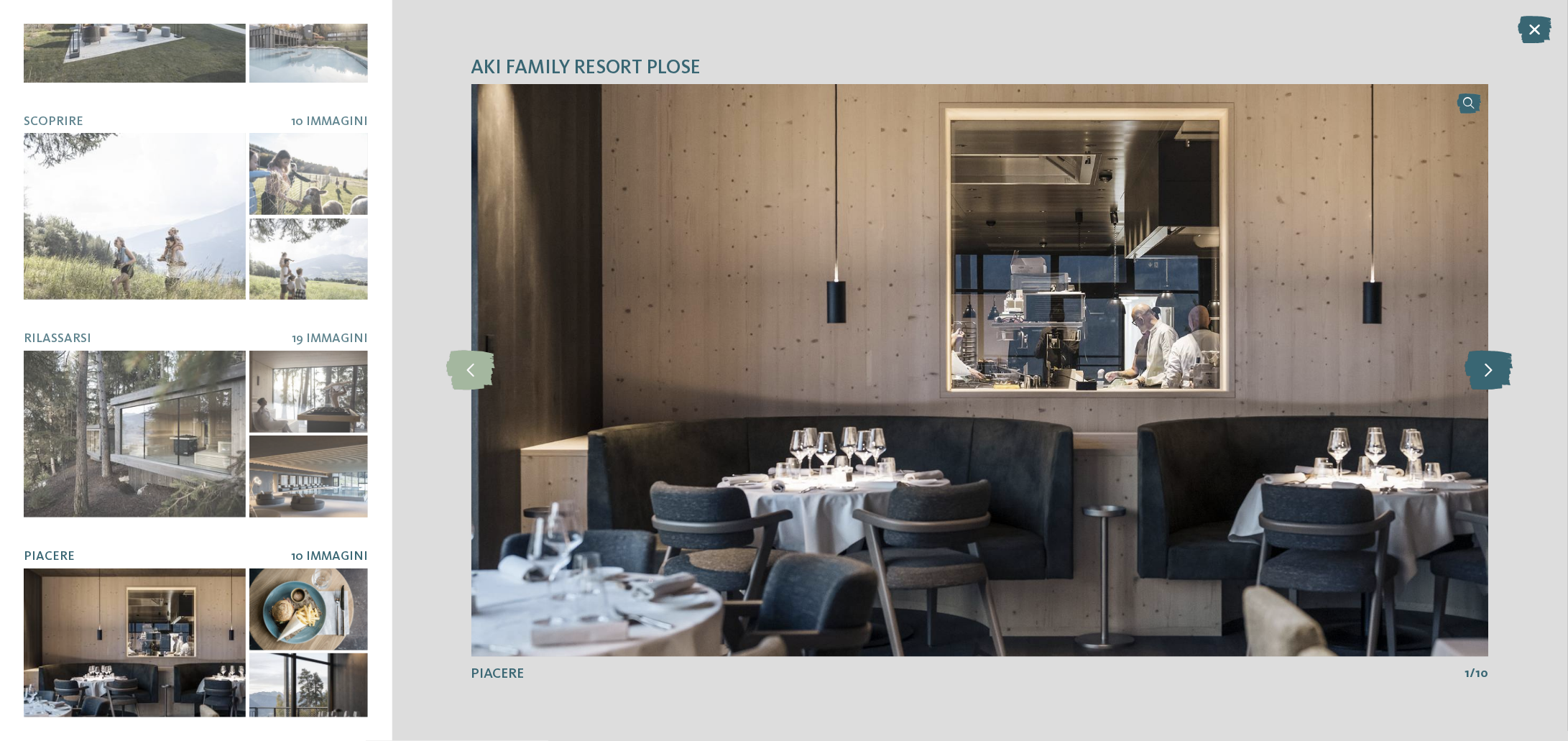
click at [1506, 375] on icon at bounding box center [1488, 370] width 48 height 40
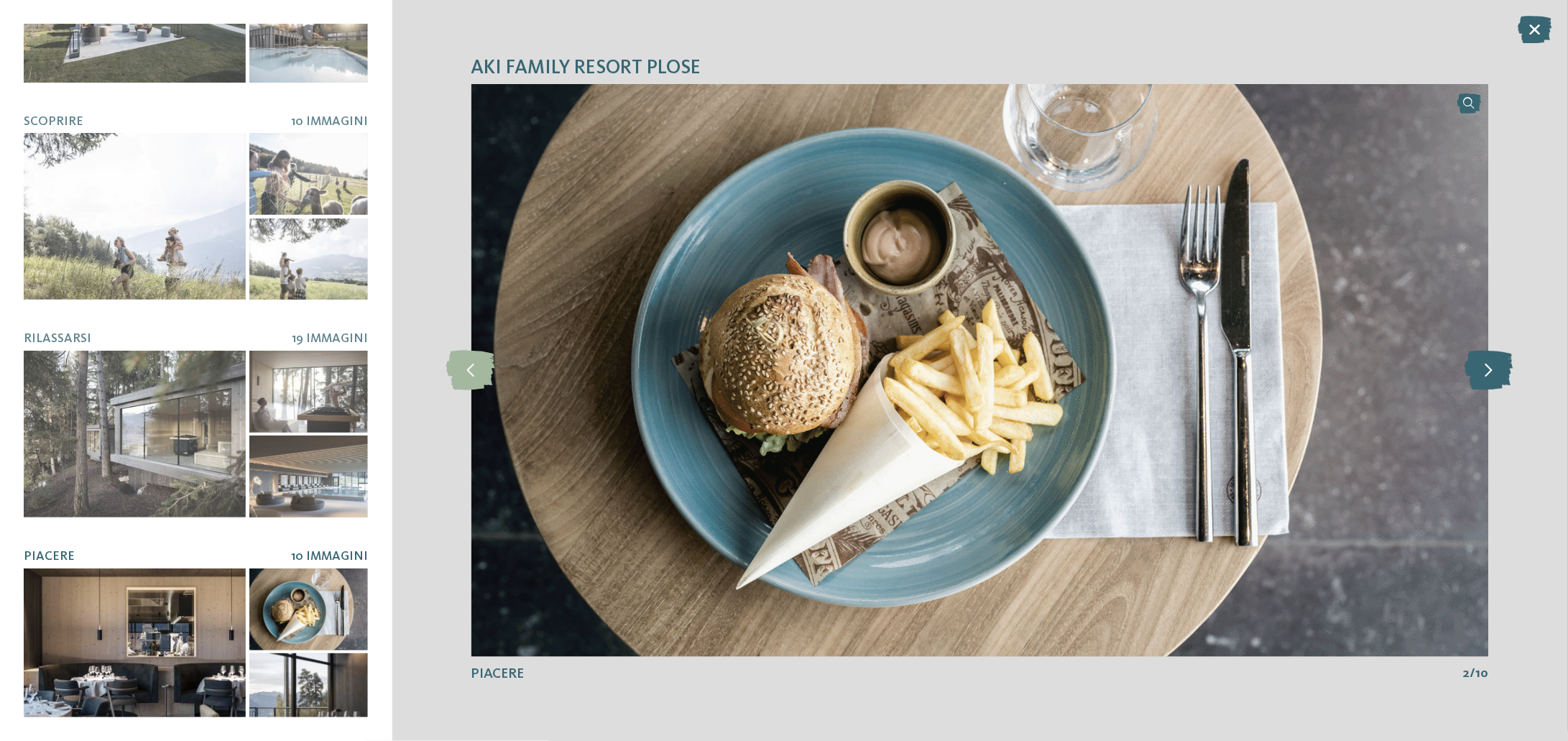
click at [1506, 375] on icon at bounding box center [1488, 370] width 48 height 40
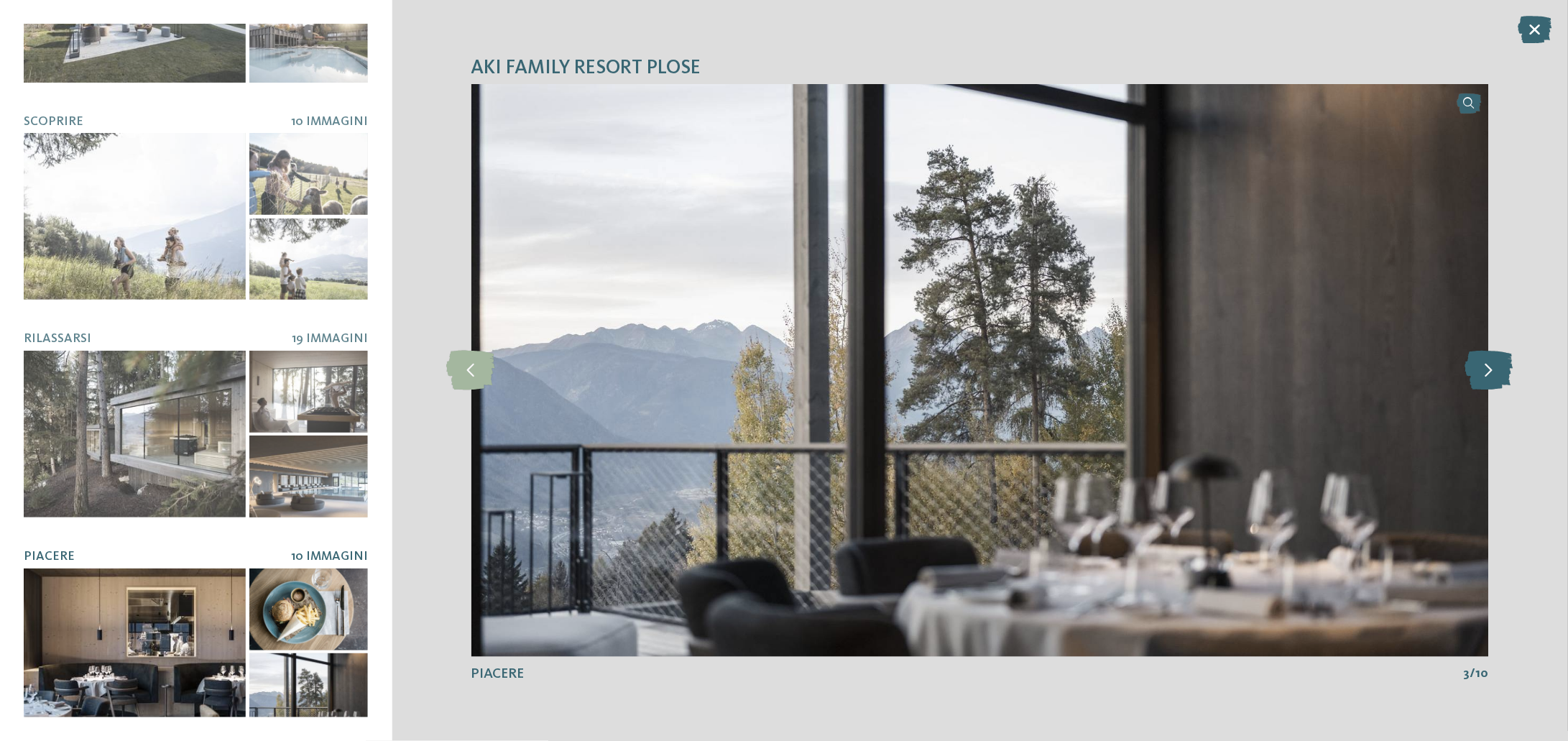
click at [1506, 375] on icon at bounding box center [1488, 370] width 48 height 40
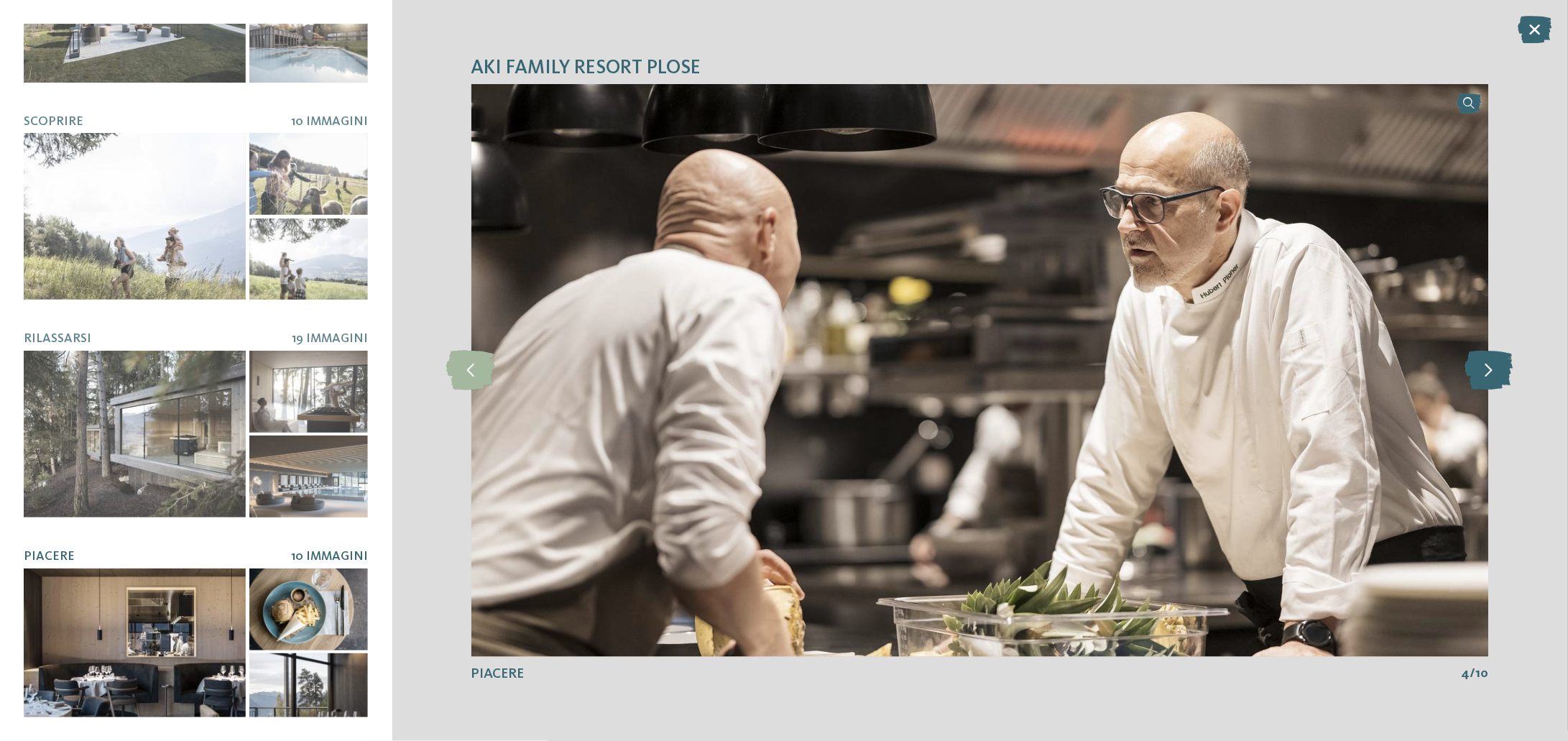
click at [1506, 375] on icon at bounding box center [1488, 370] width 48 height 40
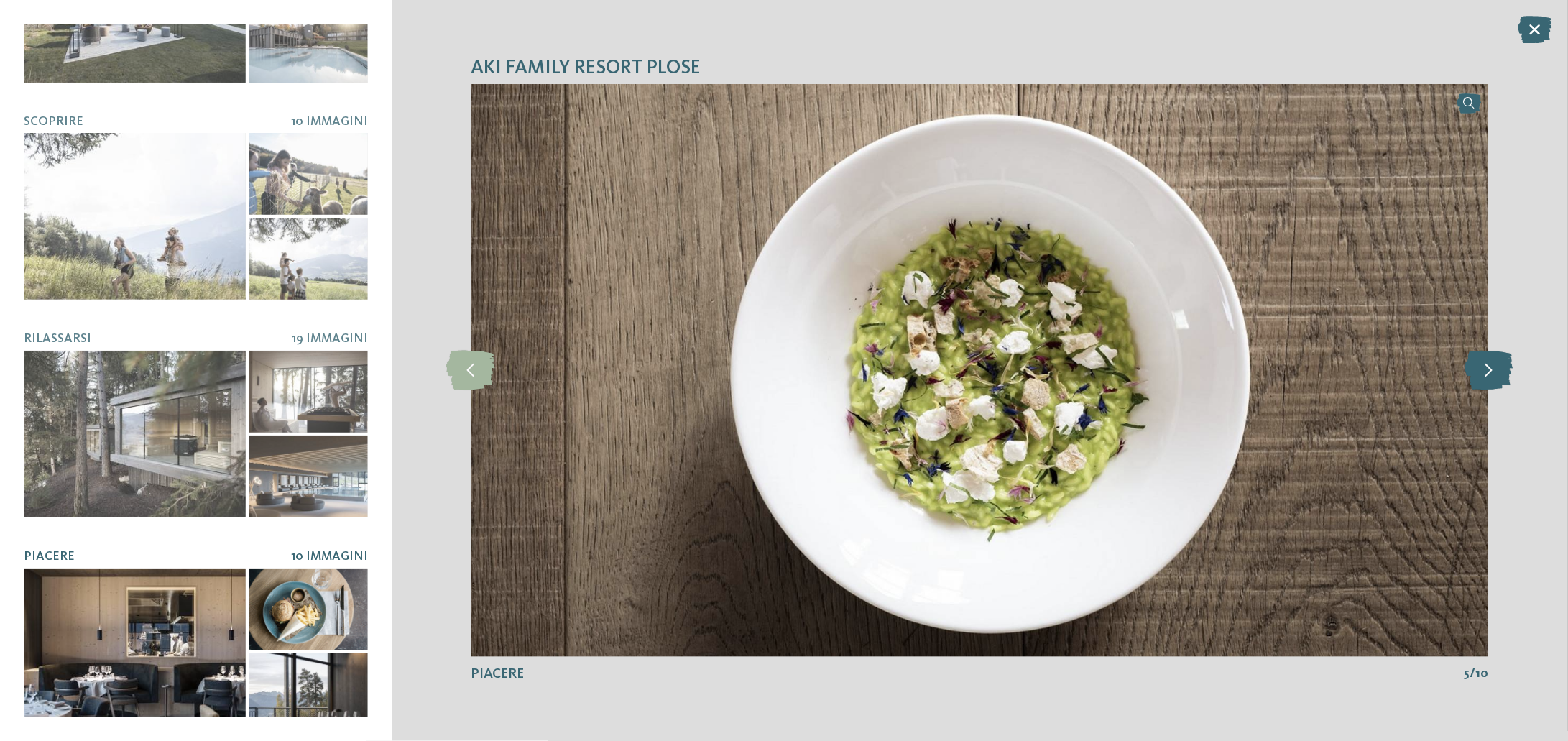
click at [1506, 375] on icon at bounding box center [1488, 370] width 48 height 40
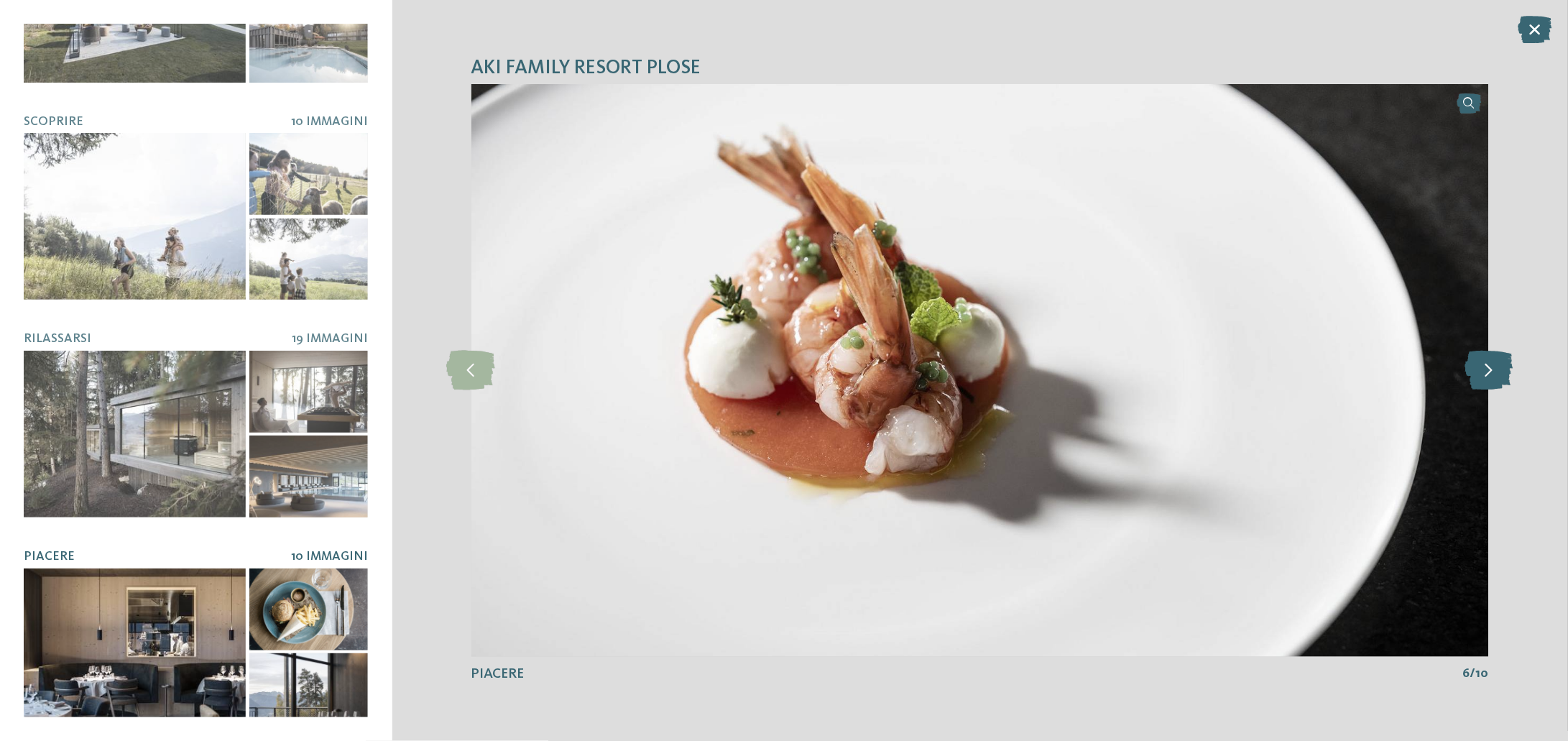
click at [1506, 375] on icon at bounding box center [1488, 370] width 48 height 40
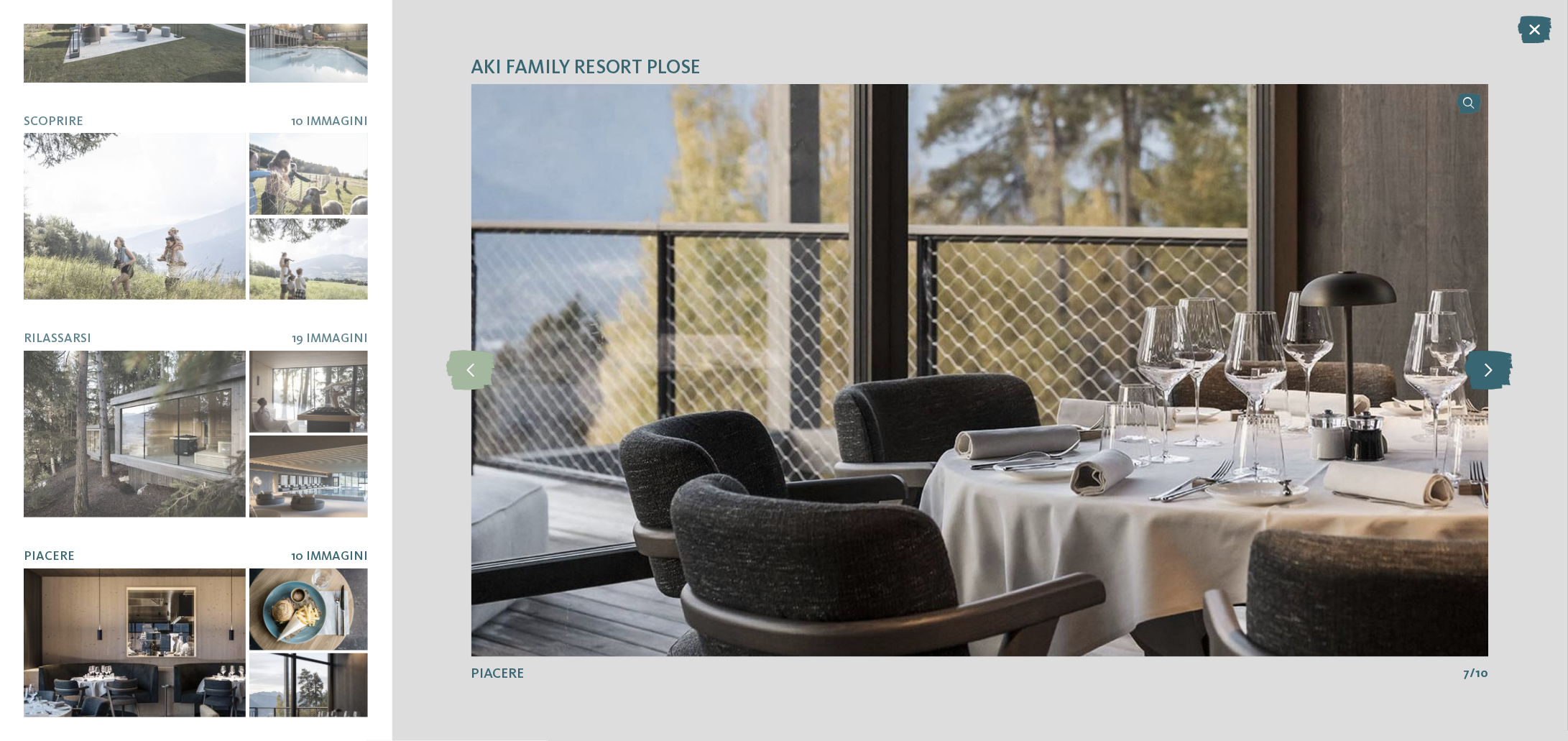
click at [1506, 375] on icon at bounding box center [1488, 370] width 48 height 40
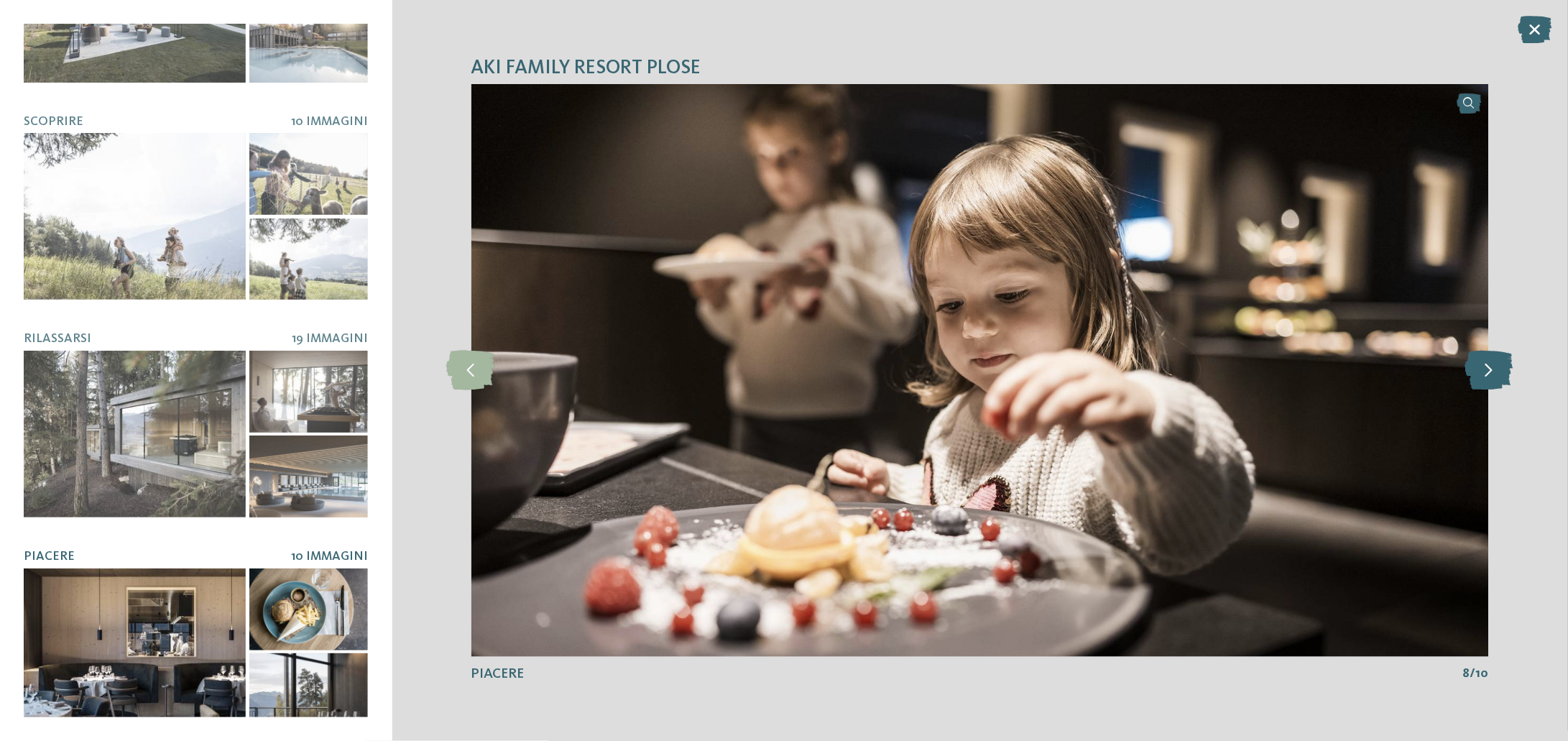
click at [1506, 375] on icon at bounding box center [1488, 370] width 48 height 40
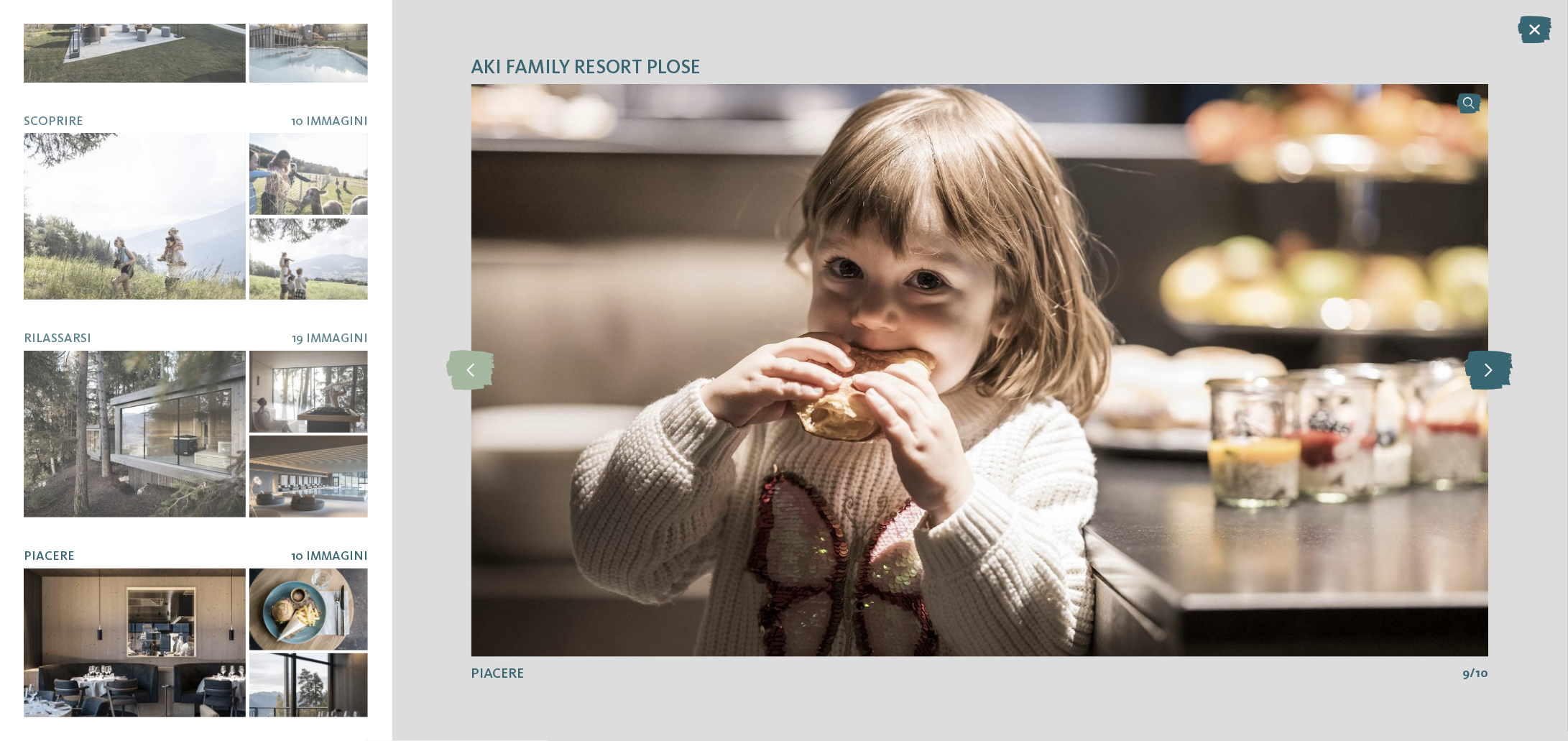
click at [1506, 375] on icon at bounding box center [1488, 370] width 48 height 40
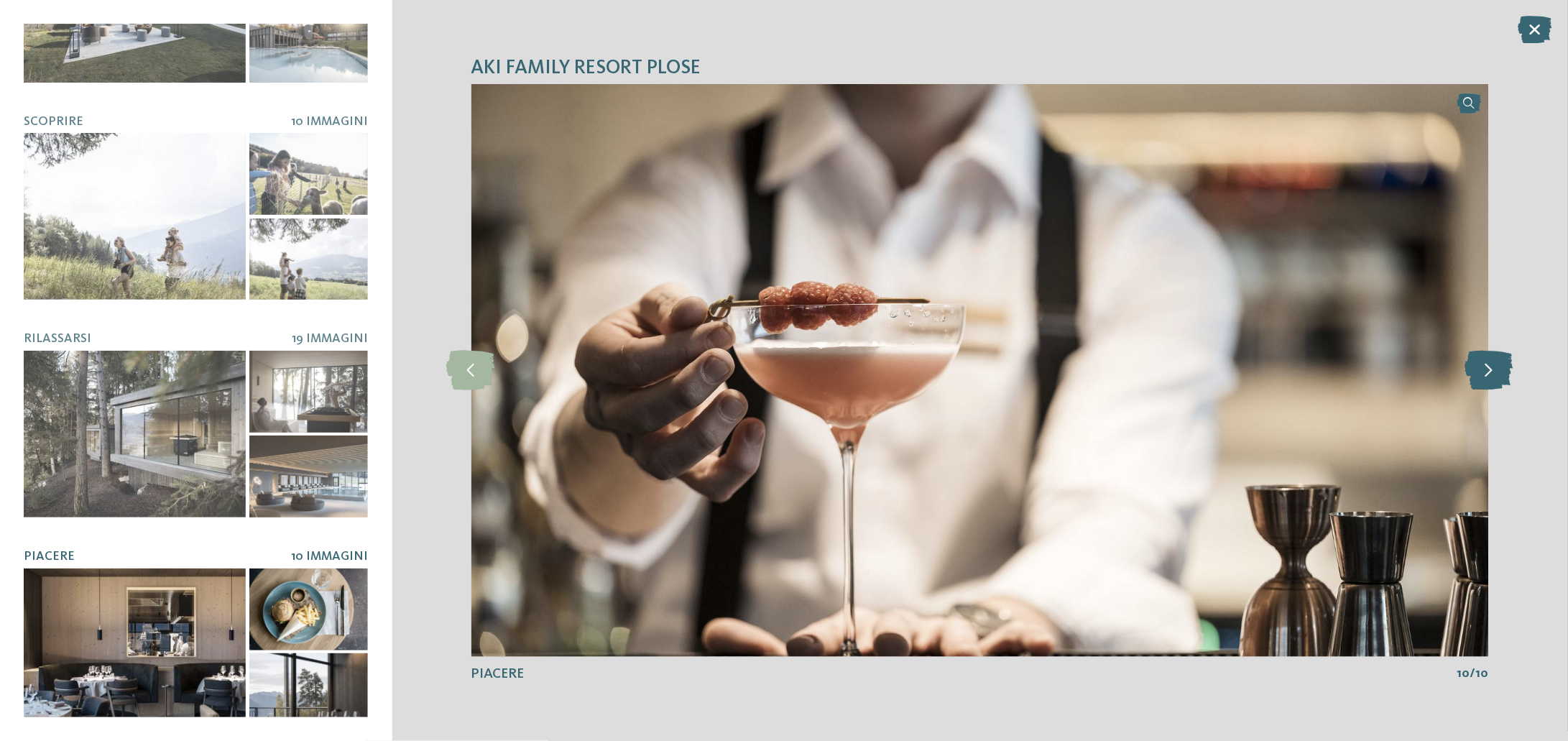
click at [1506, 375] on icon at bounding box center [1488, 370] width 48 height 40
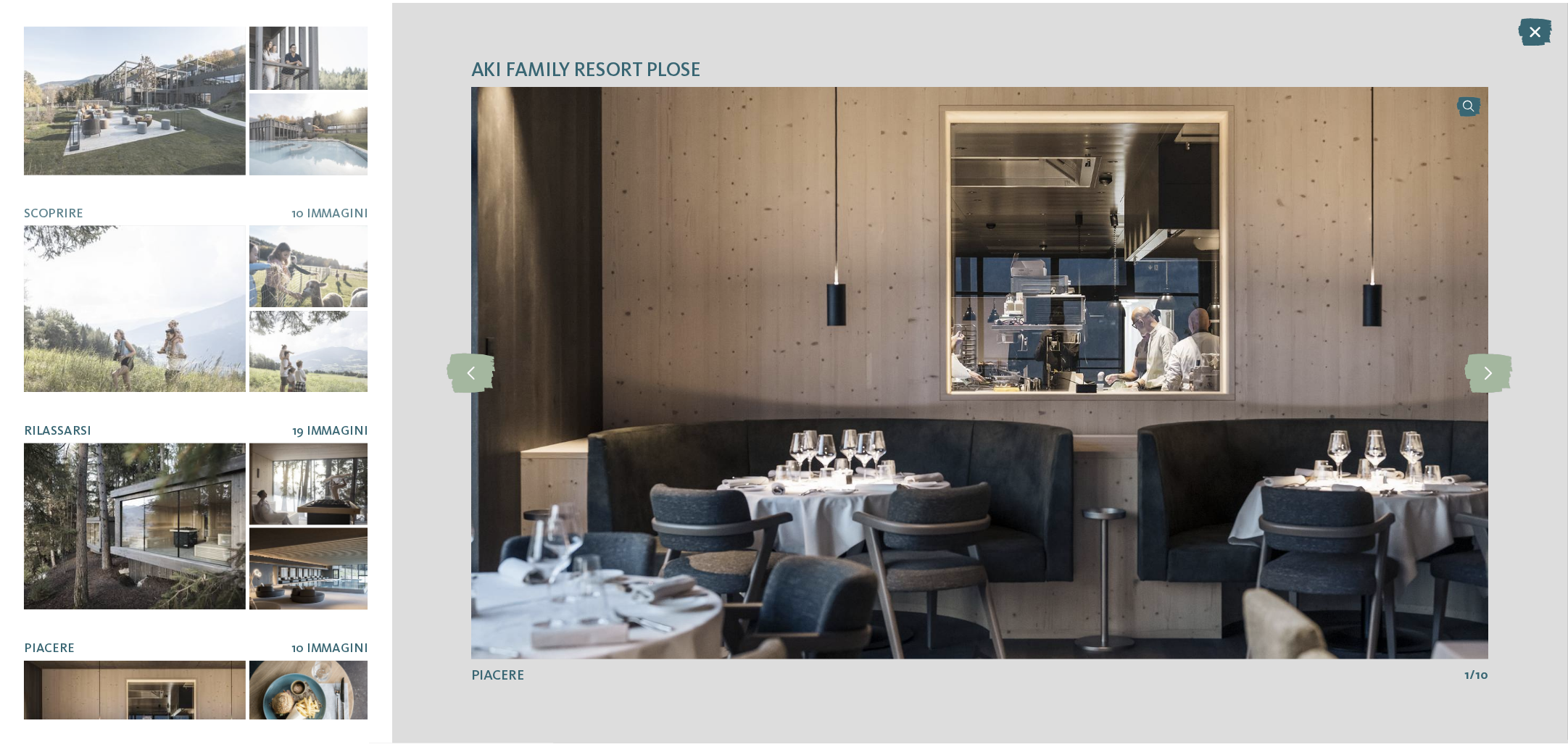
scroll to position [0, 0]
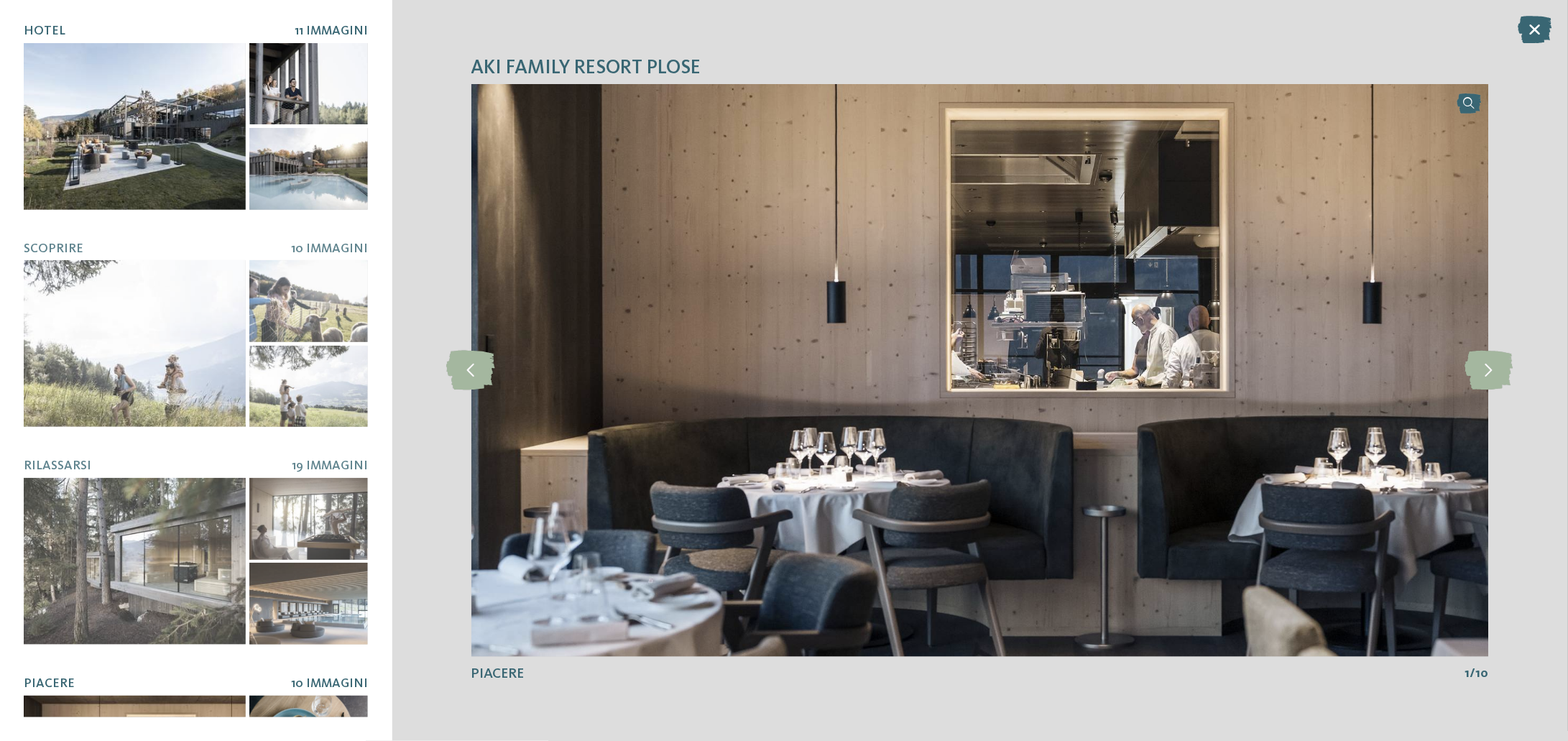
click at [42, 28] on span "Hotel" at bounding box center [44, 31] width 42 height 12
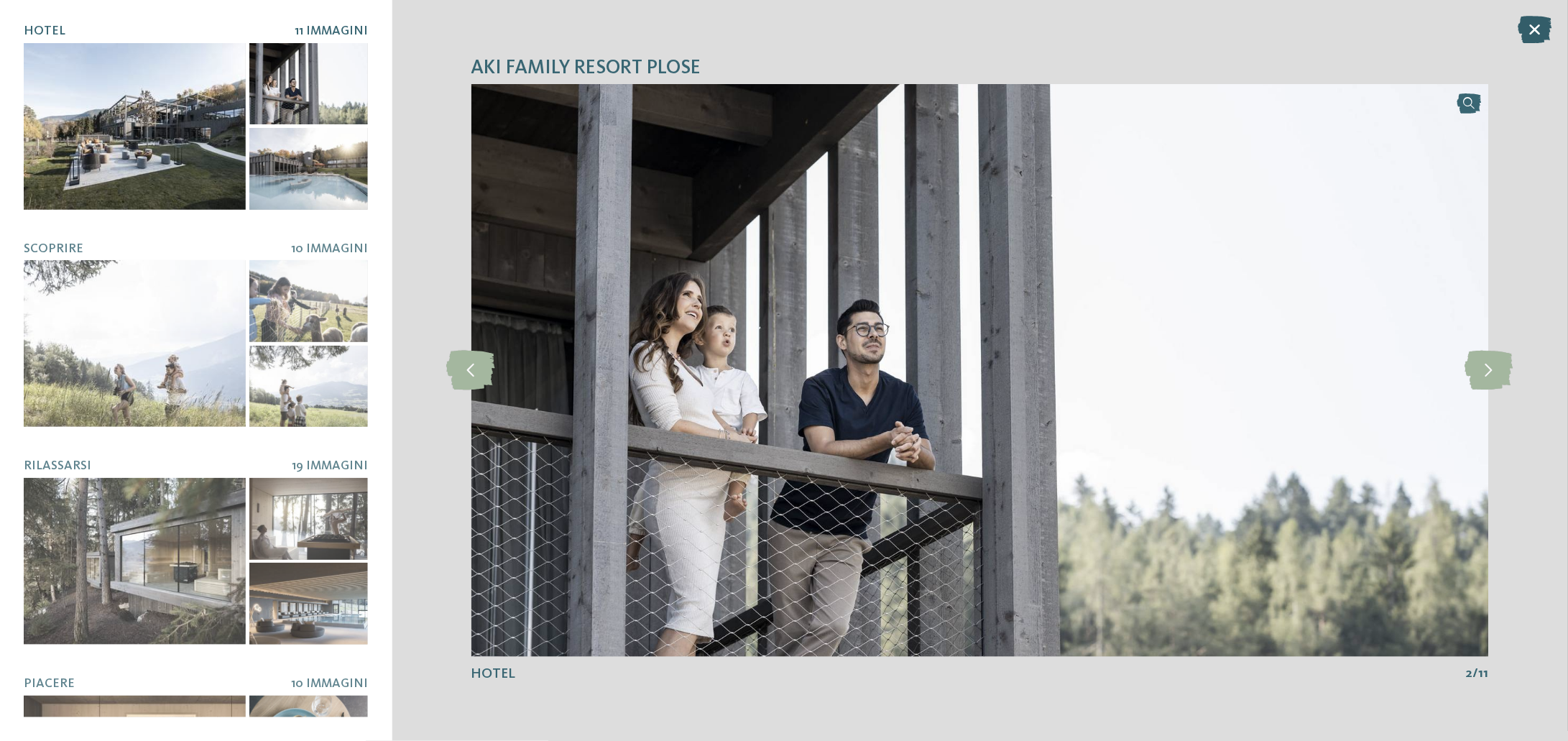
click at [1531, 33] on icon at bounding box center [1535, 29] width 34 height 27
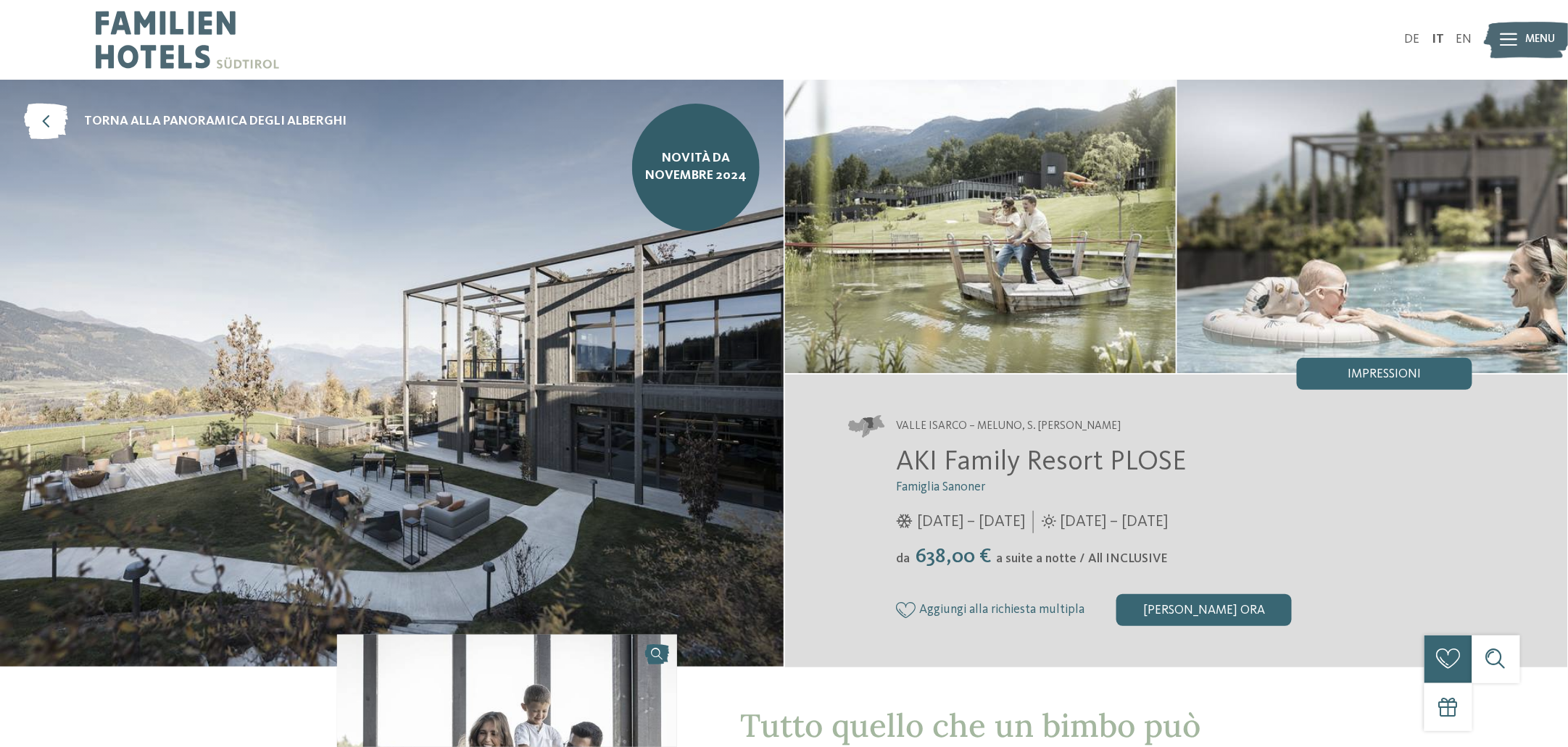
click at [996, 349] on img at bounding box center [980, 226] width 390 height 293
click at [710, 198] on div "NOVITÀ da novembre 2024" at bounding box center [695, 167] width 127 height 127
click at [321, 493] on img at bounding box center [391, 374] width 783 height 587
click at [1518, 28] on img at bounding box center [1528, 40] width 88 height 44
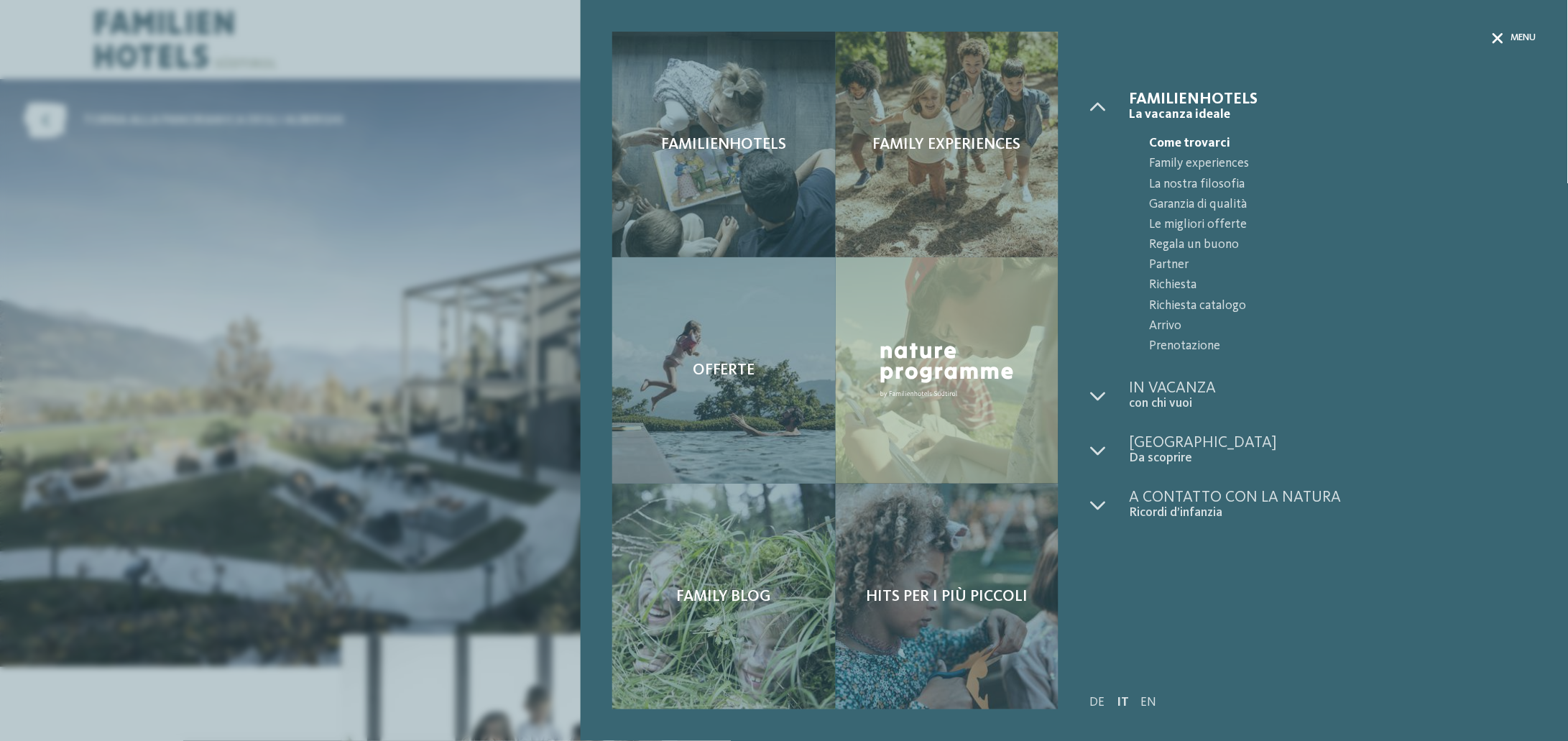
click at [1499, 39] on icon at bounding box center [1498, 39] width 11 height 11
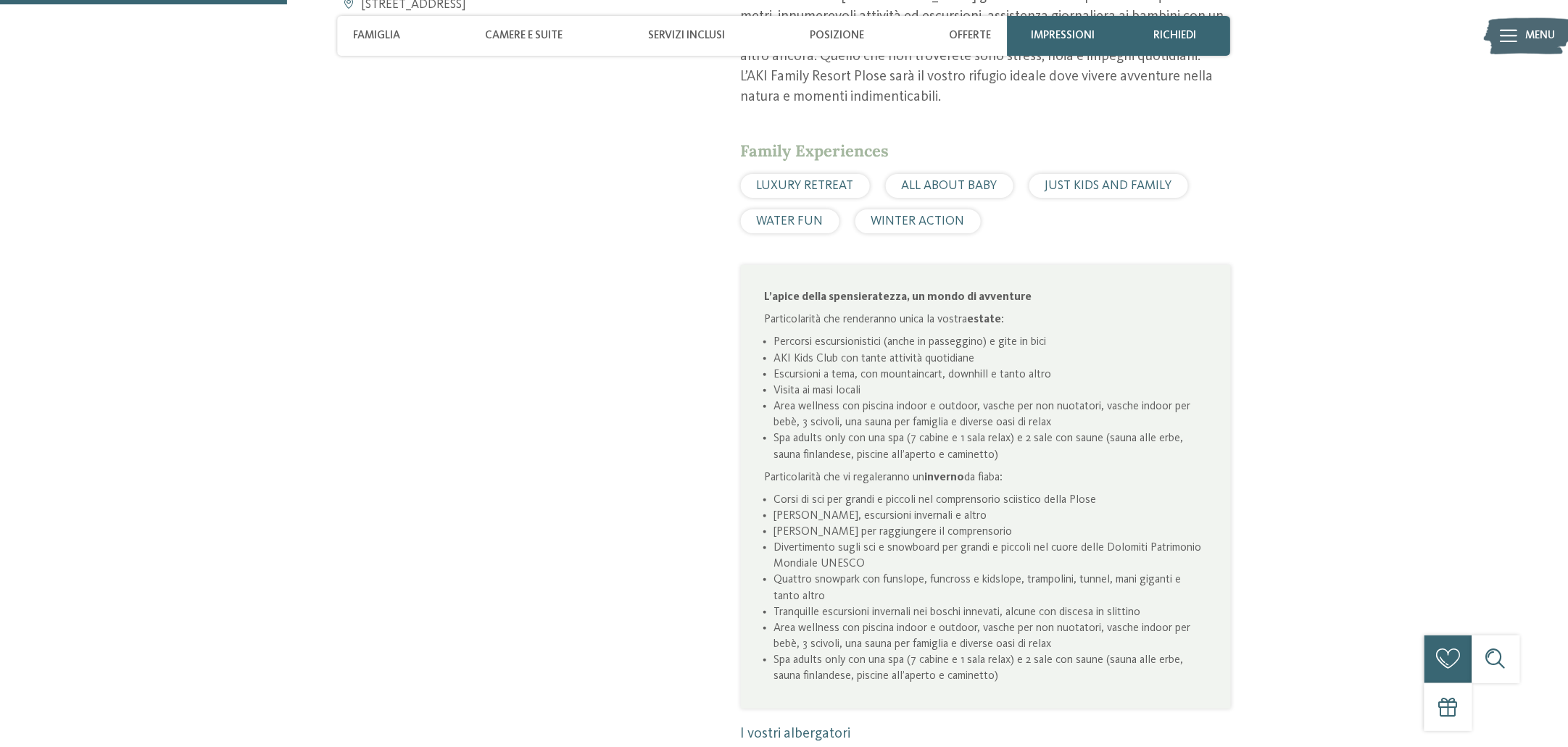
scroll to position [965, 0]
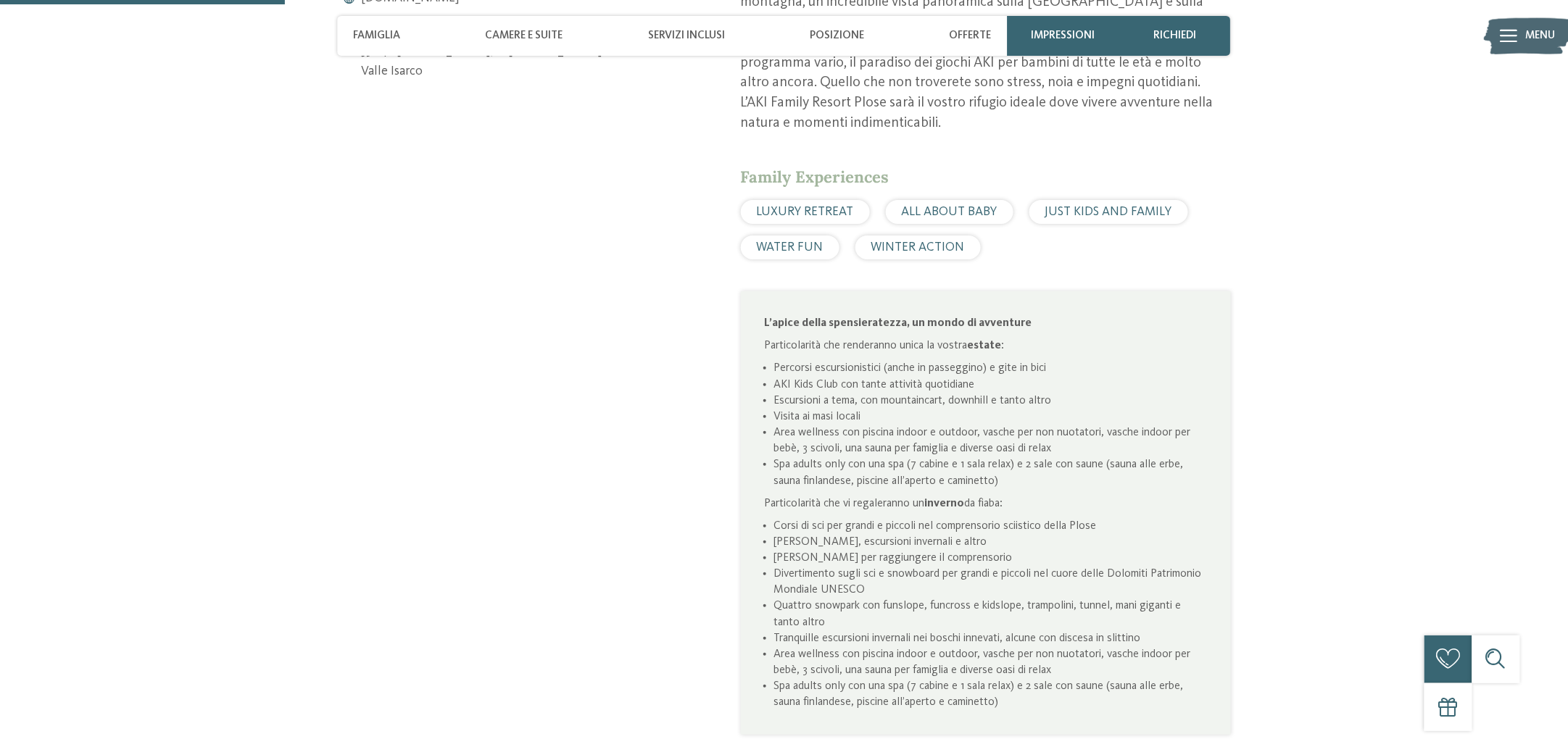
click at [837, 166] on span "Family Experiences" at bounding box center [815, 176] width 149 height 20
click at [918, 166] on div "Family Experiences" at bounding box center [986, 177] width 490 height 22
click at [945, 202] on div "ALL ABOUT BABY" at bounding box center [949, 212] width 127 height 24
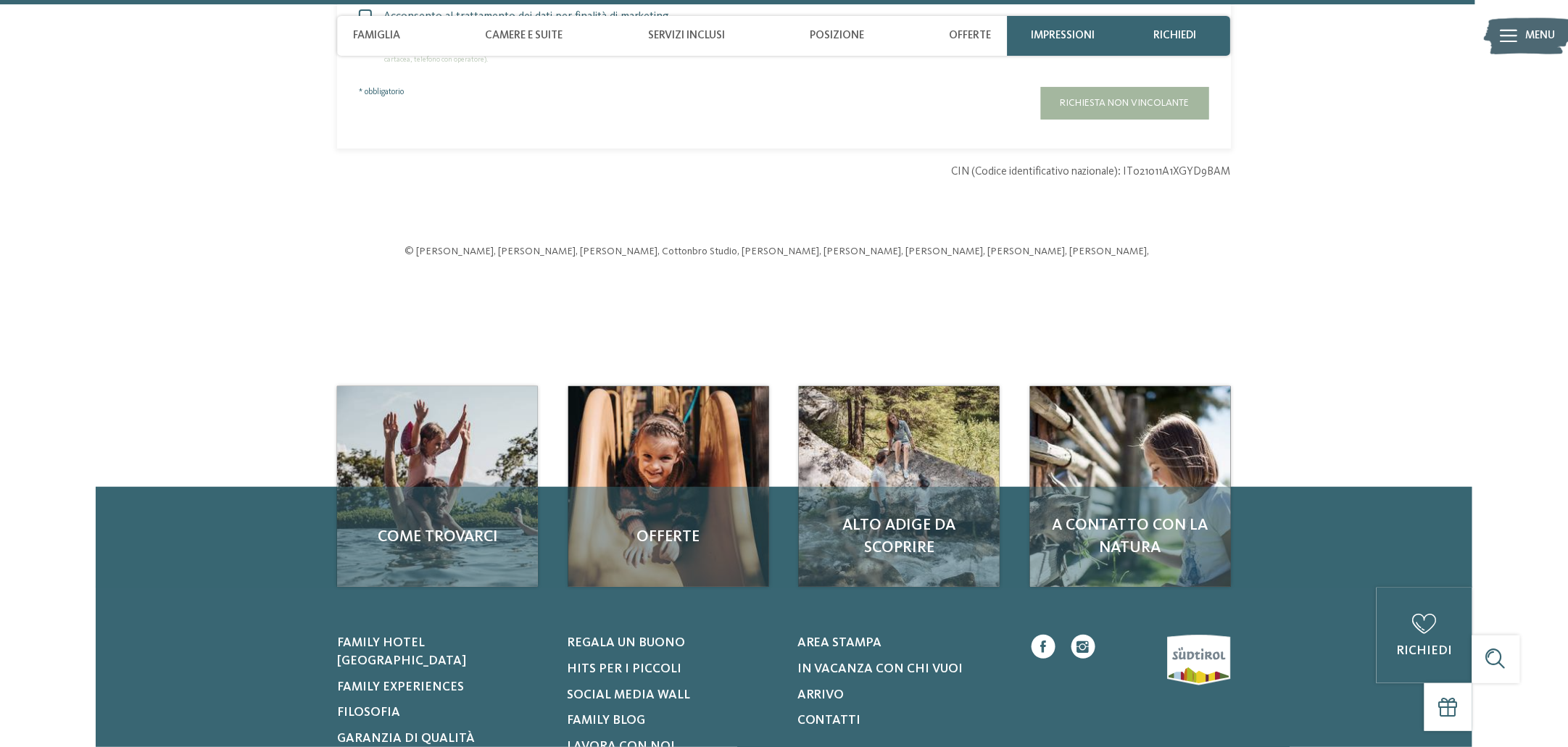
scroll to position [5071, 0]
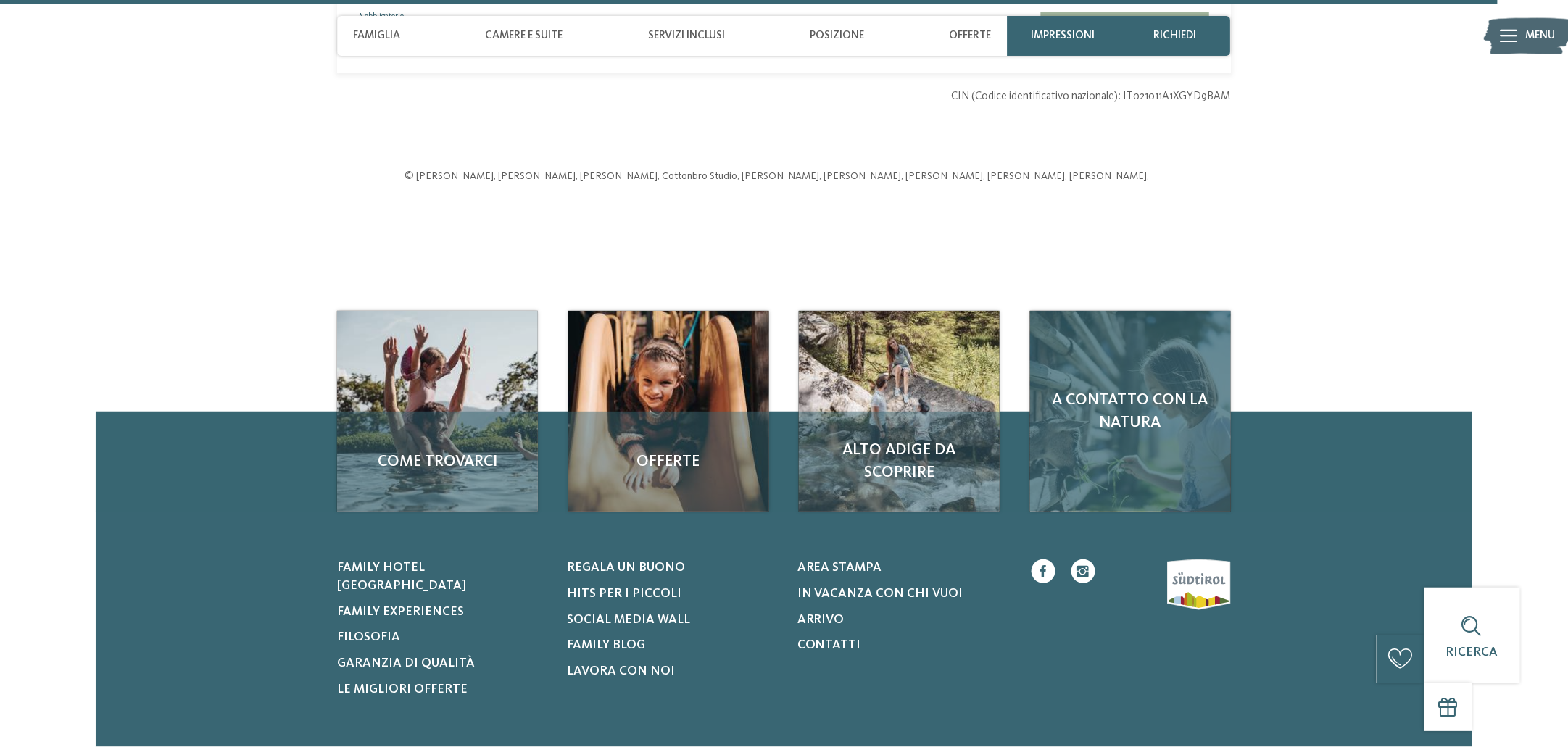
click at [1146, 443] on div "A contatto con la natura" at bounding box center [1130, 411] width 201 height 201
click at [1121, 389] on span "A contatto con la natura" at bounding box center [1130, 412] width 169 height 45
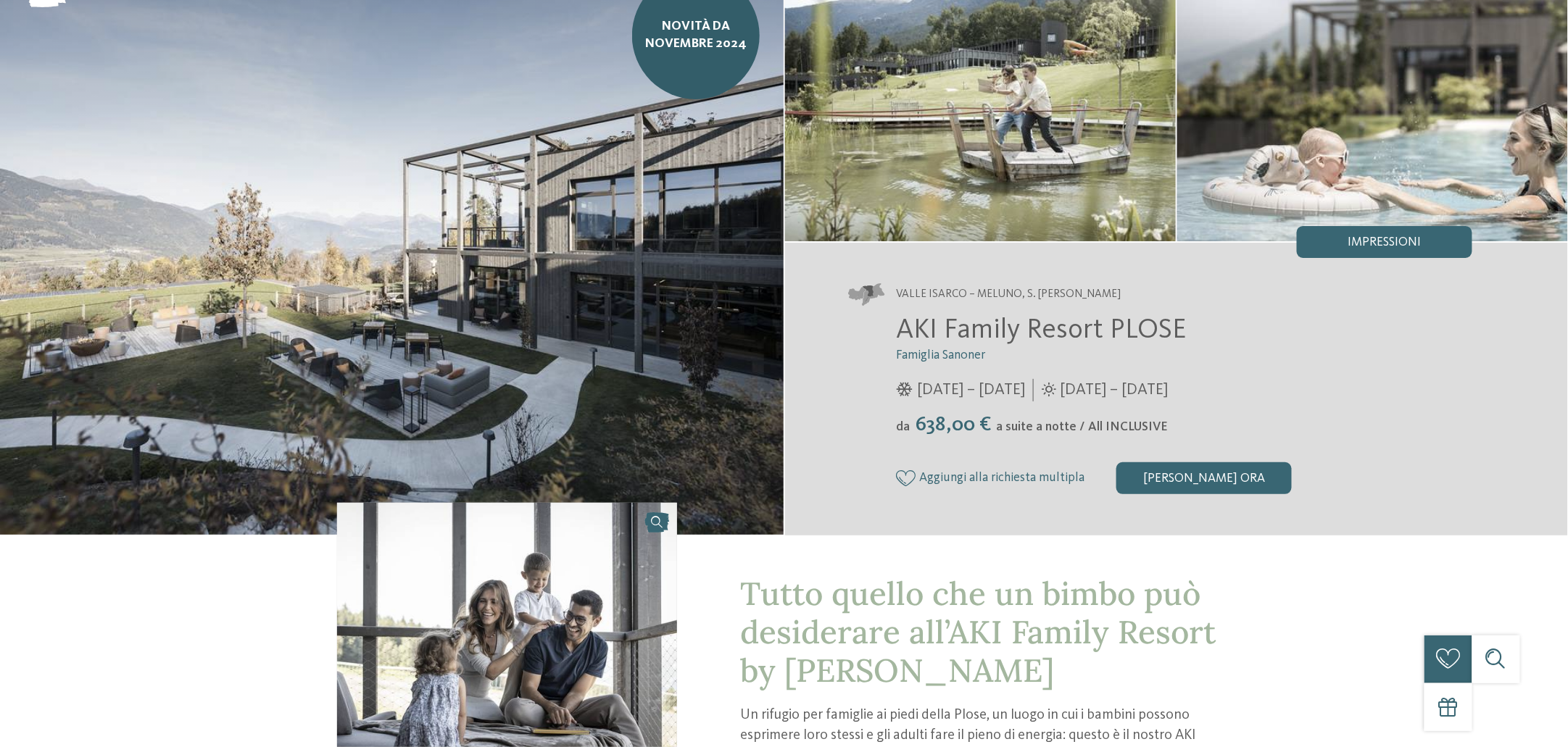
scroll to position [0, 0]
